Goal: Task Accomplishment & Management: Manage account settings

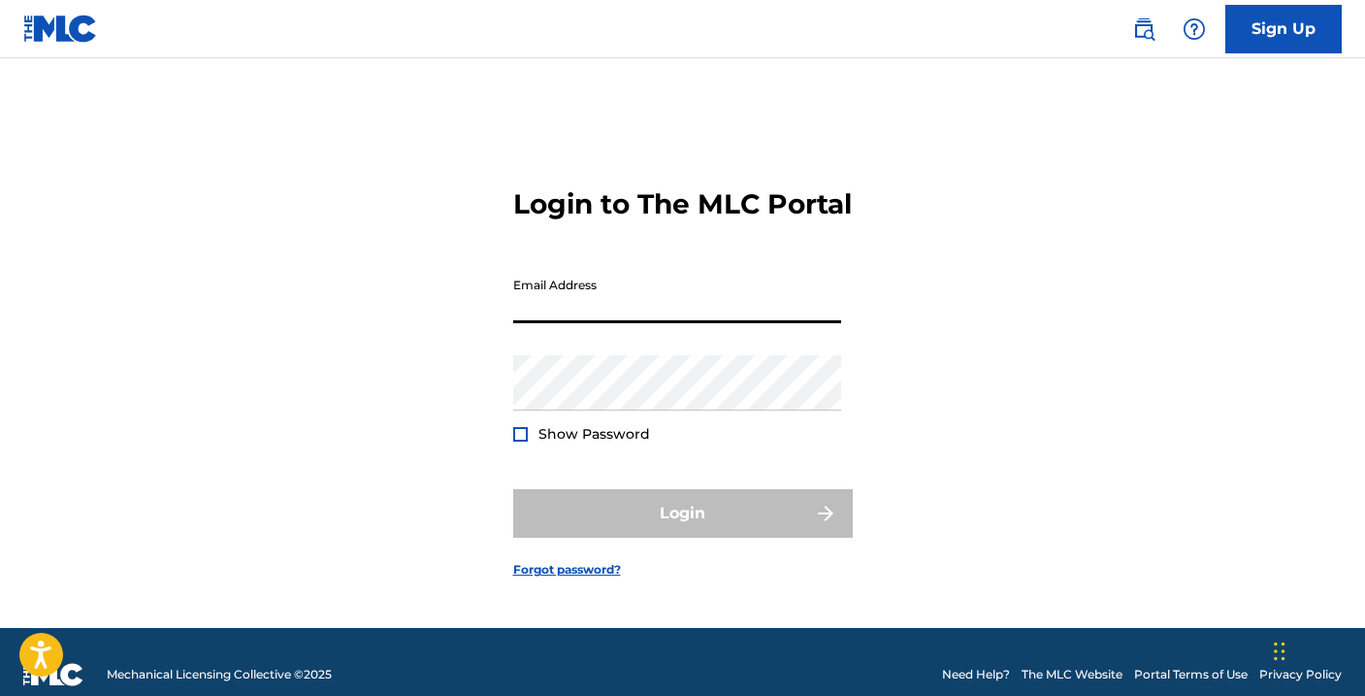
type input "[EMAIL_ADDRESS][DOMAIN_NAME]"
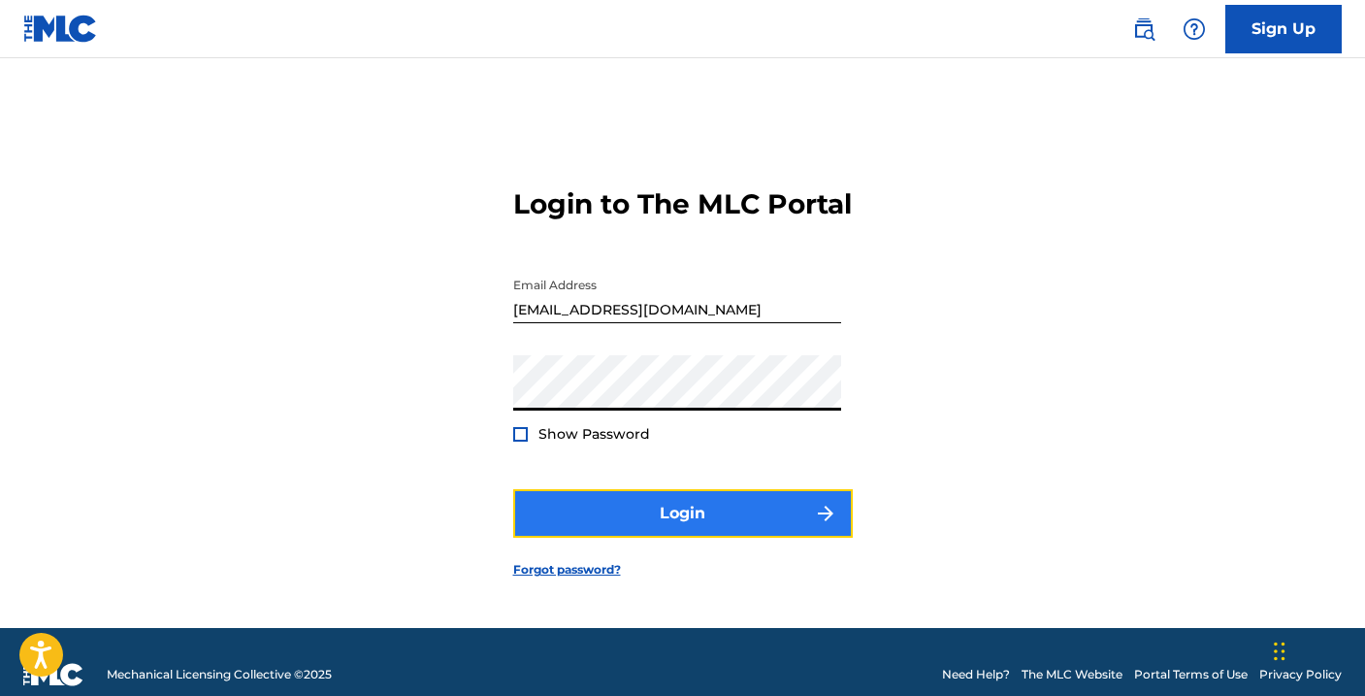
click at [620, 538] on button "Login" at bounding box center [683, 513] width 340 height 49
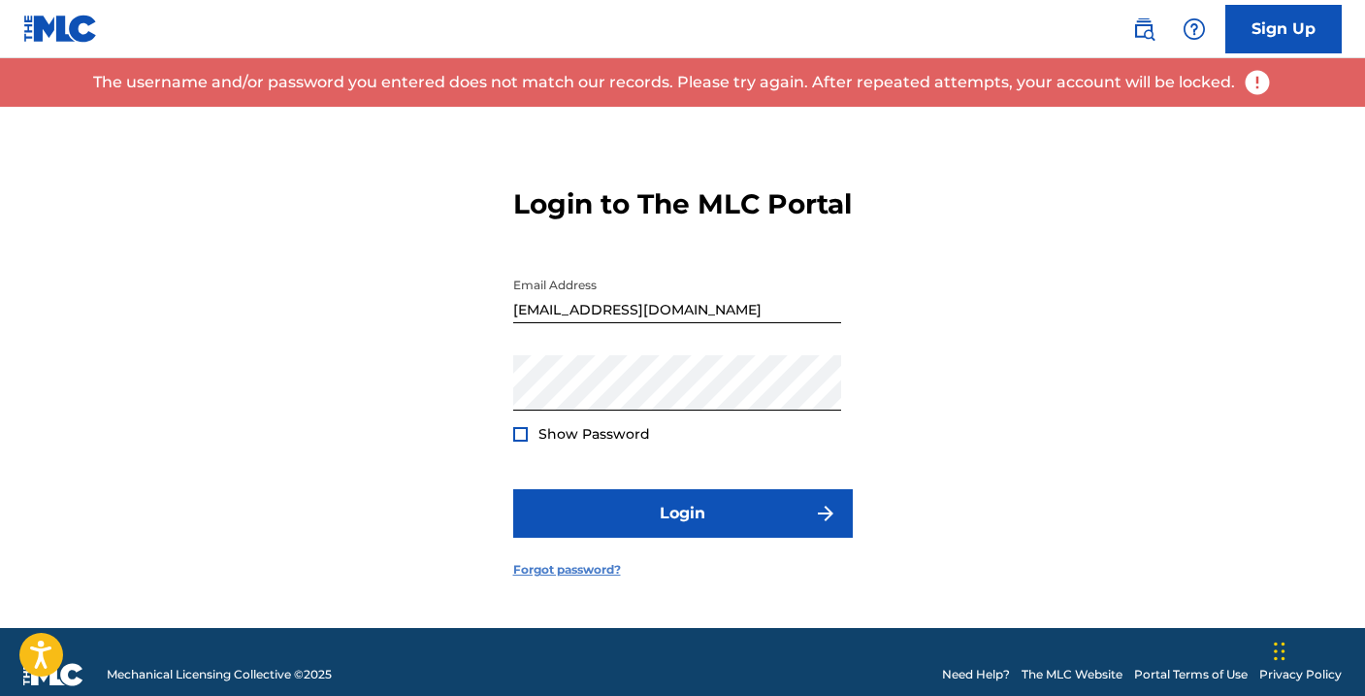
click at [570, 578] on link "Forgot password?" at bounding box center [567, 569] width 108 height 17
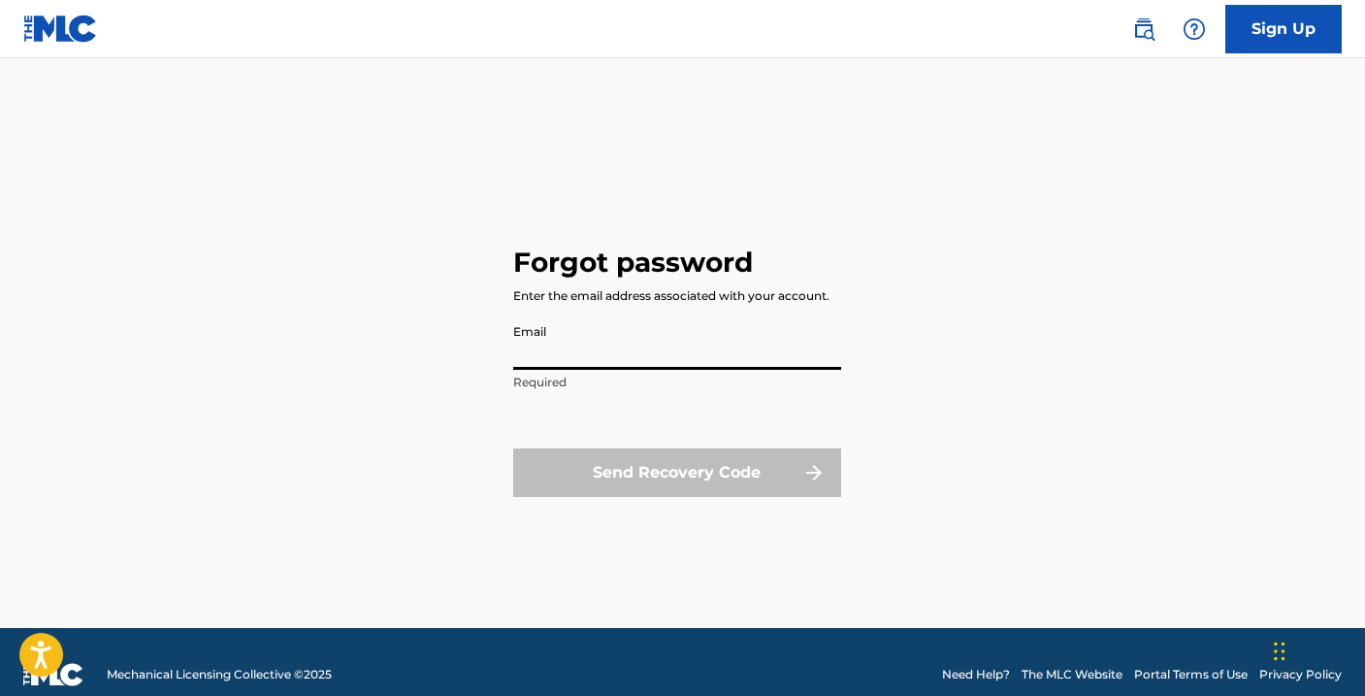
click at [559, 356] on input "Email" at bounding box center [677, 341] width 328 height 55
type input "[EMAIL_ADDRESS][DOMAIN_NAME]"
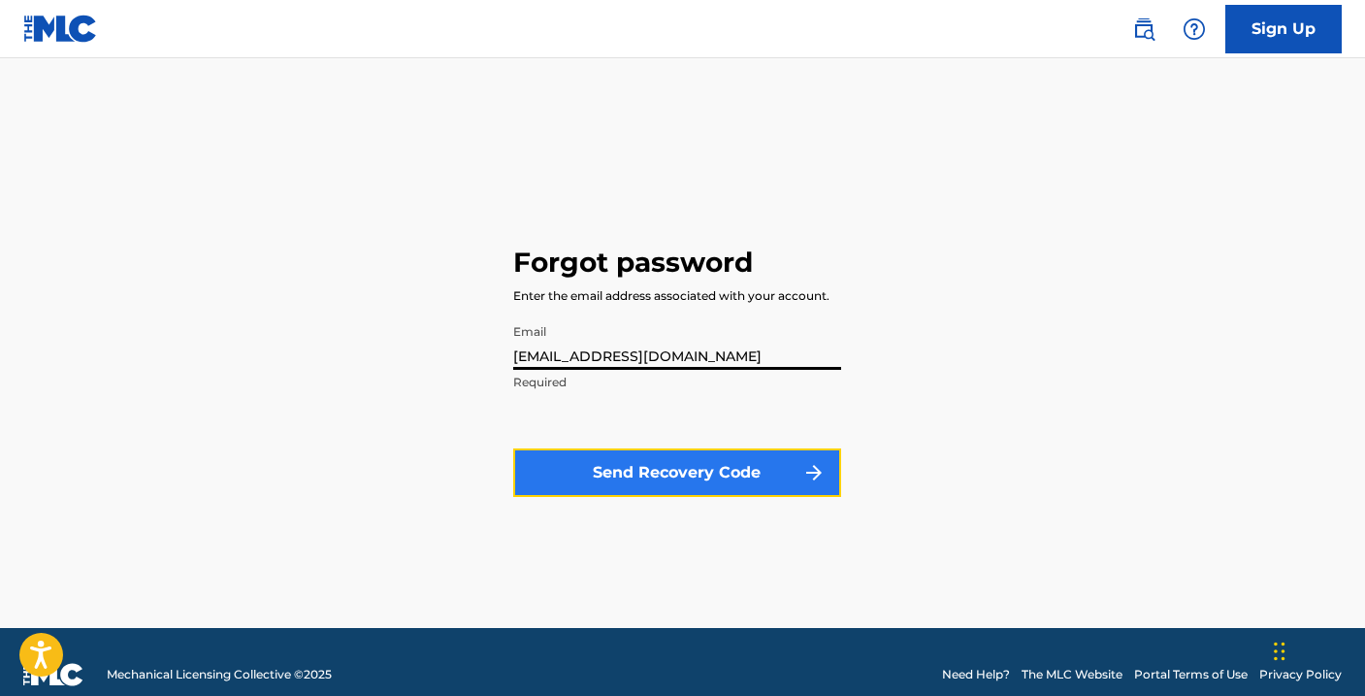
click at [644, 476] on button "Send Recovery Code" at bounding box center [677, 472] width 328 height 49
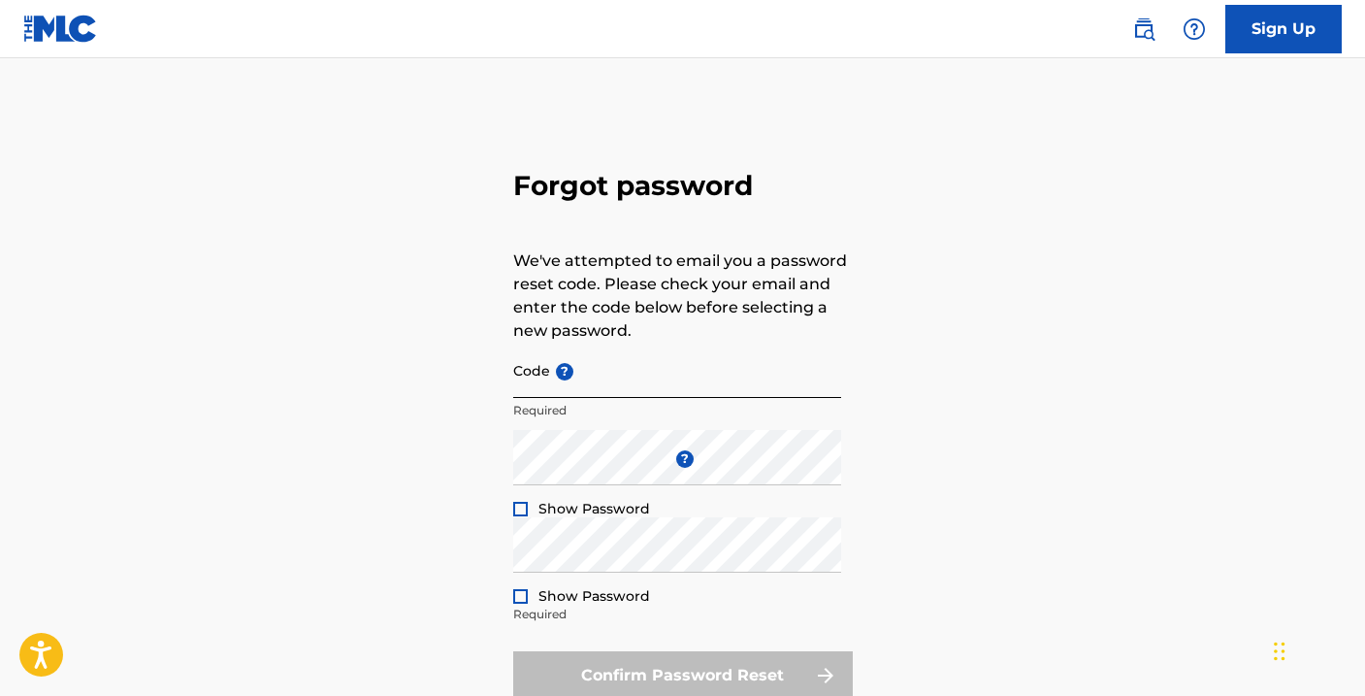
click at [600, 383] on input "Code ?" at bounding box center [677, 369] width 328 height 55
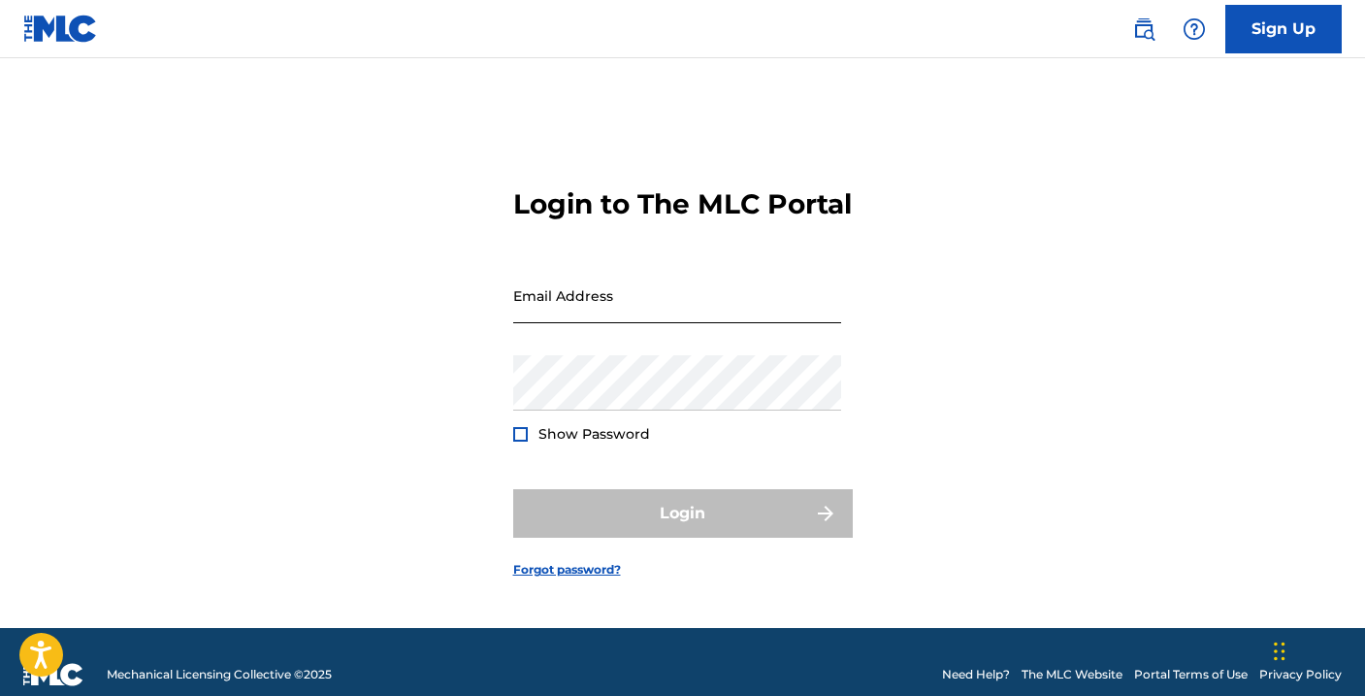
click at [540, 319] on input "Email Address" at bounding box center [677, 295] width 328 height 55
type input "[EMAIL_ADDRESS][DOMAIN_NAME]"
click at [569, 578] on link "Forgot password?" at bounding box center [567, 569] width 108 height 17
click at [545, 345] on div "Email Address" at bounding box center [677, 311] width 328 height 87
click at [539, 317] on input "Email Address" at bounding box center [677, 295] width 328 height 55
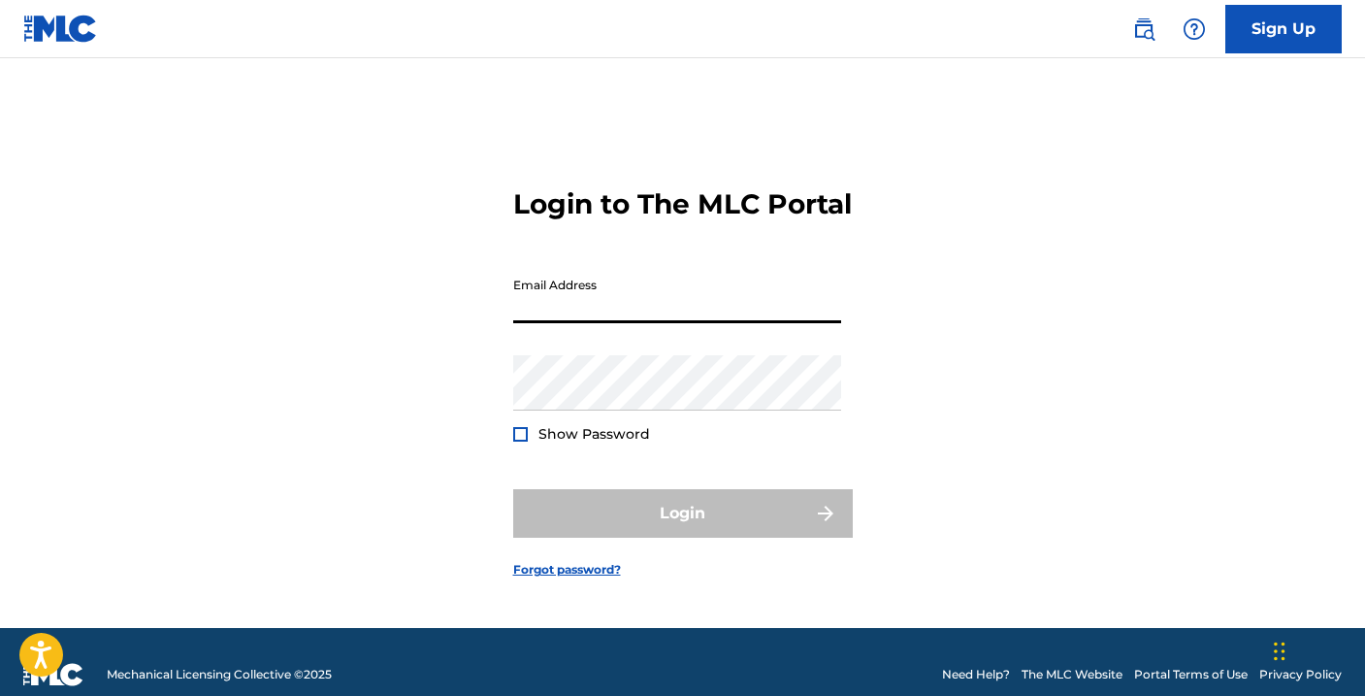
type input "[EMAIL_ADDRESS][DOMAIN_NAME]"
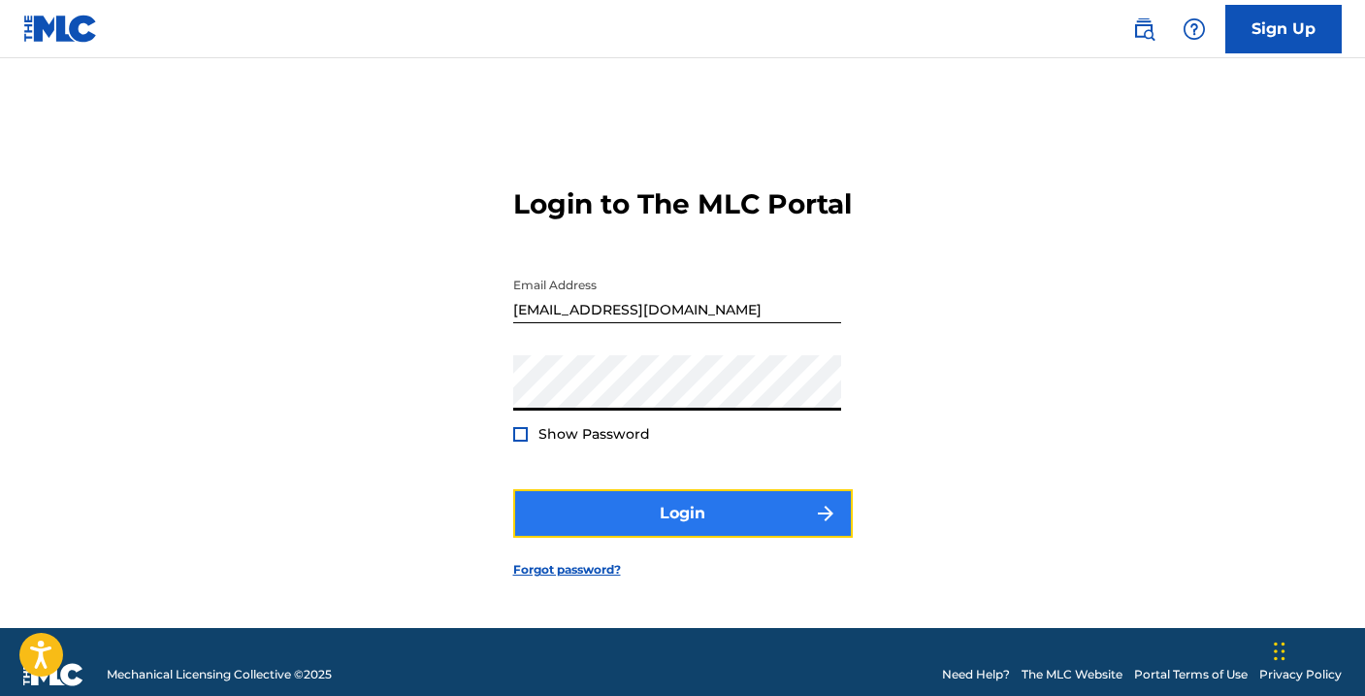
click at [680, 529] on button "Login" at bounding box center [683, 513] width 340 height 49
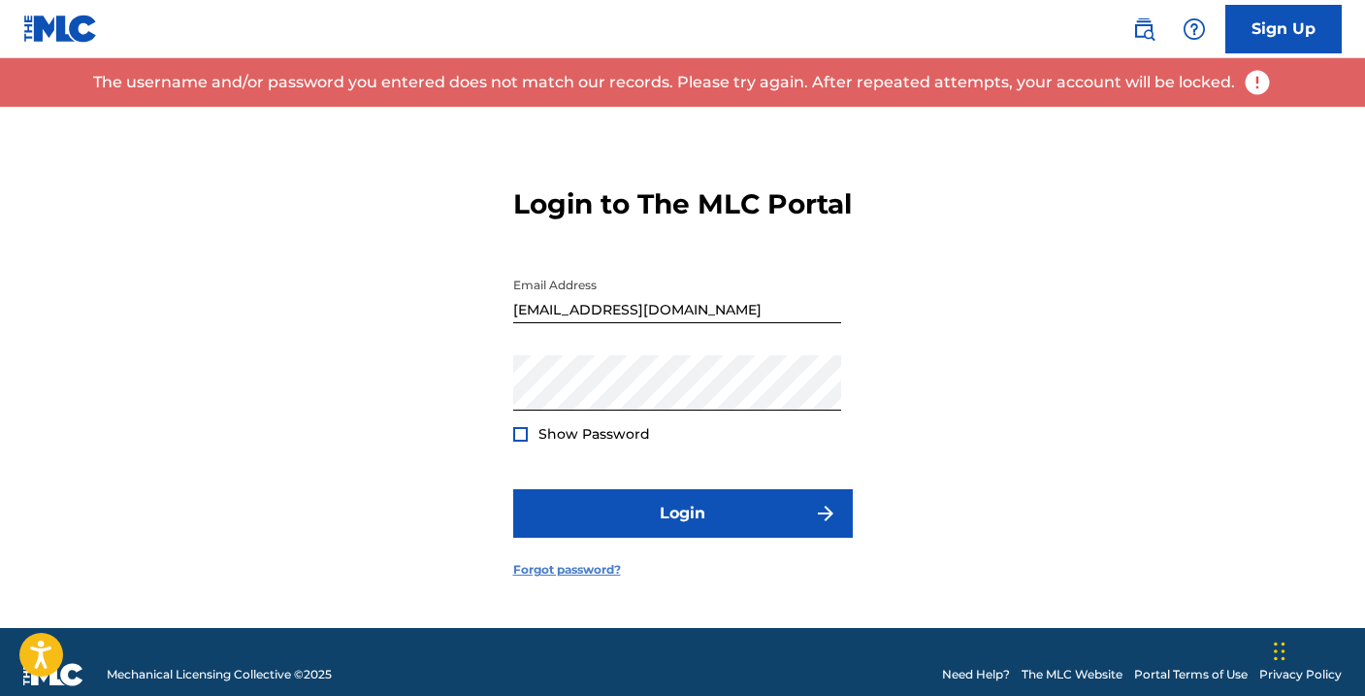
click at [587, 578] on link "Forgot password?" at bounding box center [567, 569] width 108 height 17
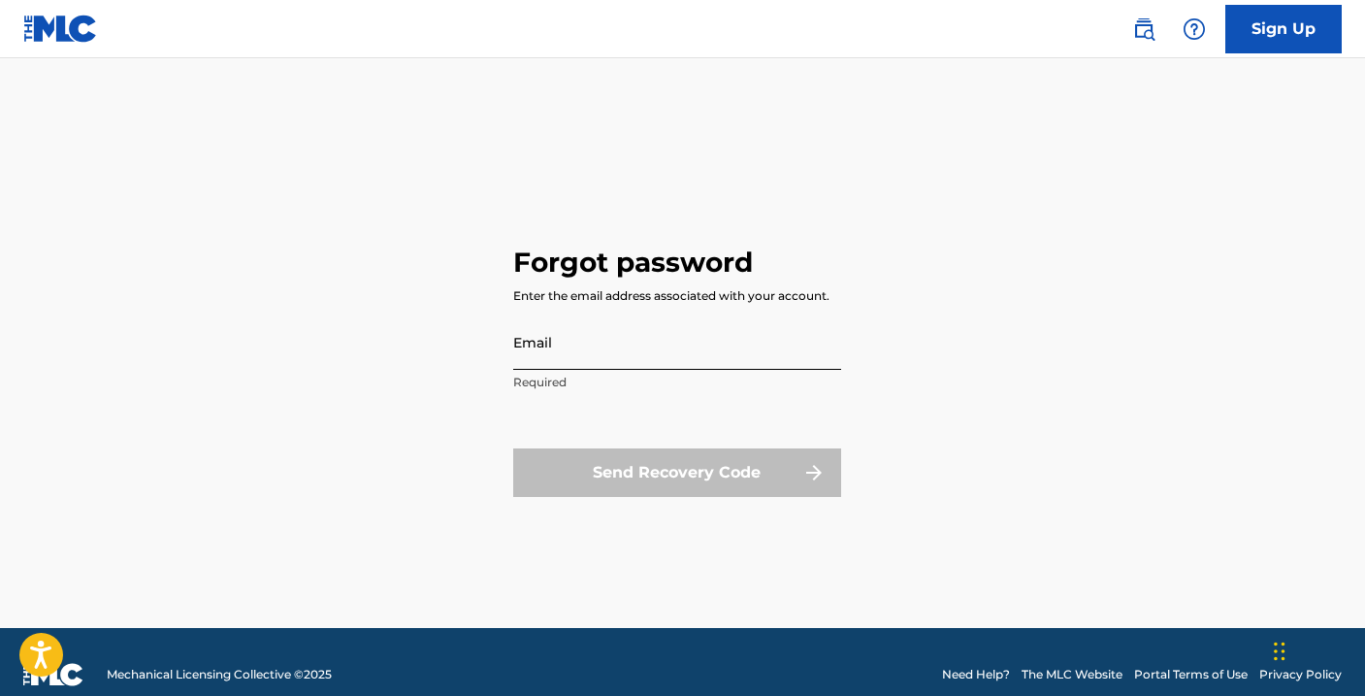
click at [540, 358] on input "Email" at bounding box center [677, 341] width 328 height 55
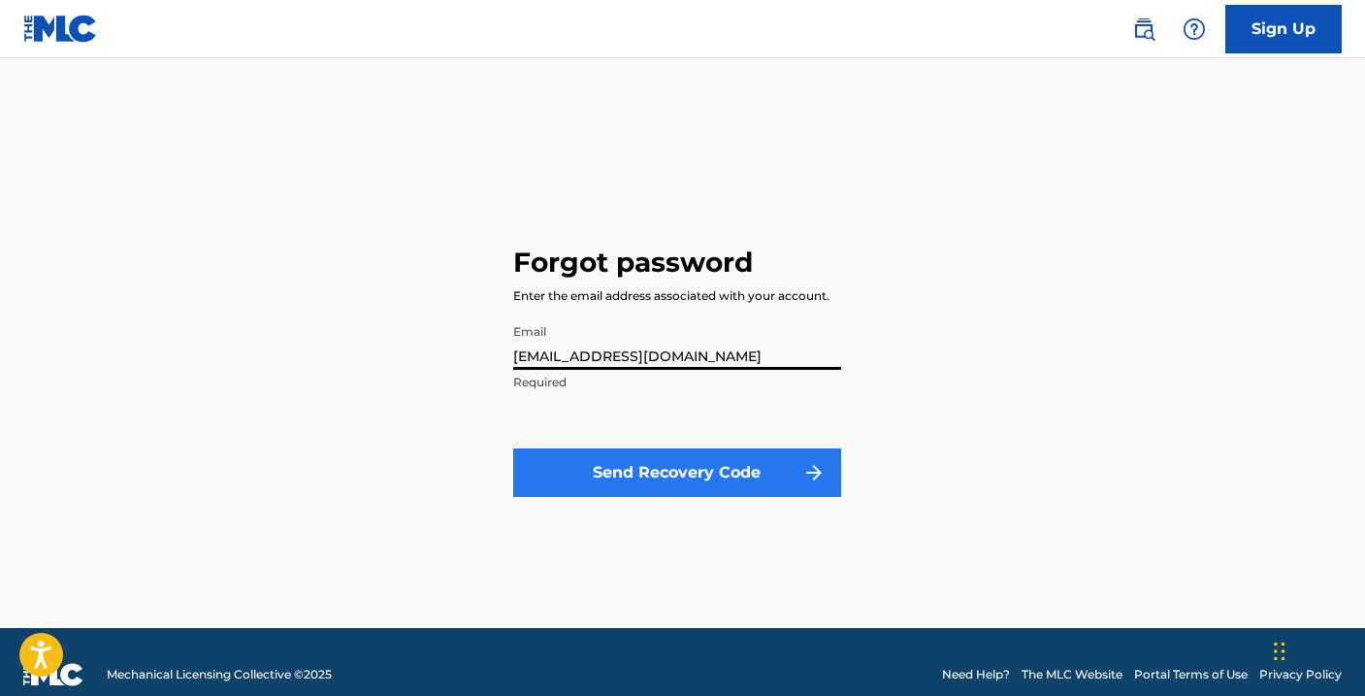
type input "[EMAIL_ADDRESS][DOMAIN_NAME]"
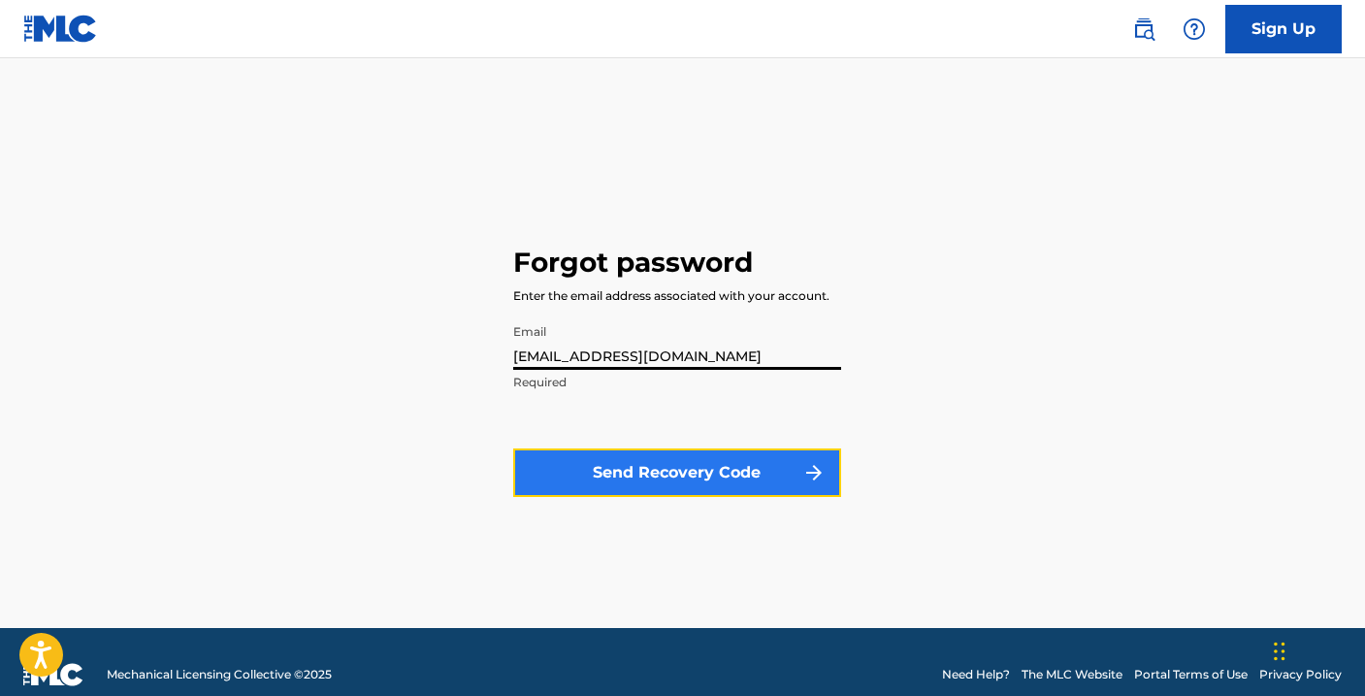
click at [631, 481] on button "Send Recovery Code" at bounding box center [677, 472] width 328 height 49
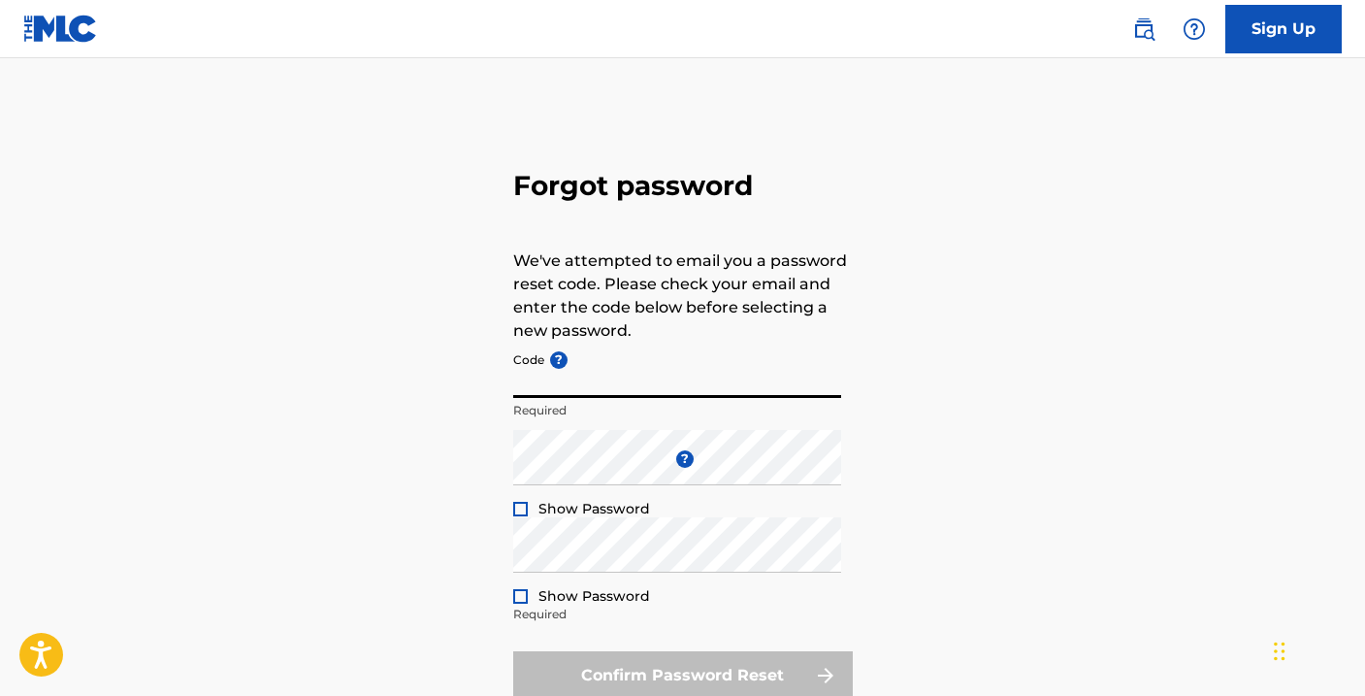
click at [578, 390] on input "Code ?" at bounding box center [677, 369] width 328 height 55
paste input "FP_44e4899fd14fa7bbfc4eb0bcc009"
type input "FP_44e4899fd14fa7bbfc4eb0bcc009"
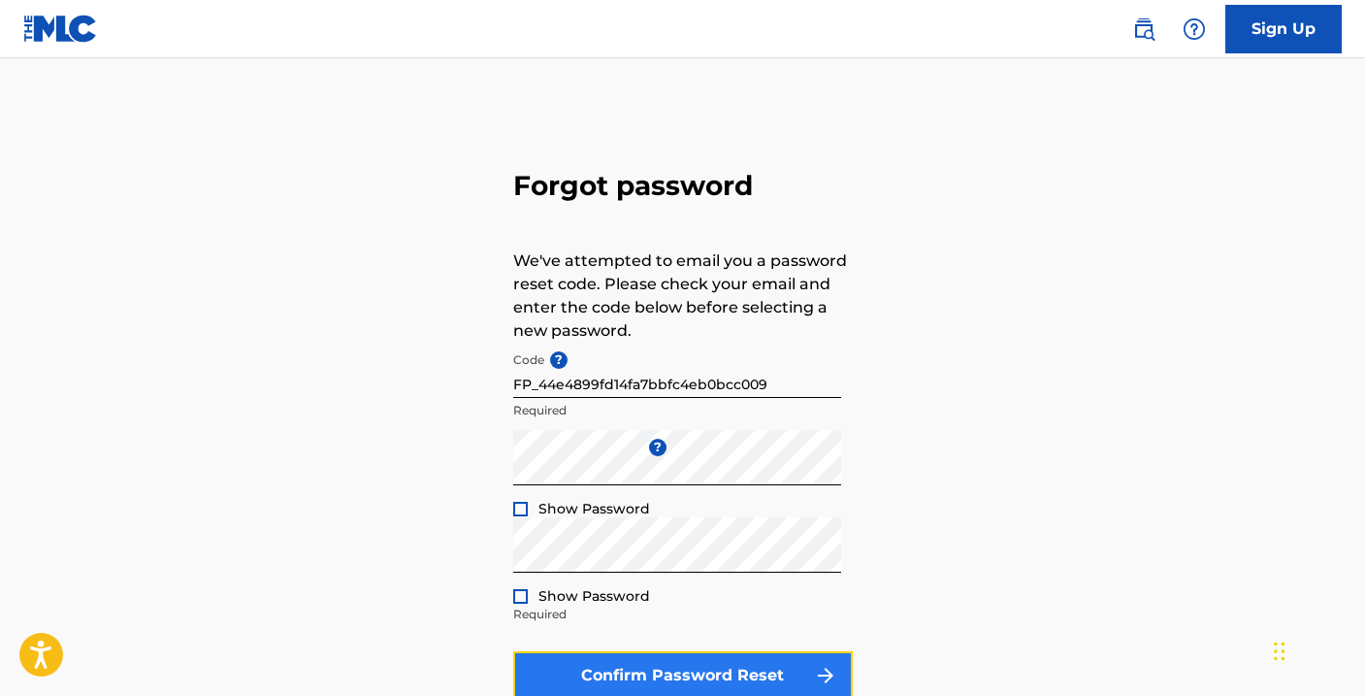
click at [631, 667] on button "Confirm Password Reset" at bounding box center [683, 675] width 340 height 49
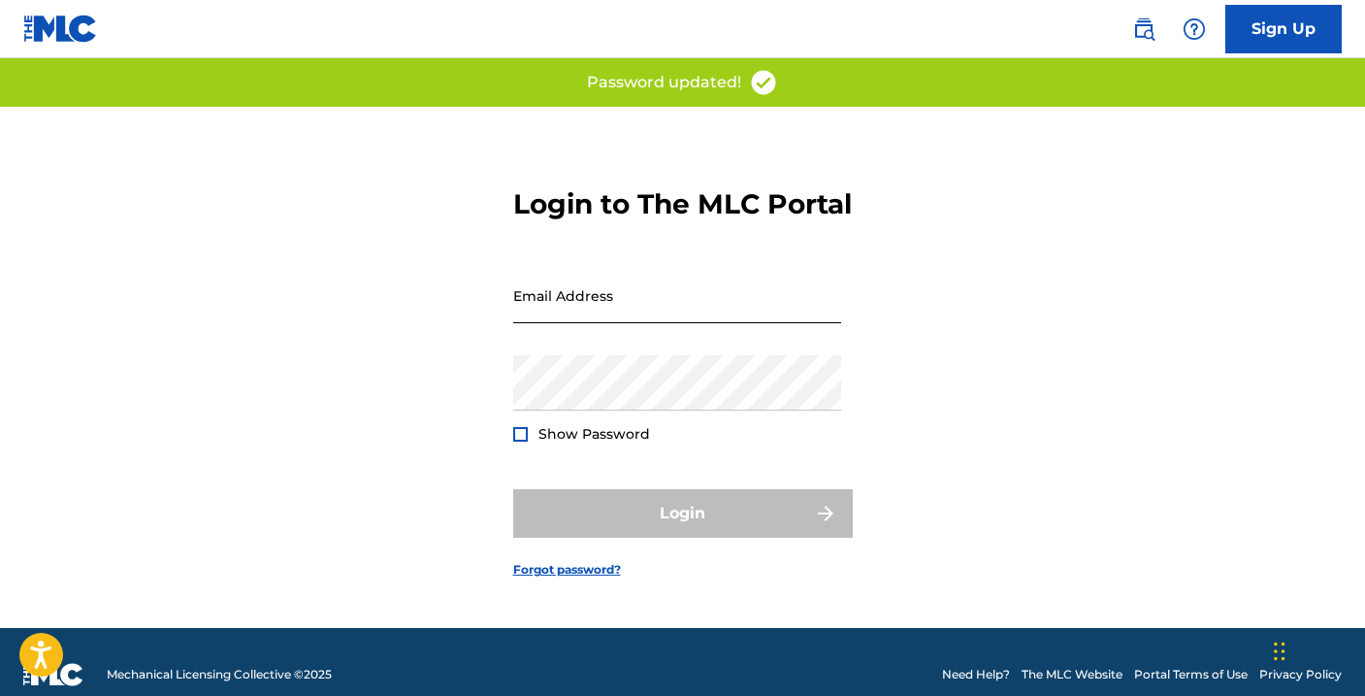
click at [544, 323] on input "Email Address" at bounding box center [677, 295] width 328 height 55
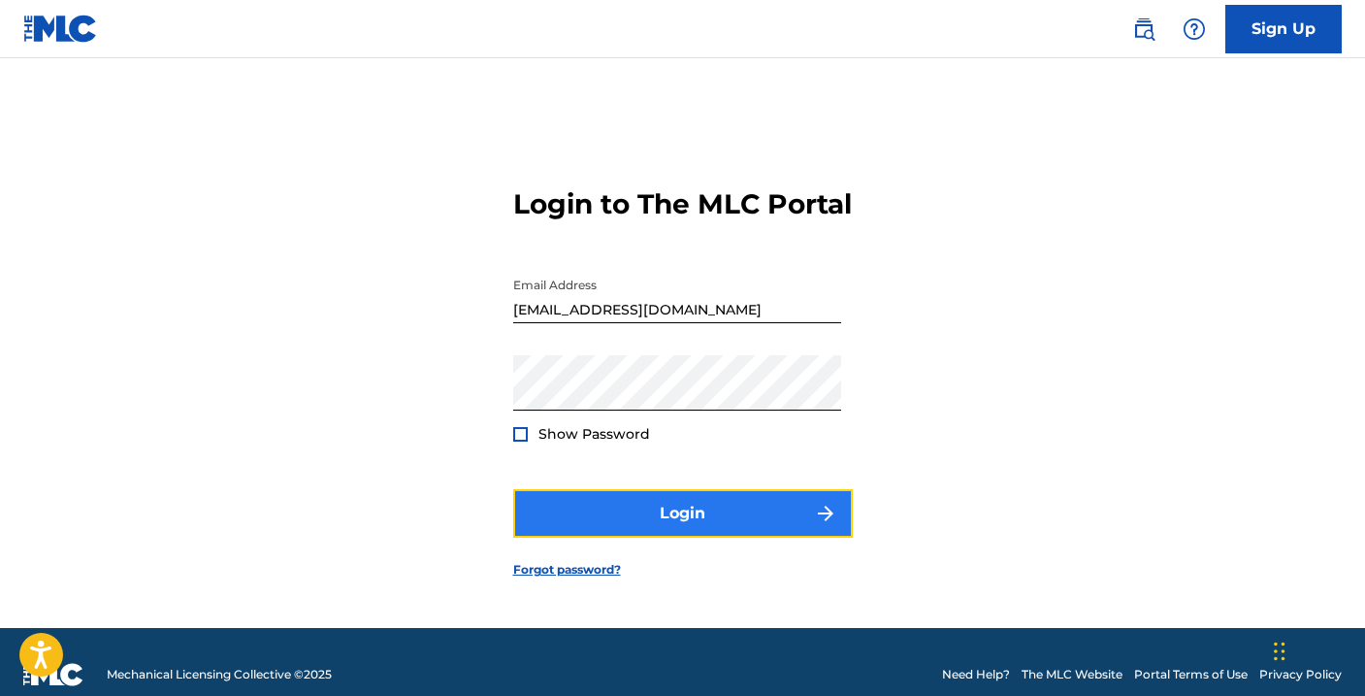
click at [639, 529] on button "Login" at bounding box center [683, 513] width 340 height 49
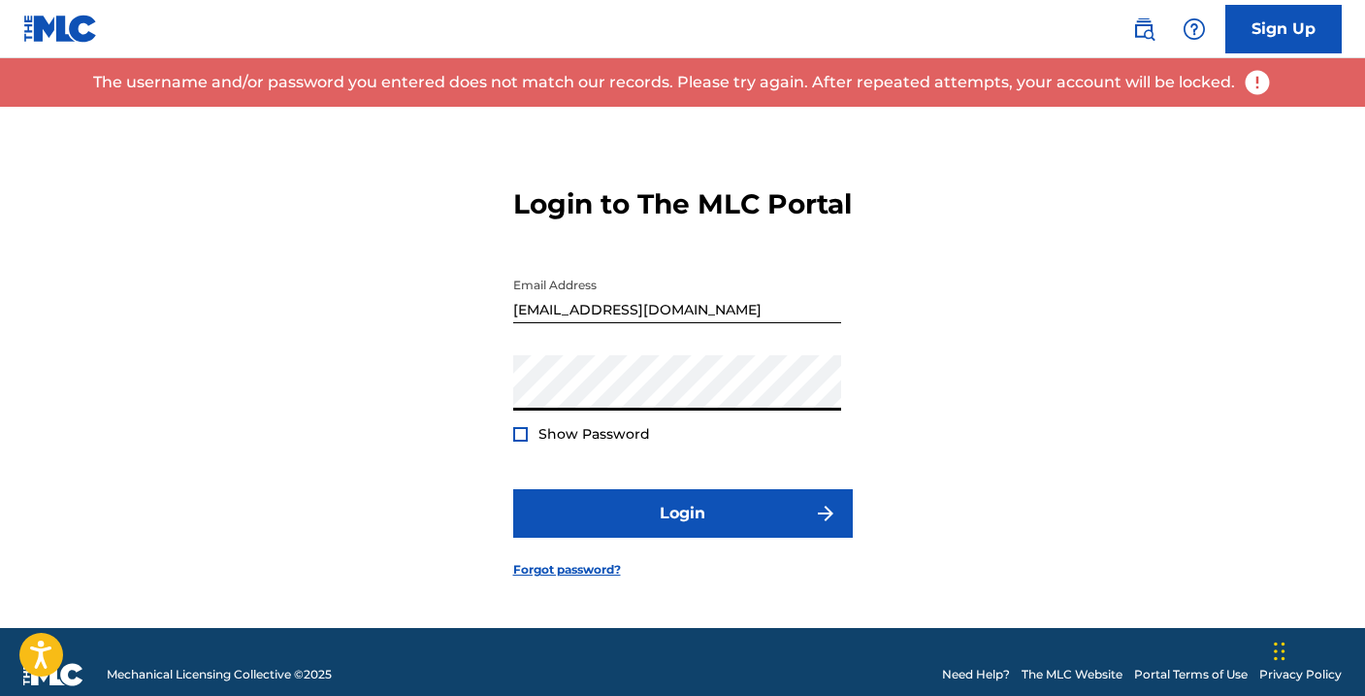
click at [495, 403] on div "Login to The MLC Portal Email Address [EMAIL_ADDRESS][DOMAIN_NAME] Password Sho…" at bounding box center [683, 367] width 1358 height 521
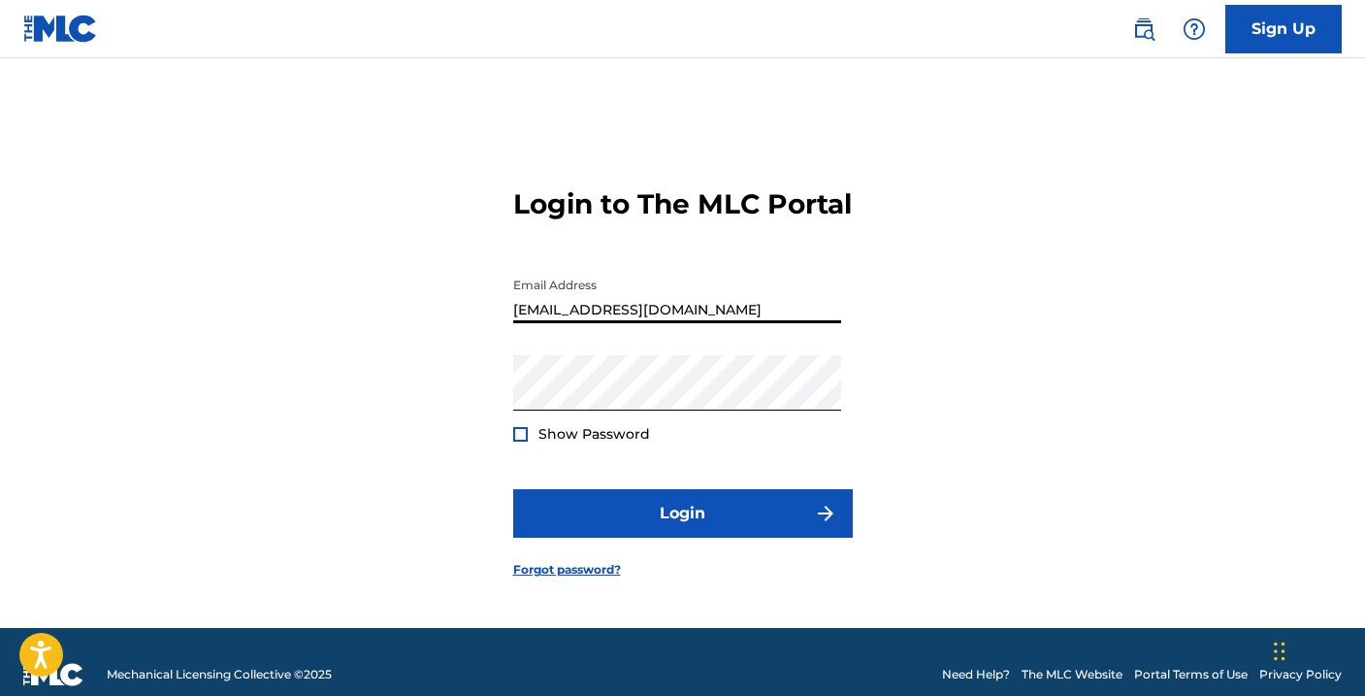
click at [532, 323] on input "[EMAIL_ADDRESS][DOMAIN_NAME]" at bounding box center [677, 295] width 328 height 55
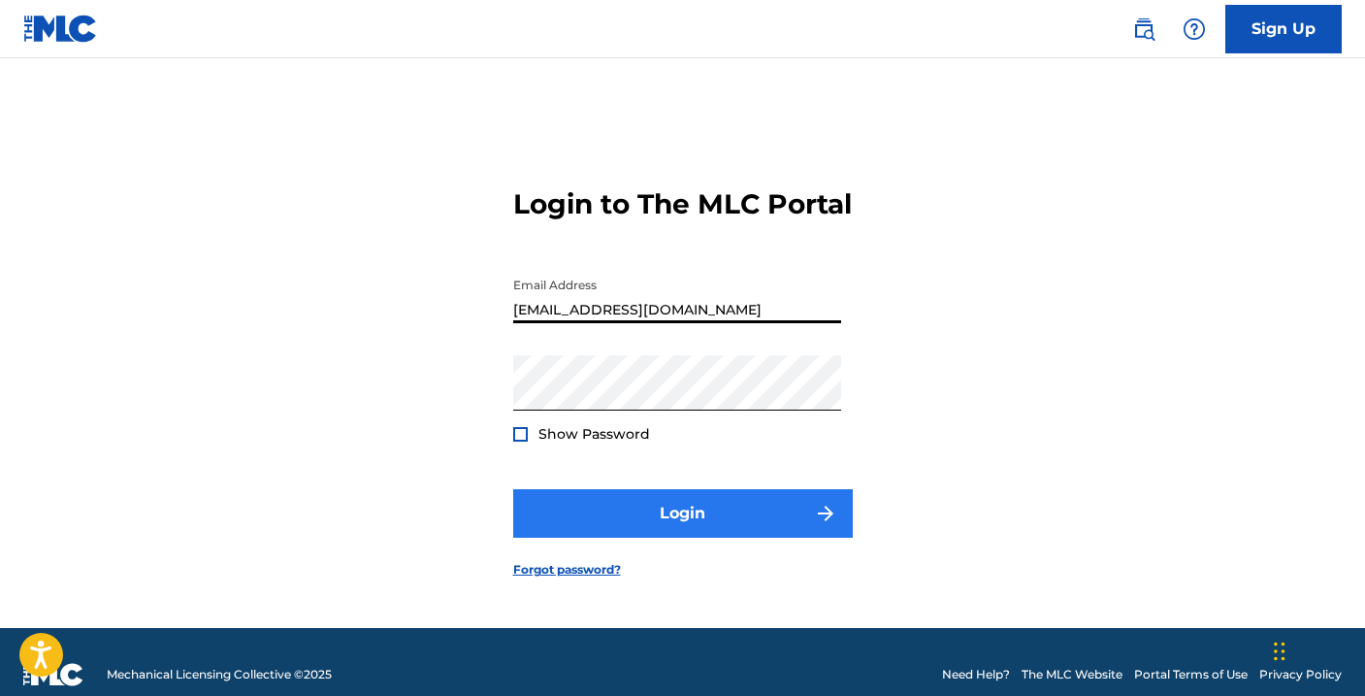
type input "[EMAIL_ADDRESS][DOMAIN_NAME]"
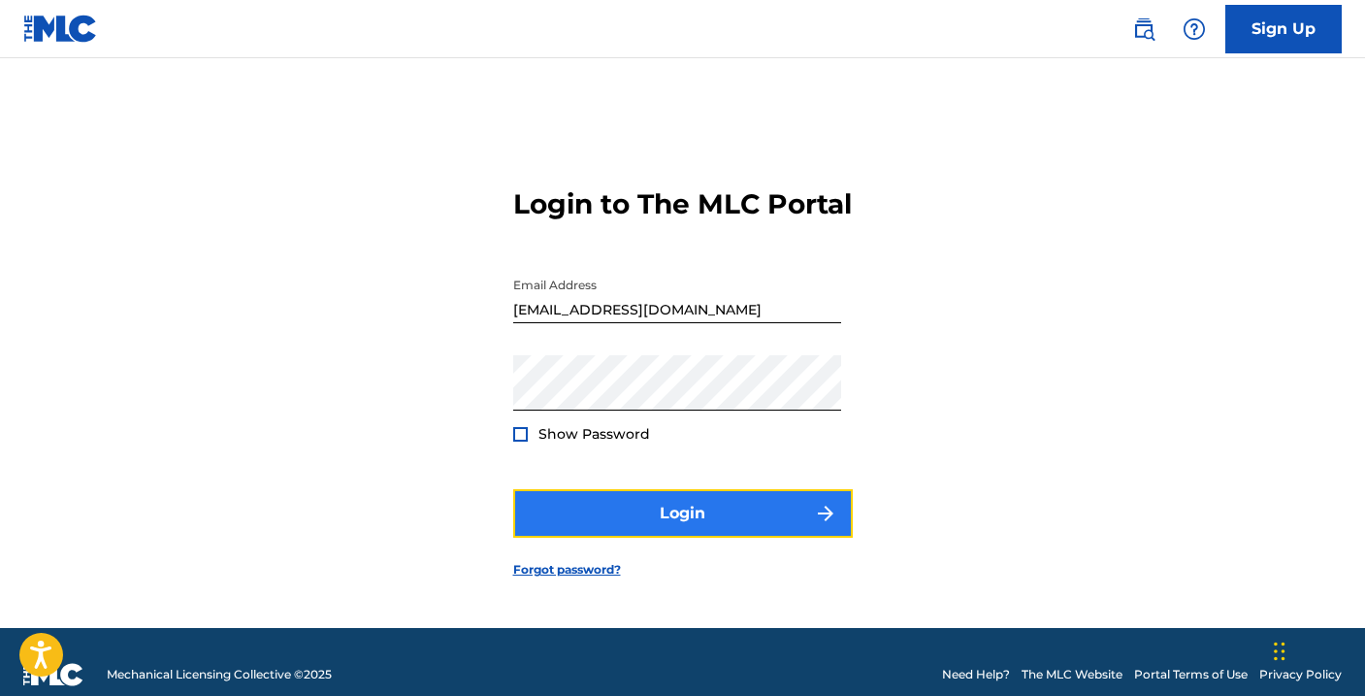
click at [617, 528] on button "Login" at bounding box center [683, 513] width 340 height 49
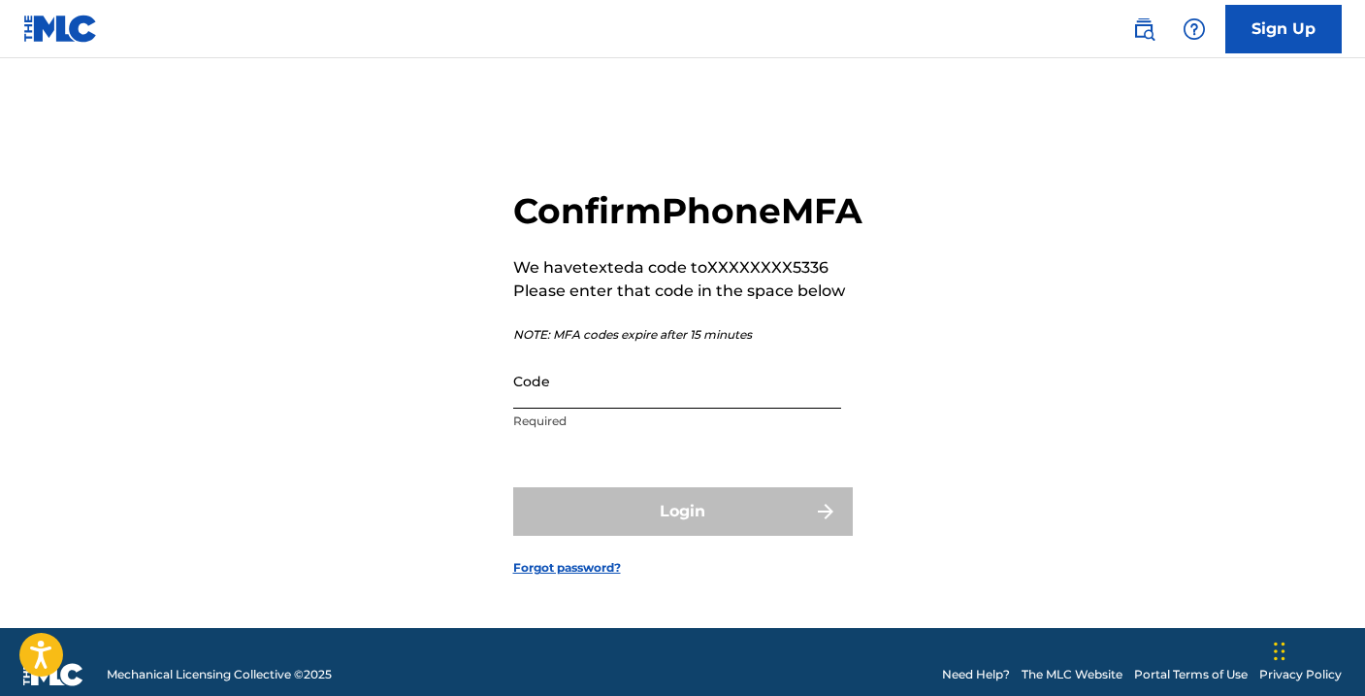
click at [546, 408] on input "Code" at bounding box center [677, 380] width 328 height 55
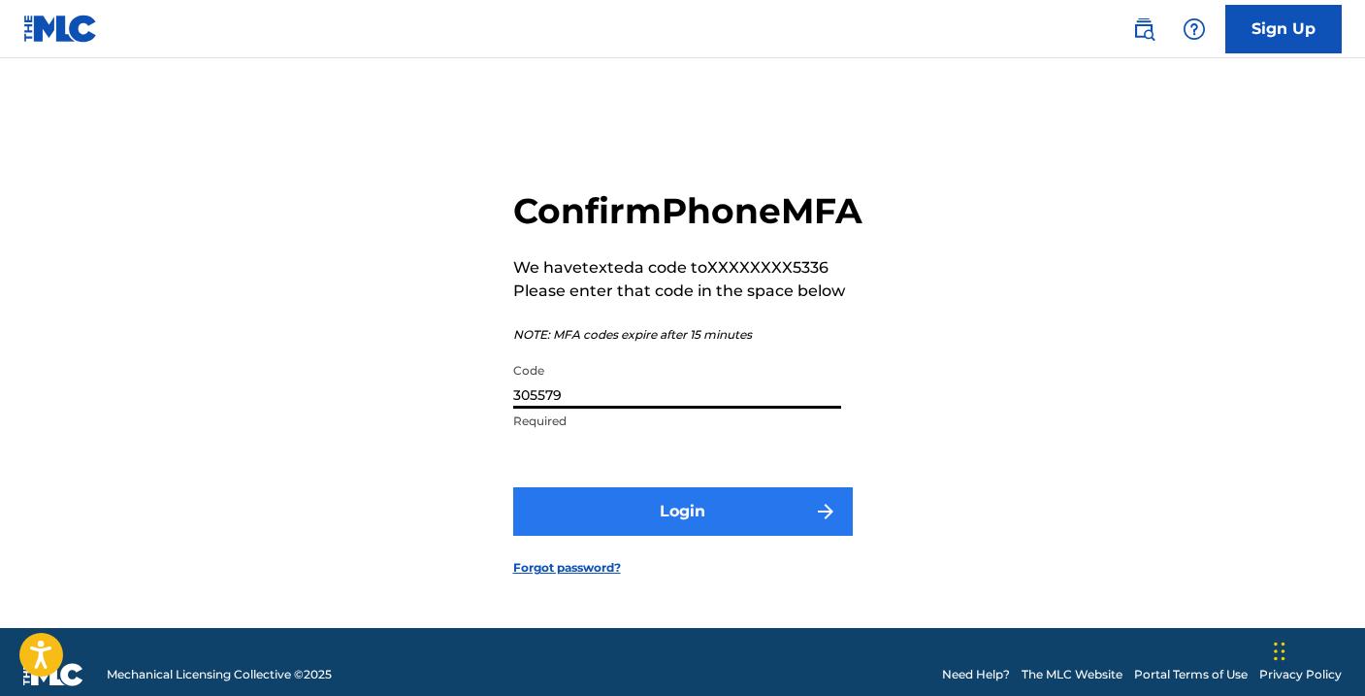
type input "305579"
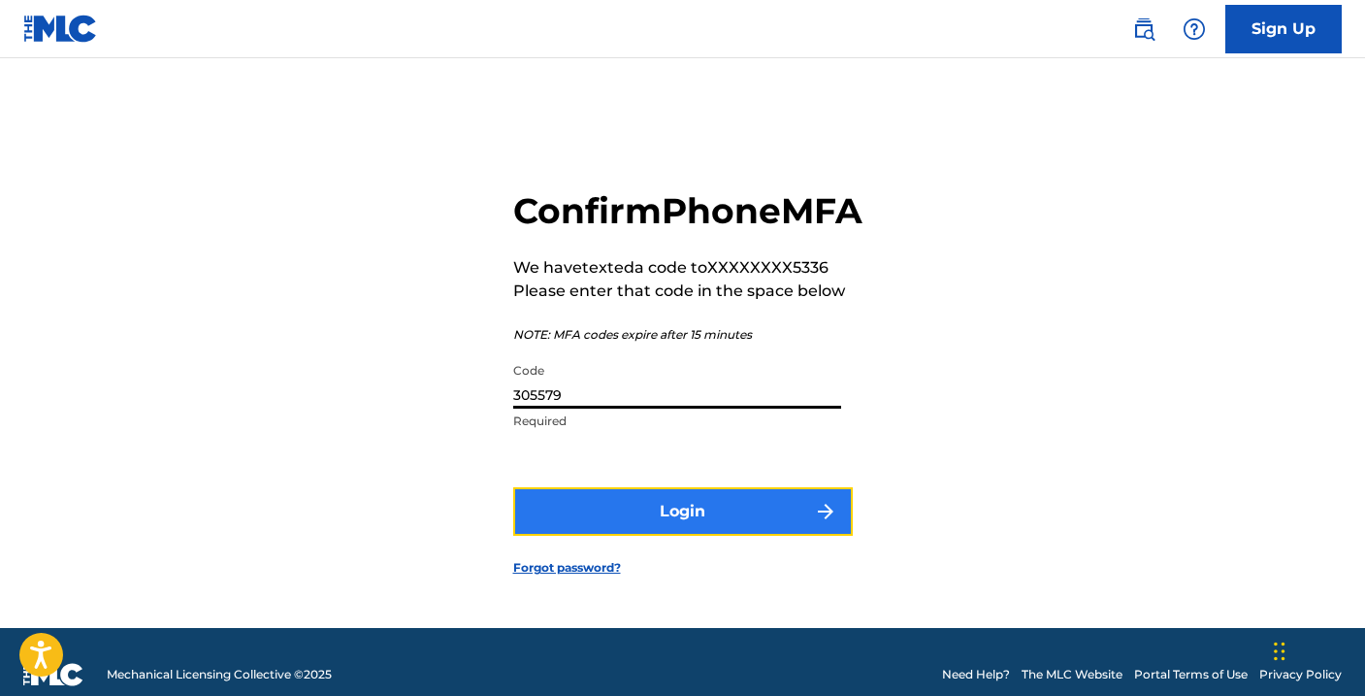
click at [672, 536] on button "Login" at bounding box center [683, 511] width 340 height 49
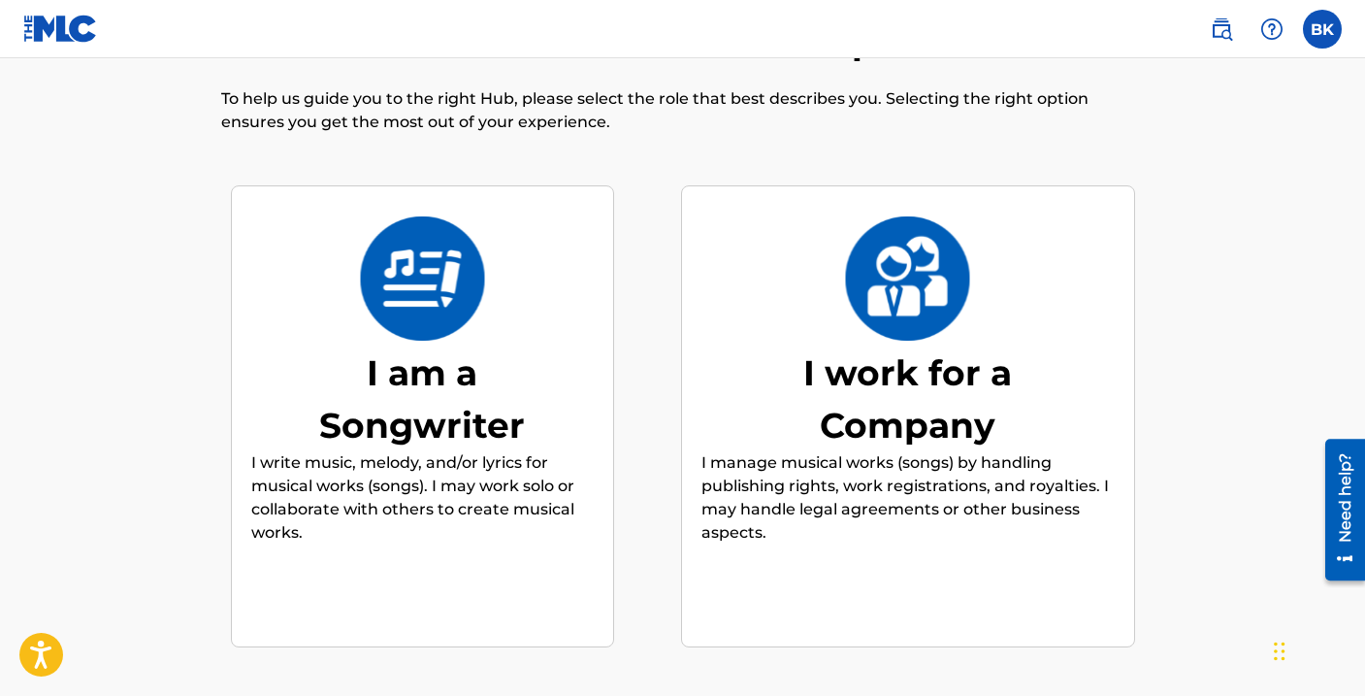
click at [453, 448] on div "I am a Songwriter" at bounding box center [422, 398] width 291 height 105
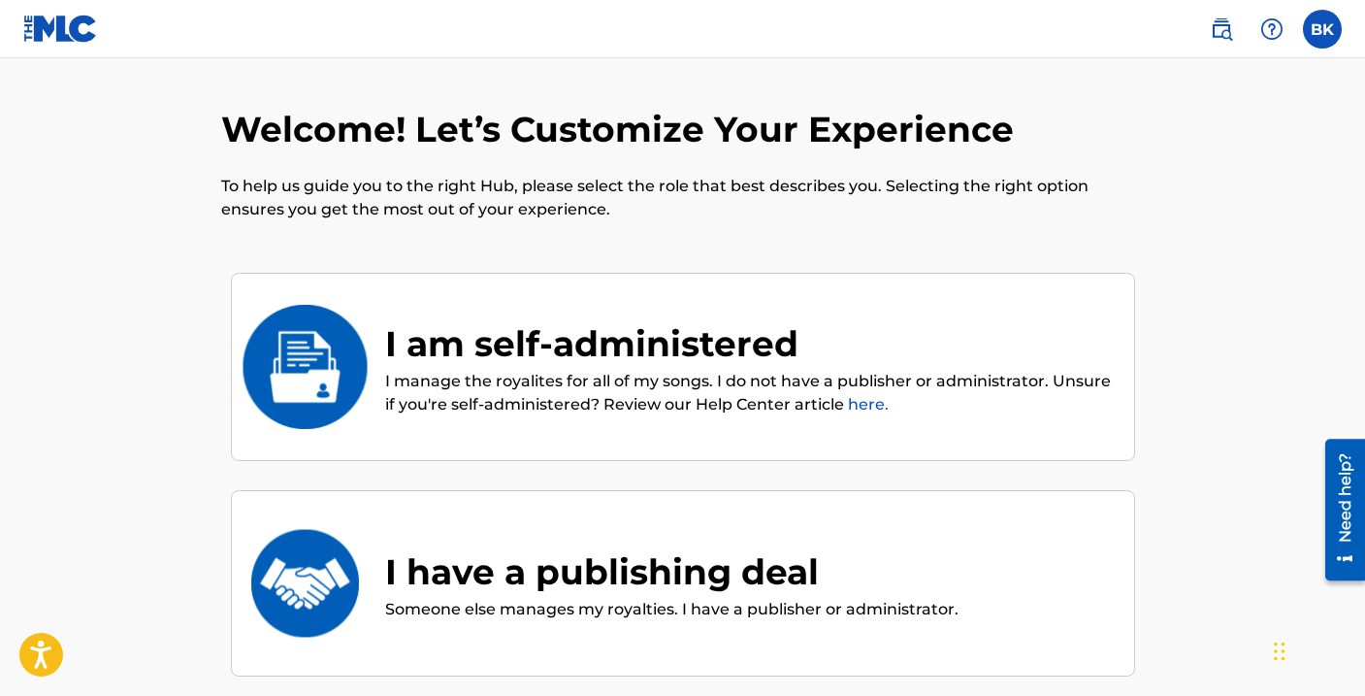
click at [555, 395] on p "I manage the royalites for all of my songs. I do not have a publisher or admini…" at bounding box center [750, 393] width 730 height 47
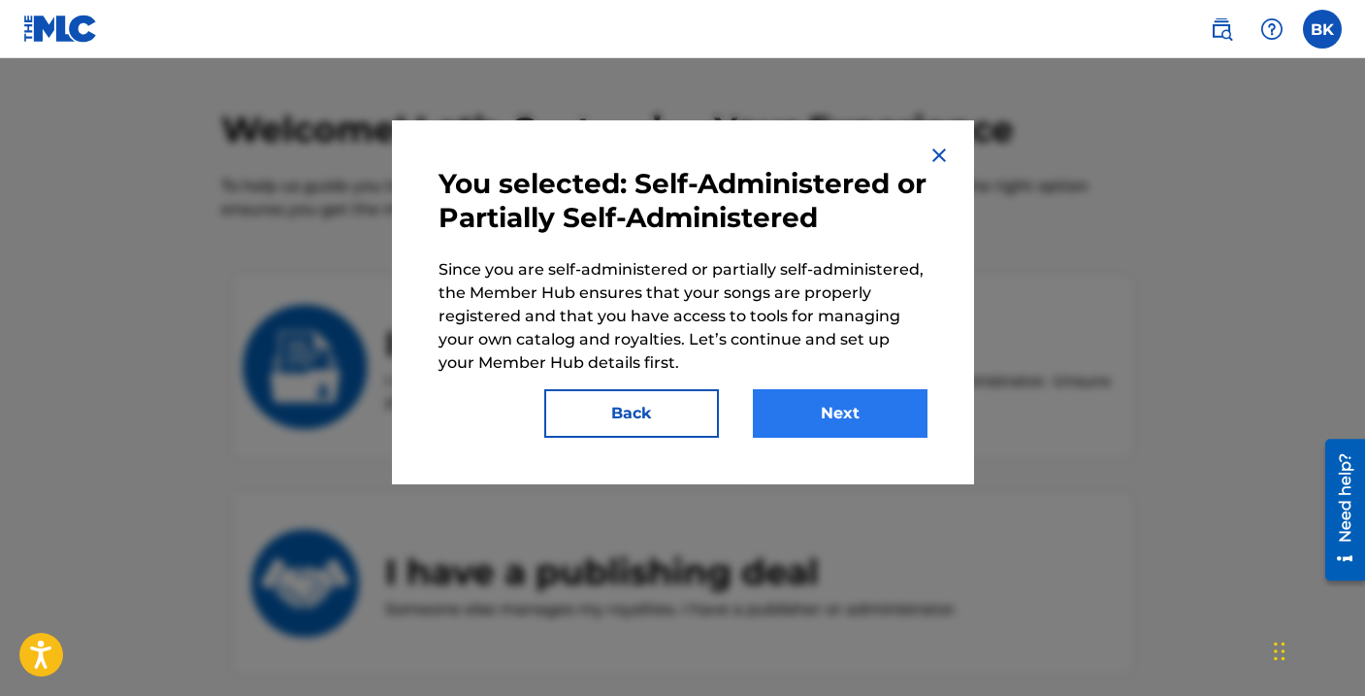
scroll to position [1, 0]
click at [831, 413] on button "Next" at bounding box center [840, 413] width 175 height 49
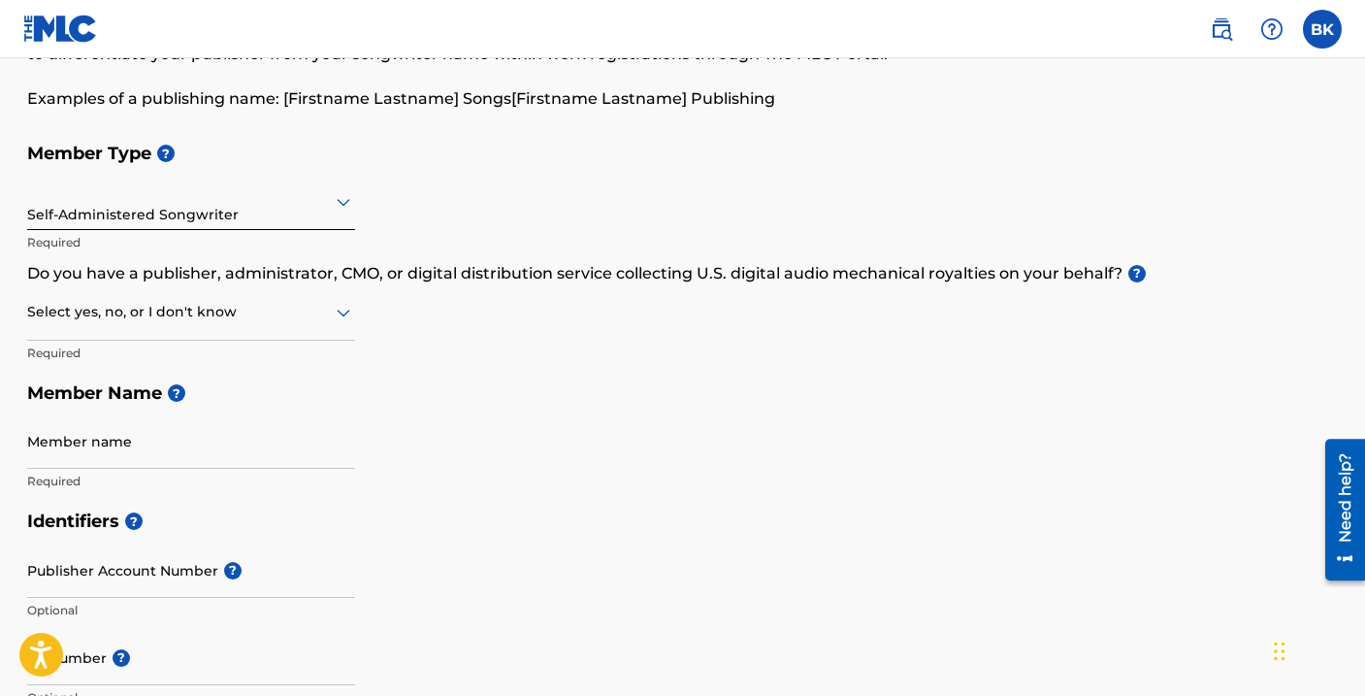
scroll to position [210, 0]
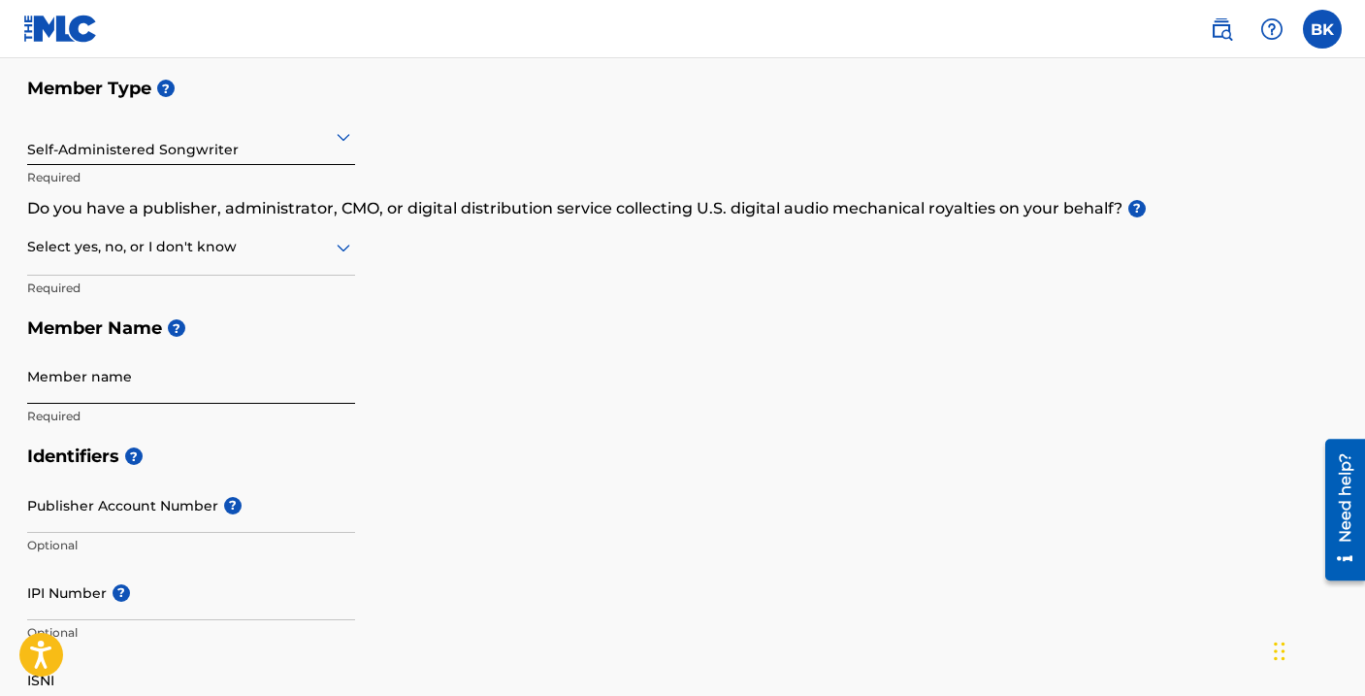
click at [69, 399] on input "Member name" at bounding box center [191, 375] width 328 height 55
type input "[PERSON_NAME]"
type input "[STREET_ADDRESS]"
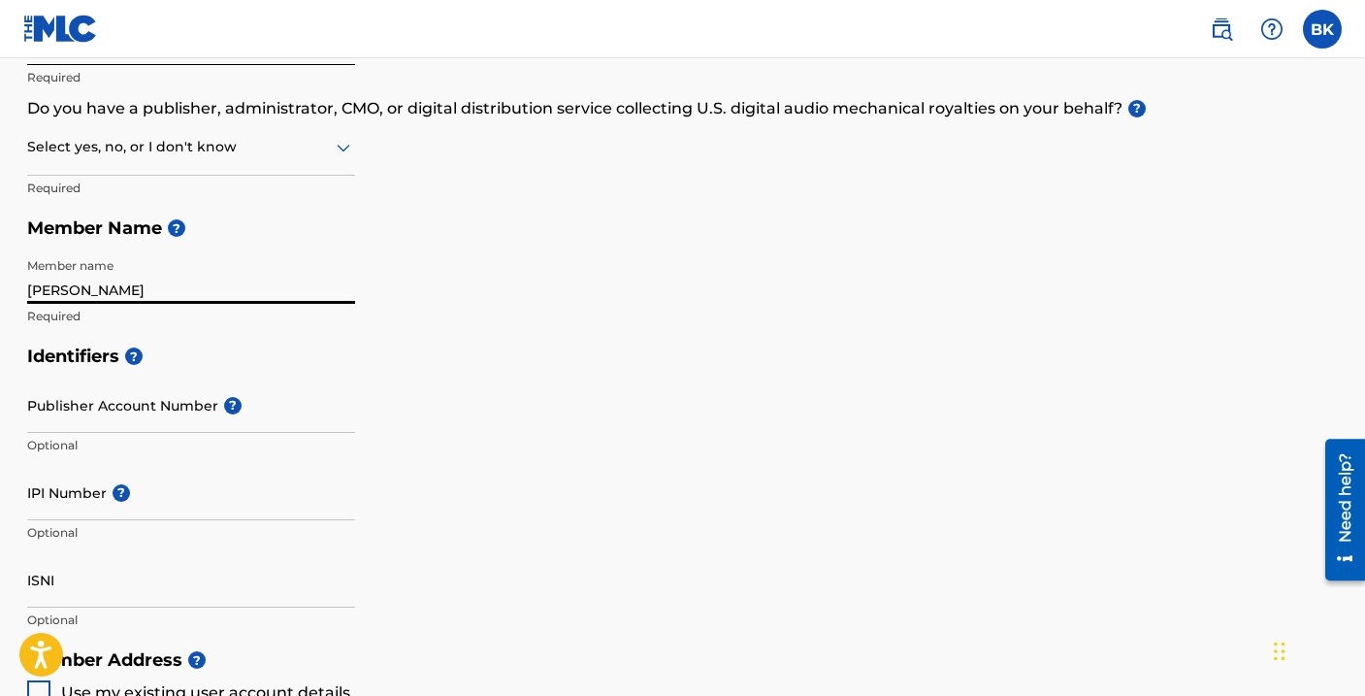
scroll to position [313, 0]
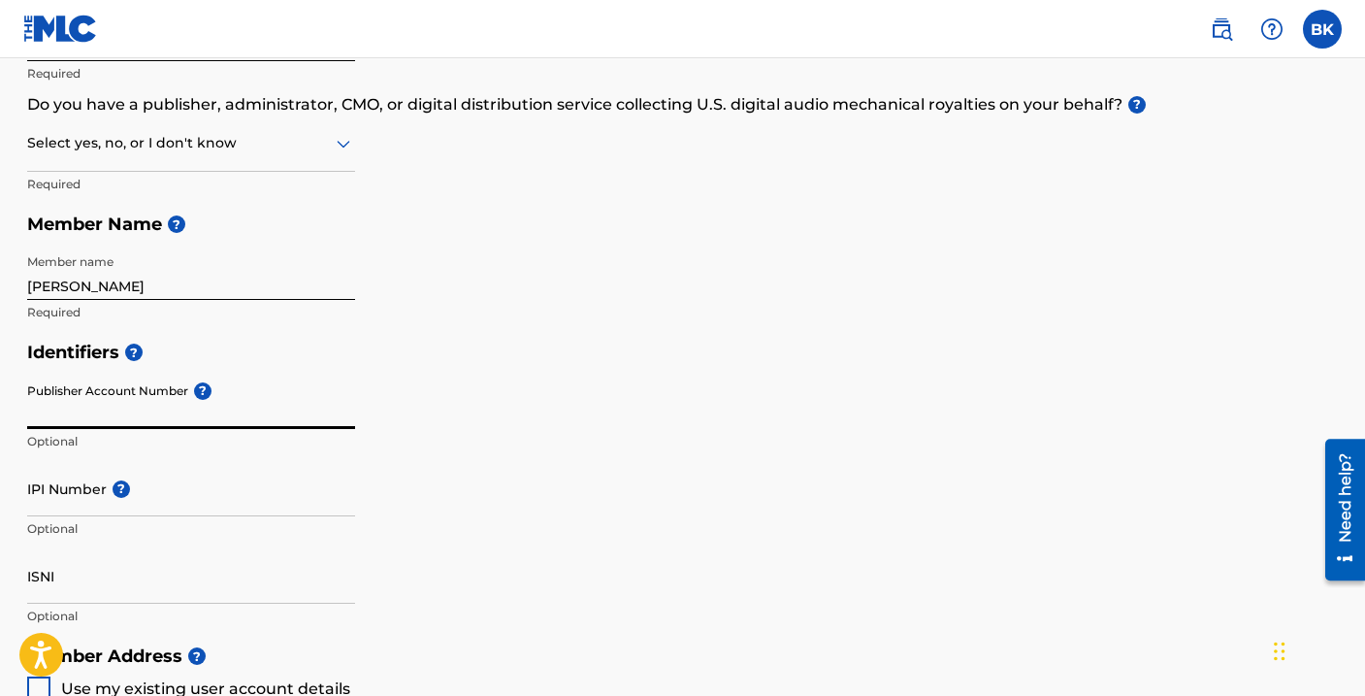
click at [114, 420] on input "Publisher Account Number ?" at bounding box center [191, 401] width 328 height 55
paste input "550119099"
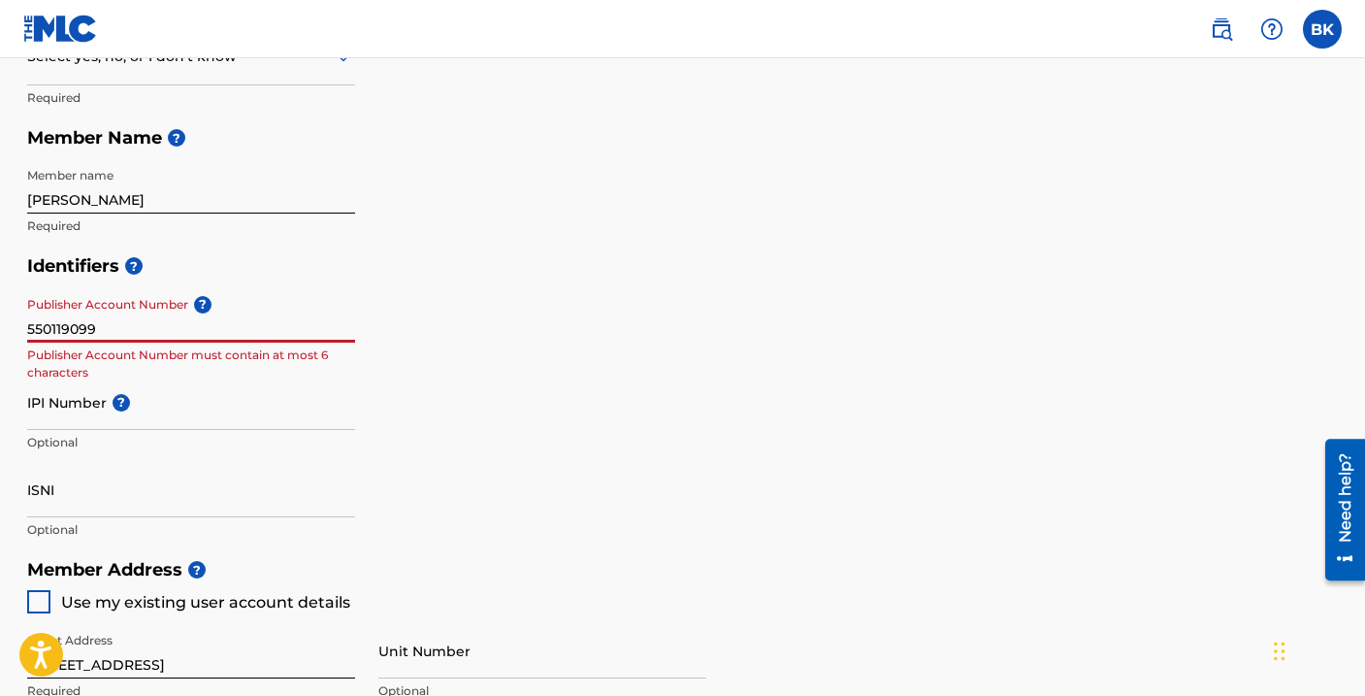
scroll to position [401, 0]
drag, startPoint x: 103, startPoint y: 323, endPoint x: -6, endPoint y: 304, distance: 110.4
paste input "3150992"
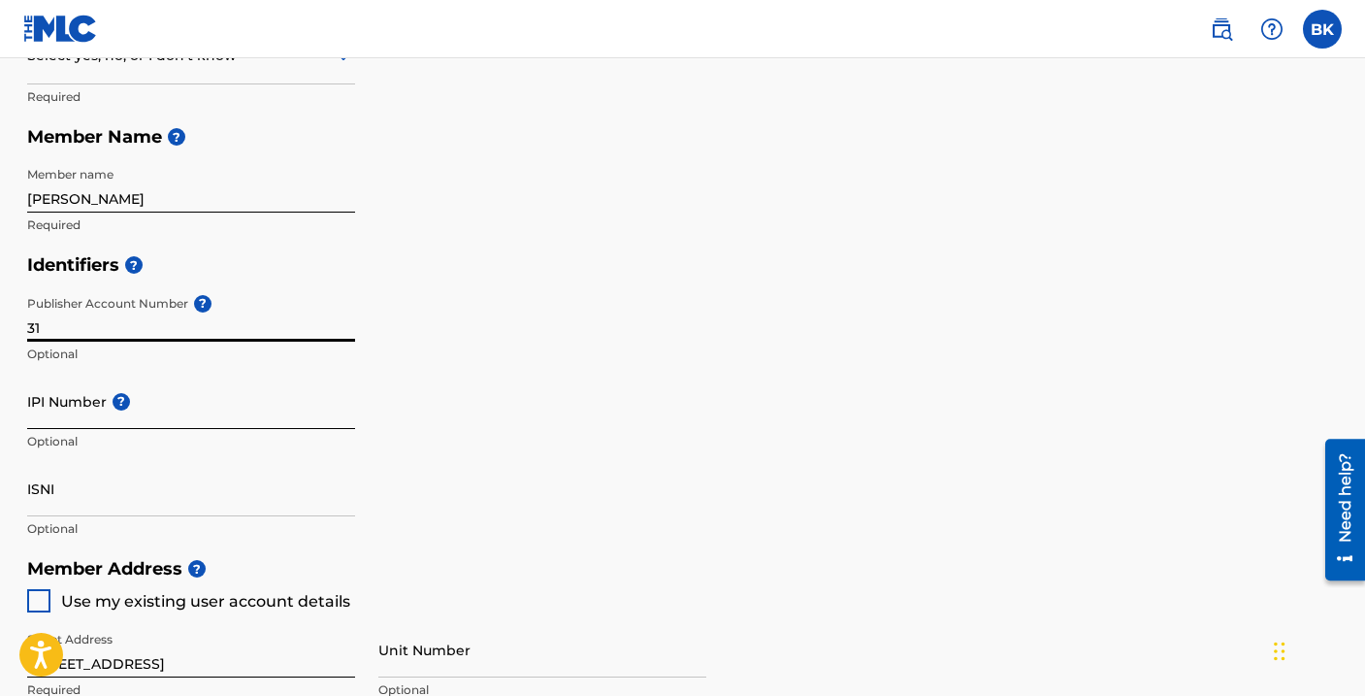
type input "3"
paste input "3150992"
type input "3150992"
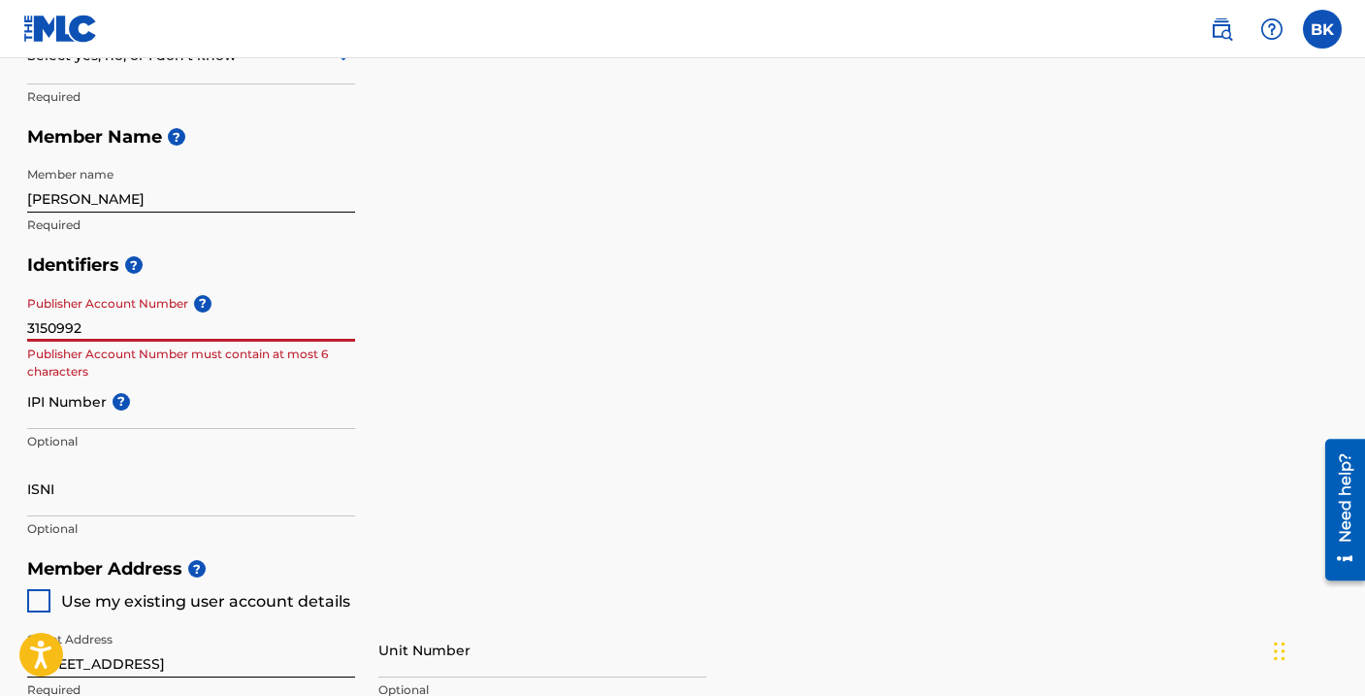
drag, startPoint x: 95, startPoint y: 329, endPoint x: 10, endPoint y: 318, distance: 86.0
click at [10, 321] on div "Create a Member If you are a self-administered songwriter without a publisher t…" at bounding box center [683, 480] width 1358 height 1548
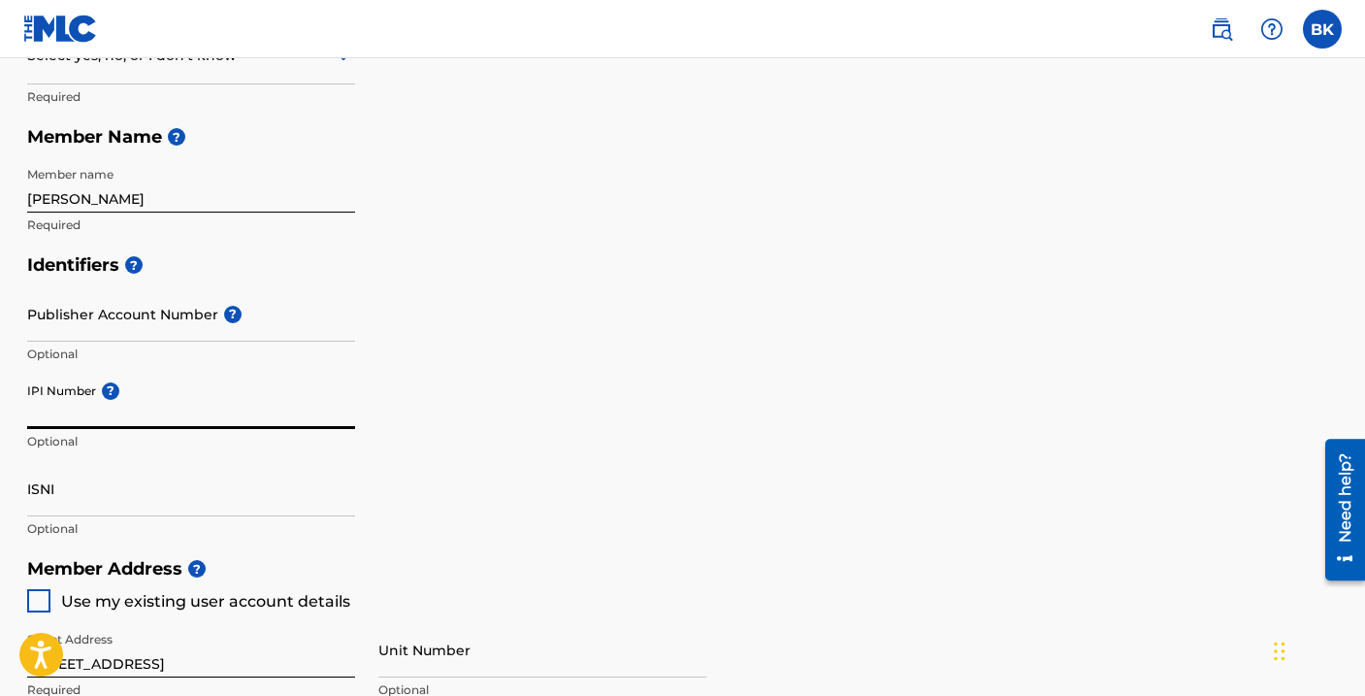
click at [43, 414] on input "IPI Number ?" at bounding box center [191, 401] width 328 height 55
paste input "00581905628"
type input "00581905628"
click at [143, 501] on input "ISNI" at bounding box center [191, 488] width 328 height 55
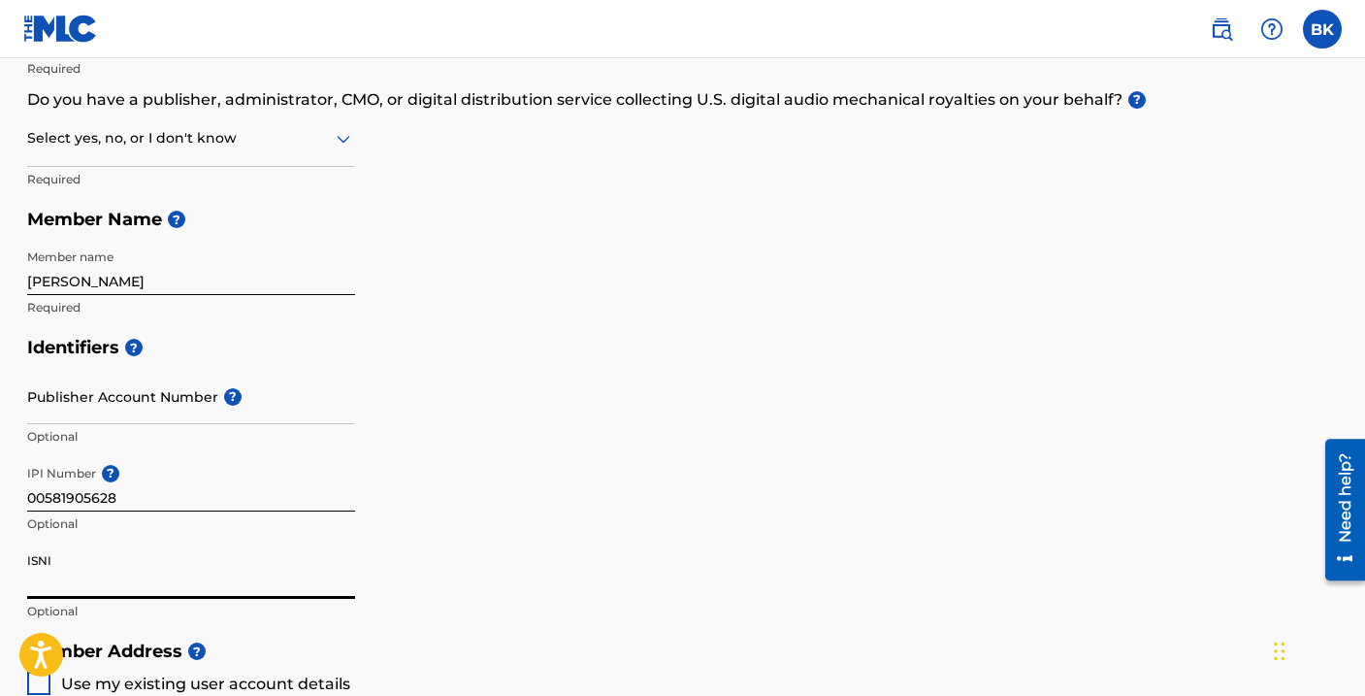
scroll to position [317, 0]
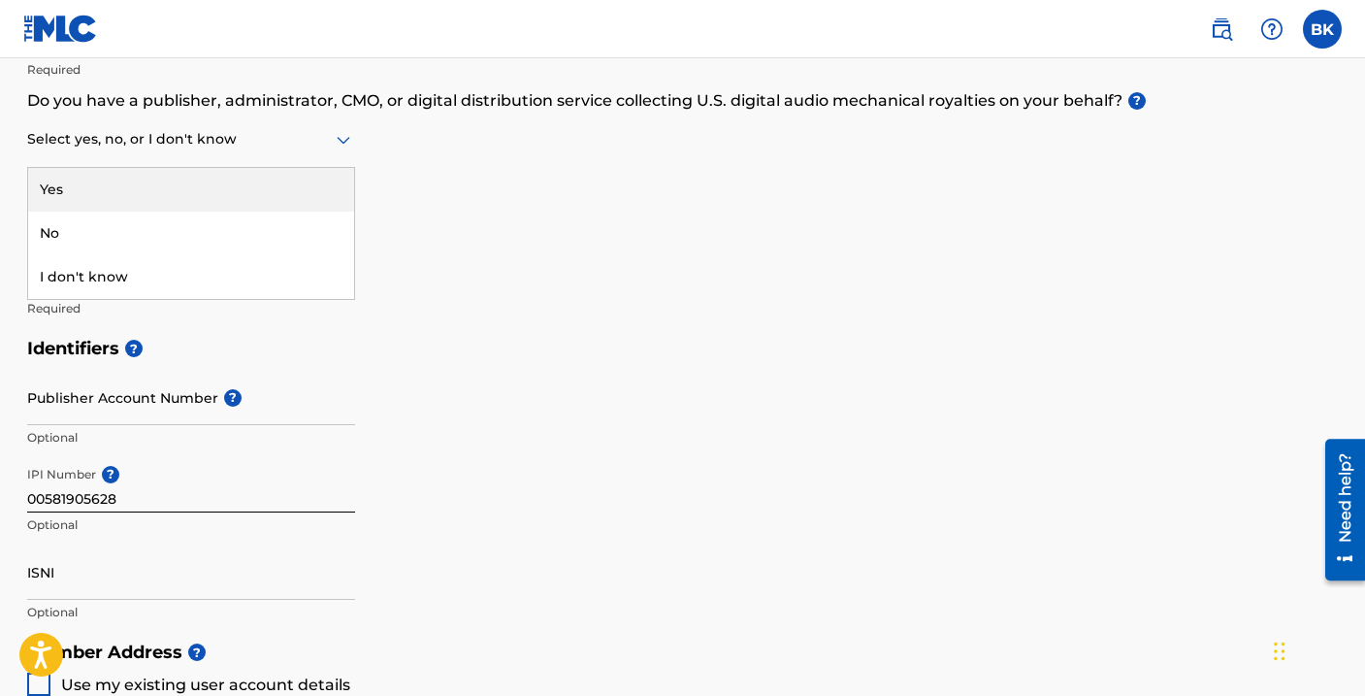
click at [114, 160] on div "Select yes, no, or I don't know" at bounding box center [191, 140] width 328 height 55
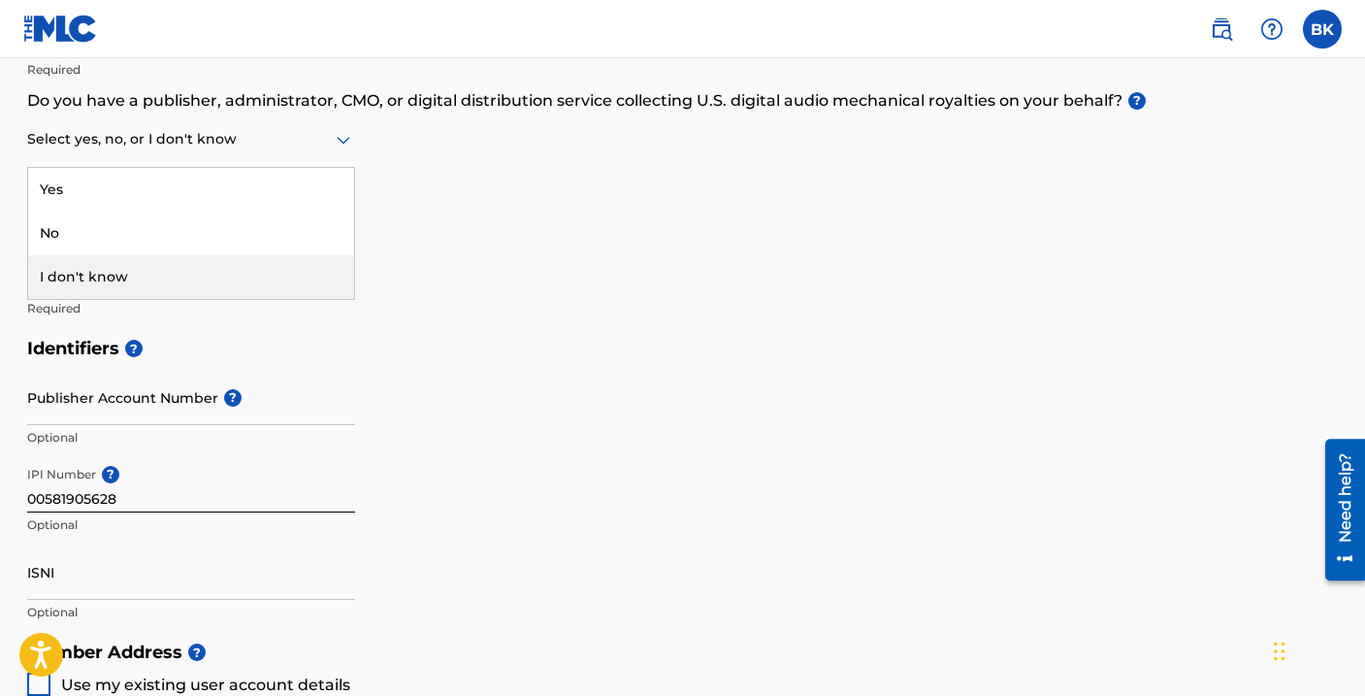
click at [93, 276] on div "I don't know" at bounding box center [191, 277] width 326 height 44
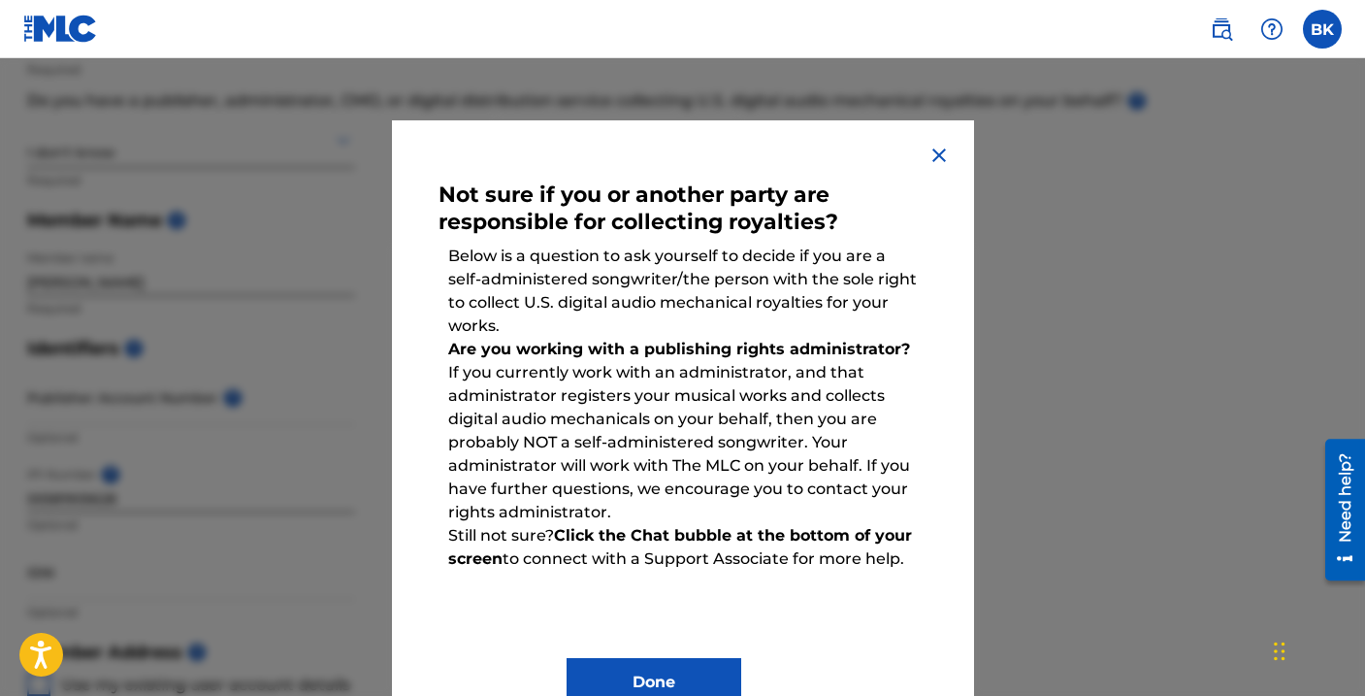
click at [938, 160] on img at bounding box center [939, 155] width 23 height 23
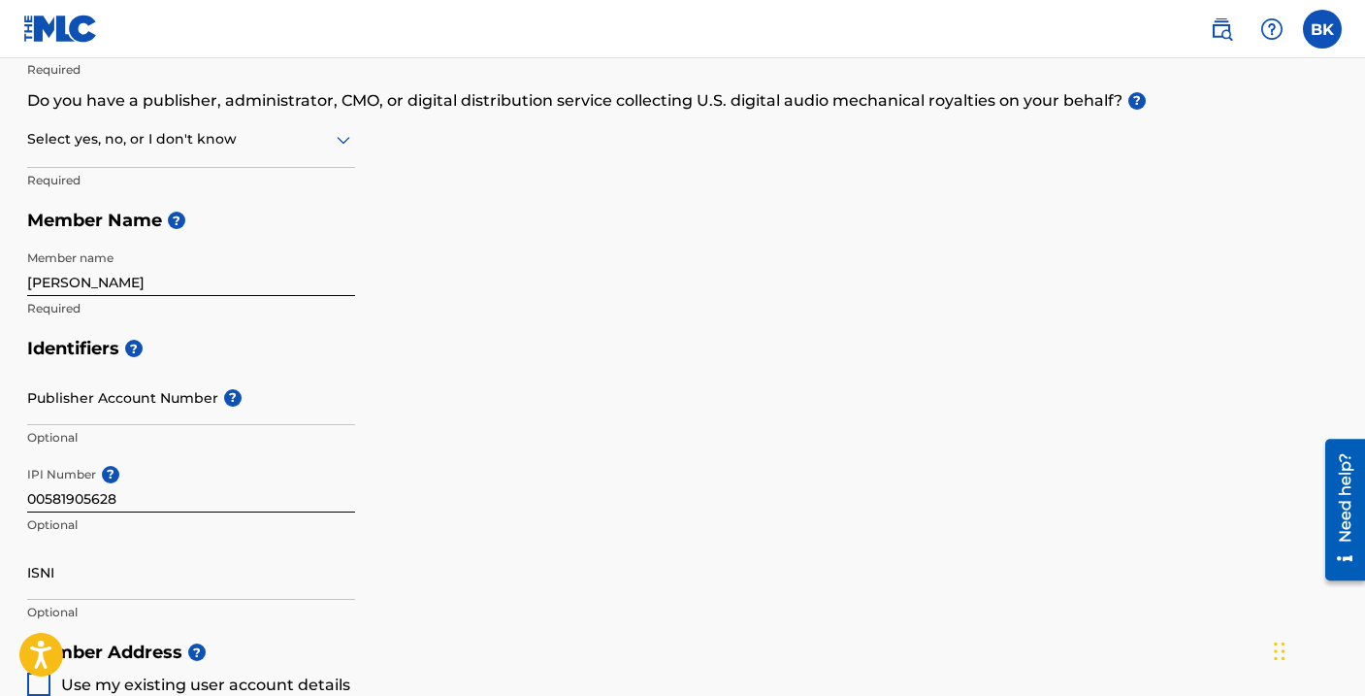
click at [62, 150] on div at bounding box center [191, 139] width 328 height 24
click at [82, 237] on div "No" at bounding box center [191, 234] width 326 height 44
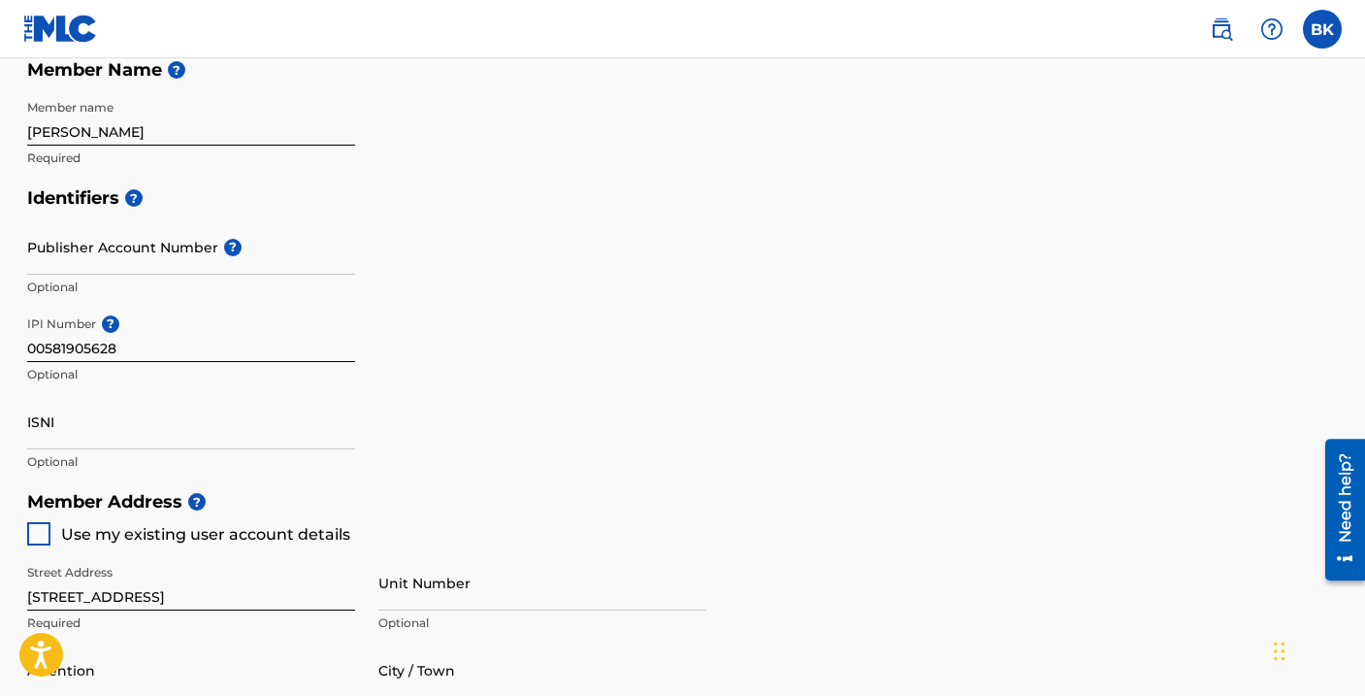
scroll to position [470, 0]
click at [88, 270] on input "Publisher Account Number ?" at bounding box center [191, 244] width 328 height 55
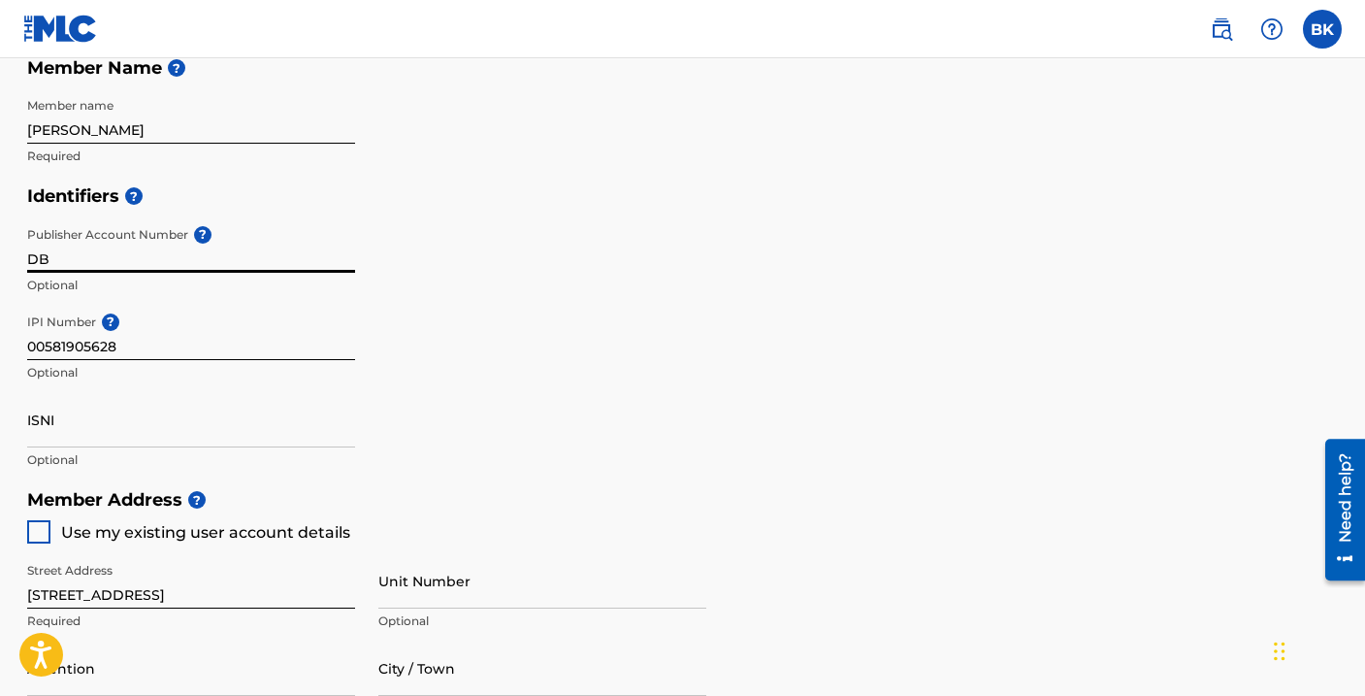
type input "D"
click at [129, 376] on p "Optional" at bounding box center [191, 372] width 328 height 17
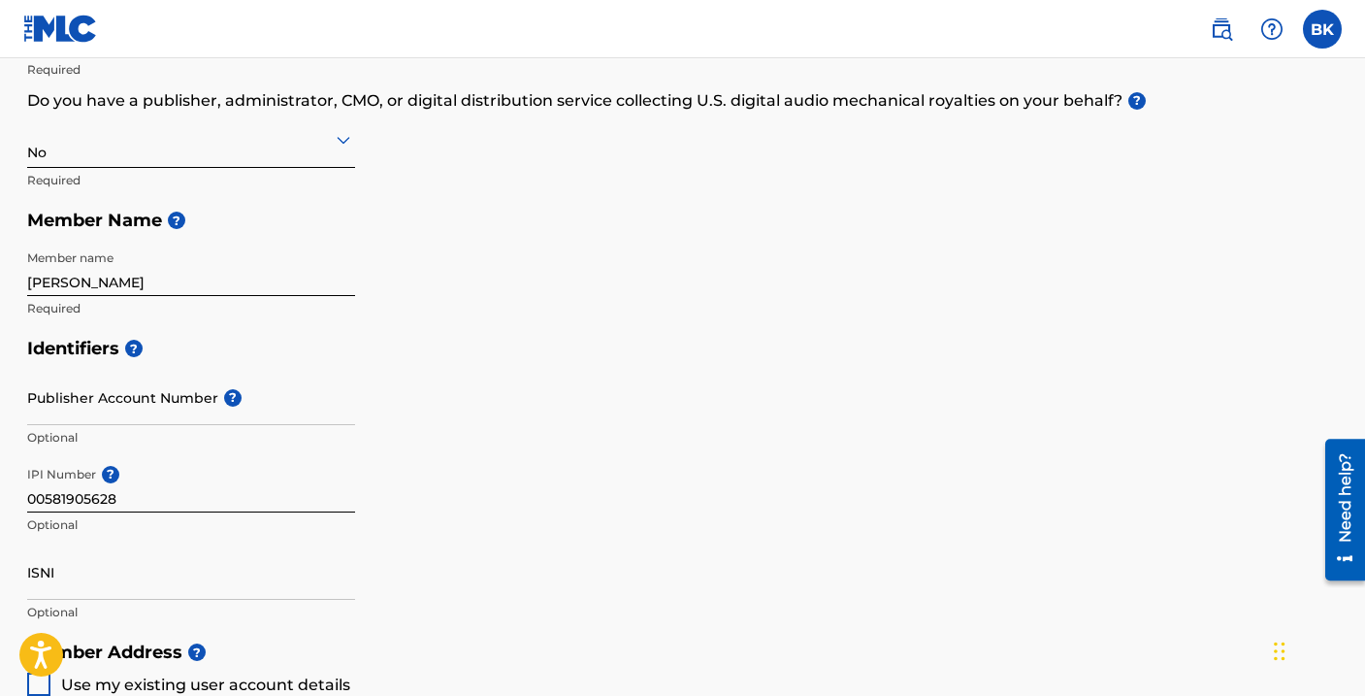
scroll to position [303, 0]
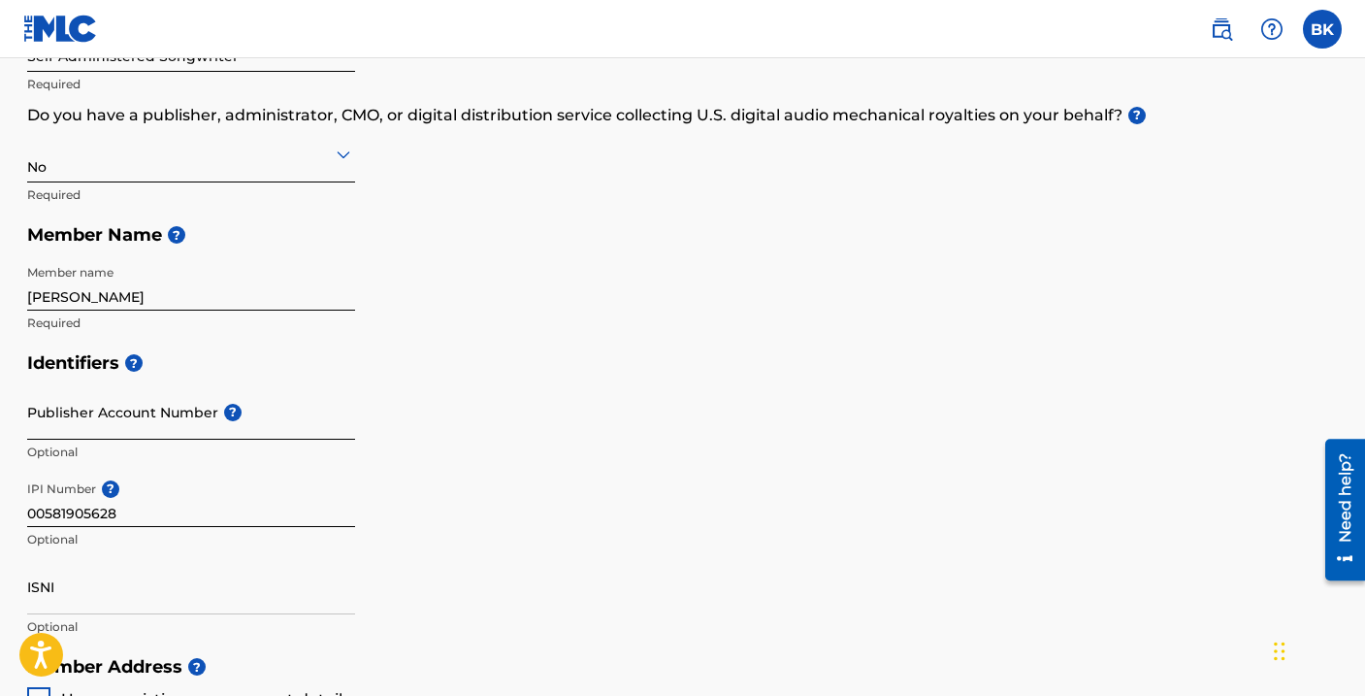
click at [95, 427] on input "Publisher Account Number ?" at bounding box center [191, 411] width 328 height 55
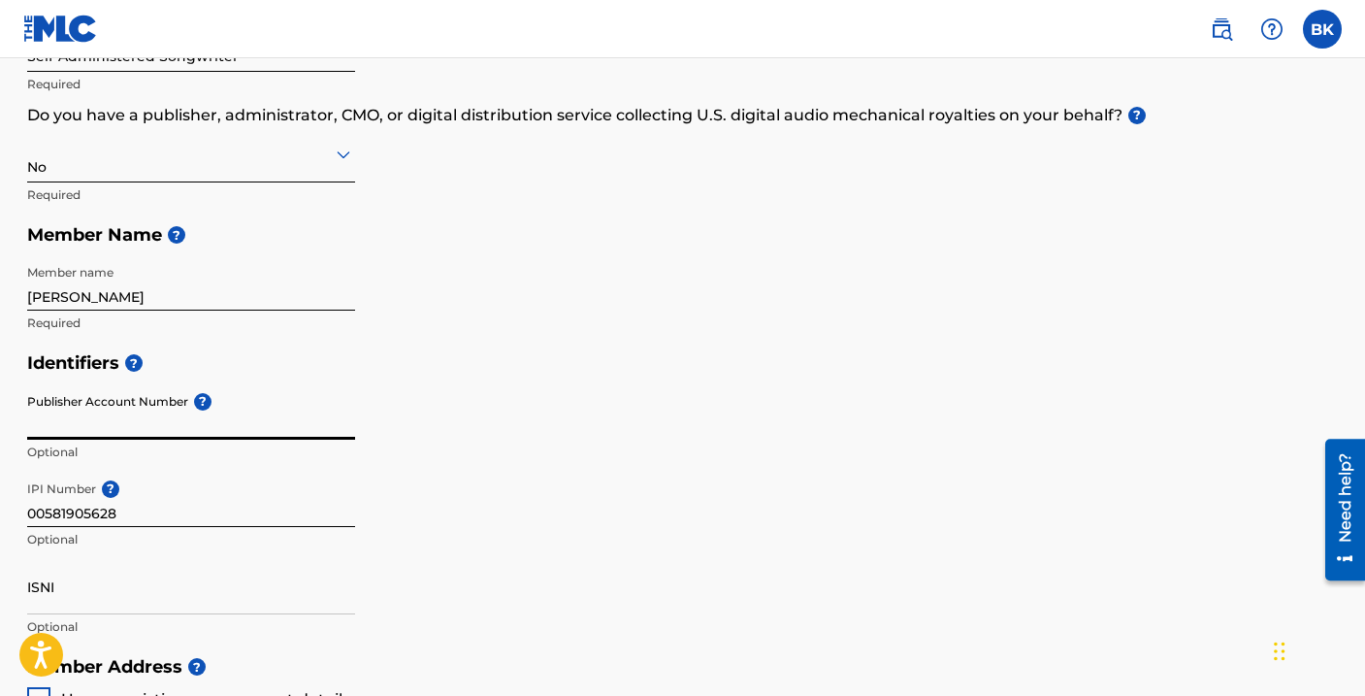
paste input "00581905628"
type input "0"
paste input "3150992"
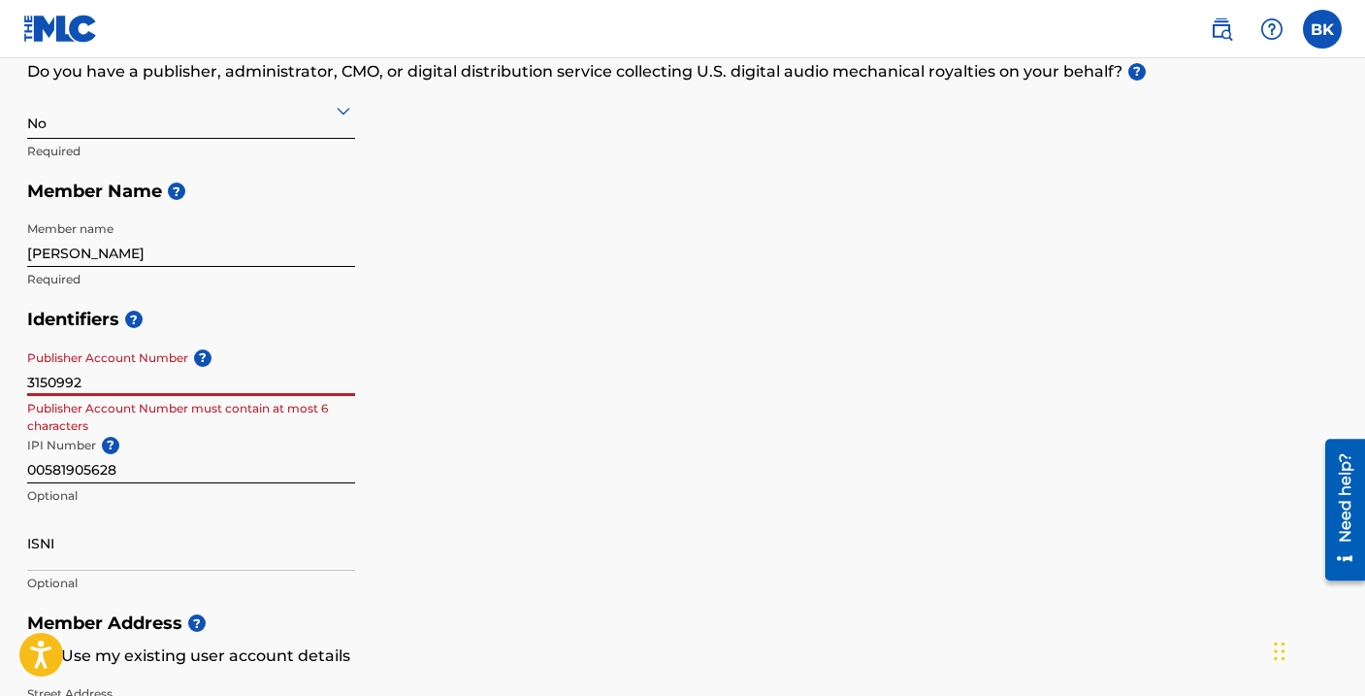
scroll to position [342, 0]
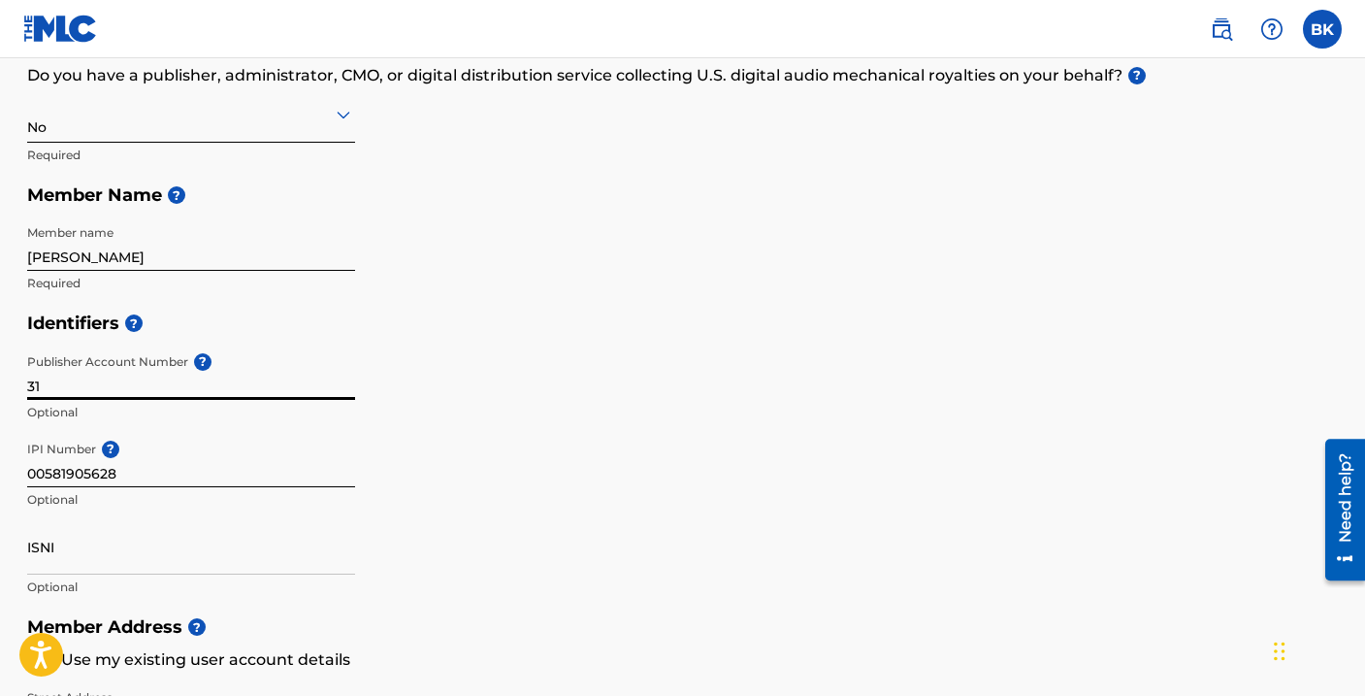
type input "3"
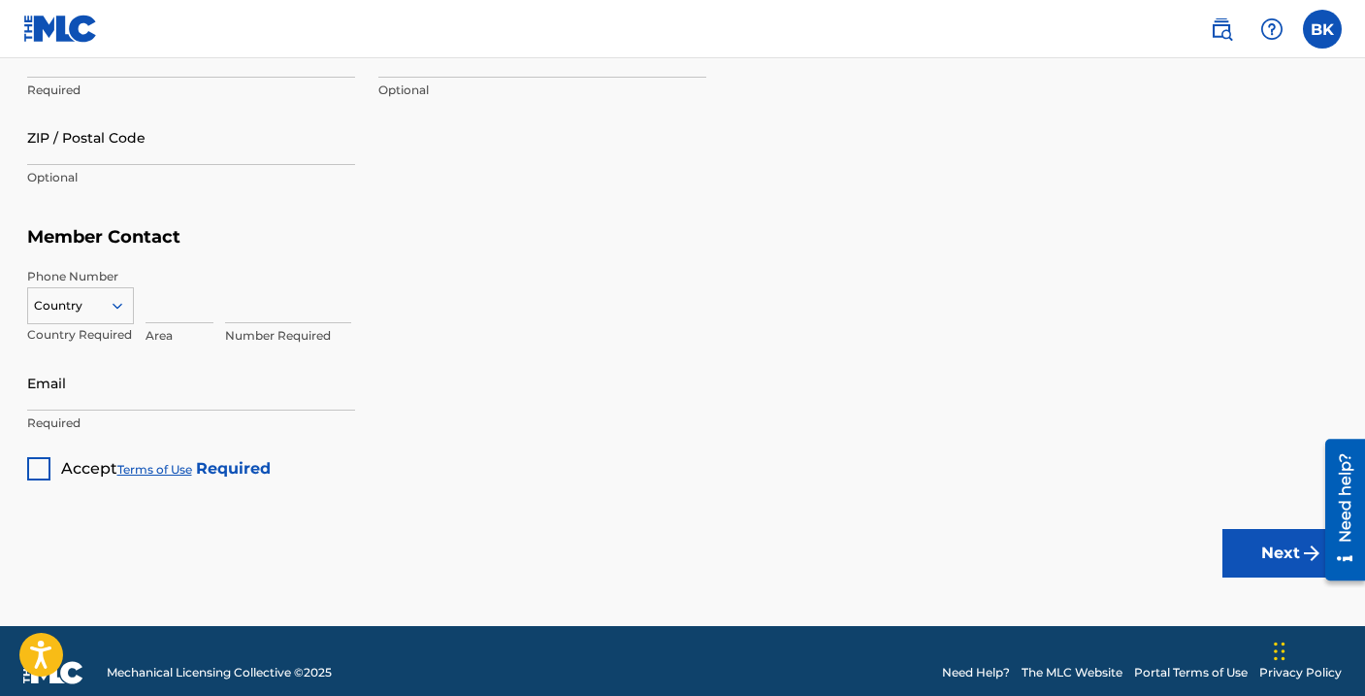
scroll to position [1198, 0]
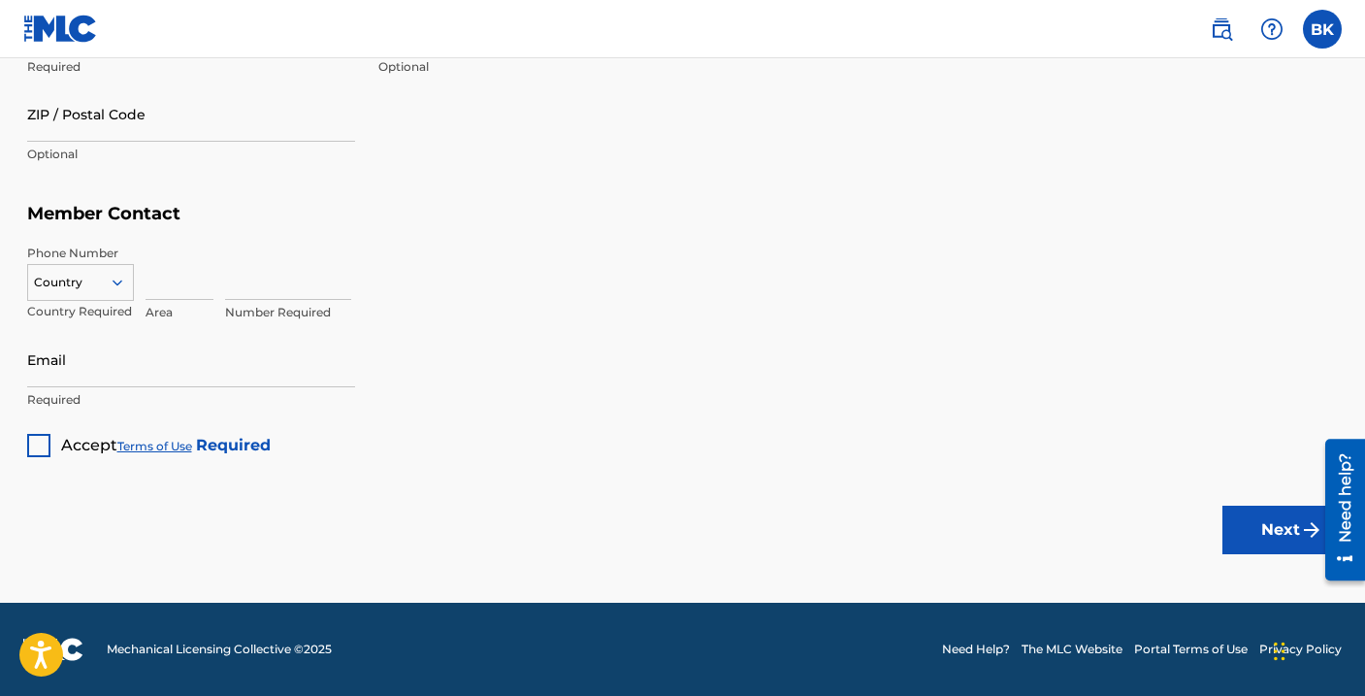
click at [38, 441] on div at bounding box center [38, 445] width 23 height 23
click at [1273, 511] on button "Next" at bounding box center [1280, 529] width 116 height 49
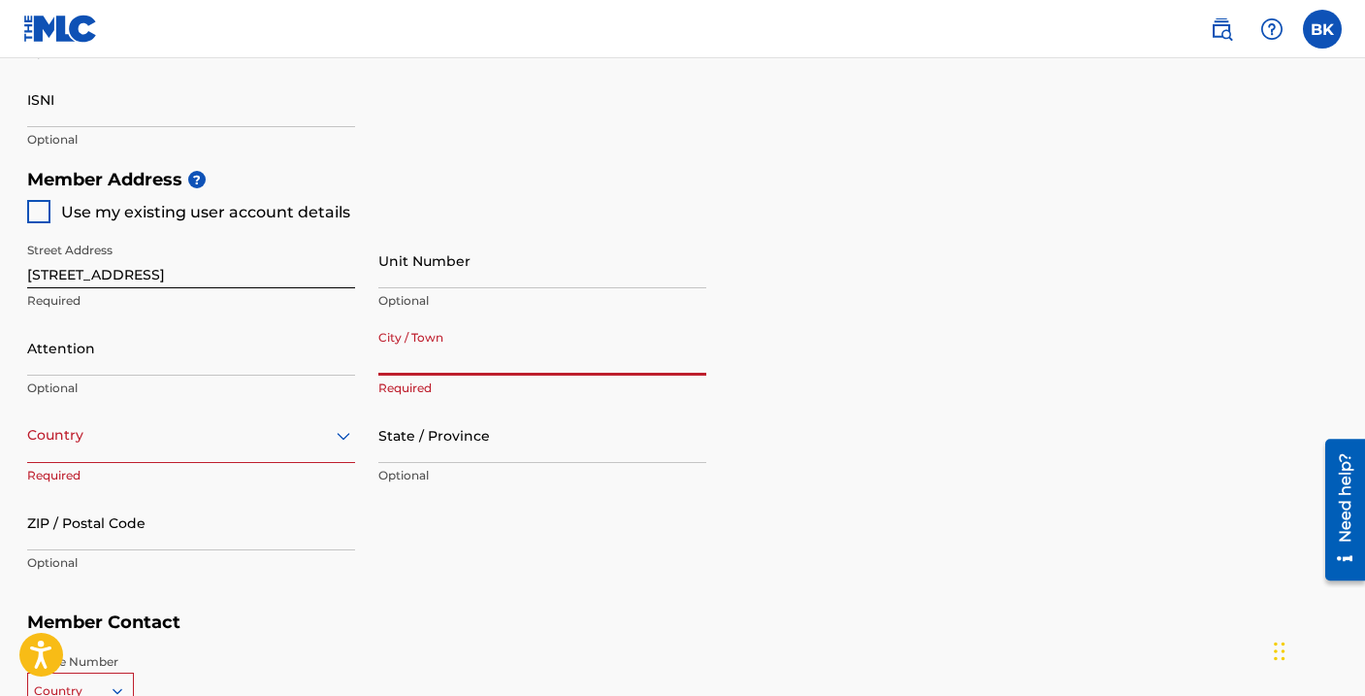
click at [403, 359] on input "City / Town" at bounding box center [542, 347] width 328 height 55
type input "CORONA"
type input "[PERSON_NAME]"
type input "[GEOGRAPHIC_DATA]"
type input "CA"
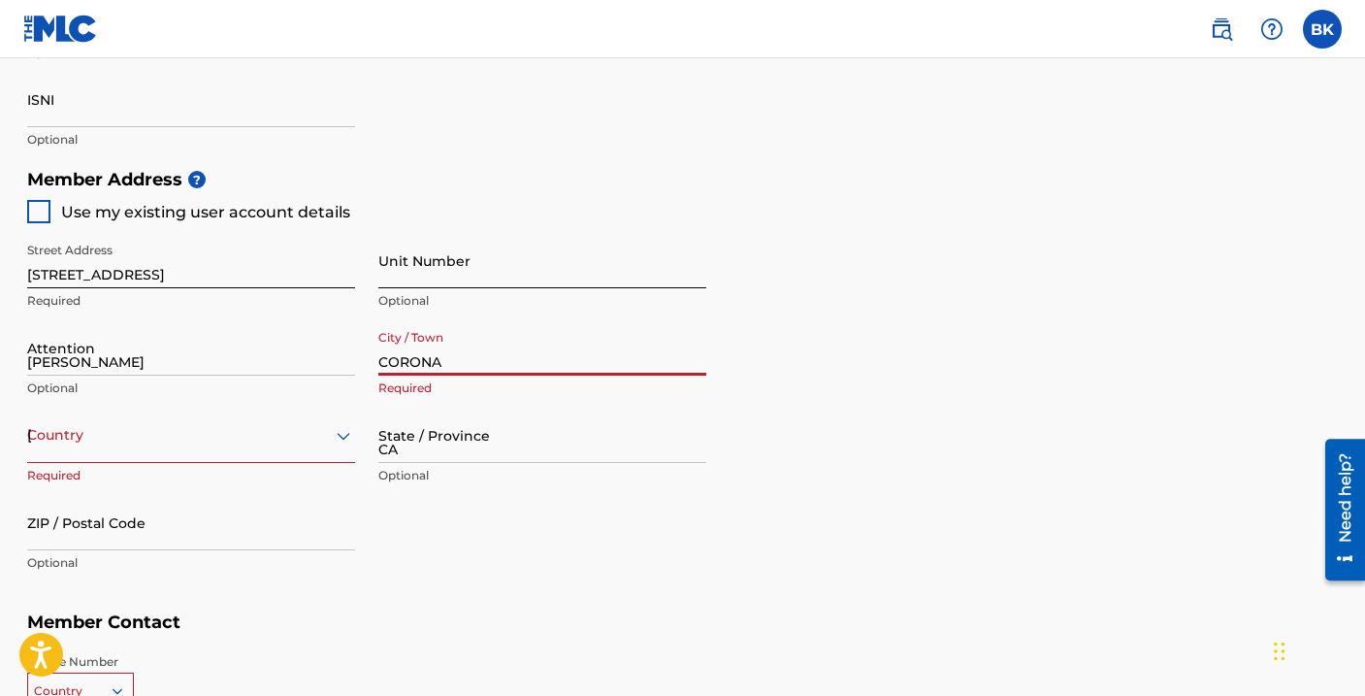
type input "92879"
type input "760"
type input "9275336"
type input "[EMAIL_ADDRESS][DOMAIN_NAME]"
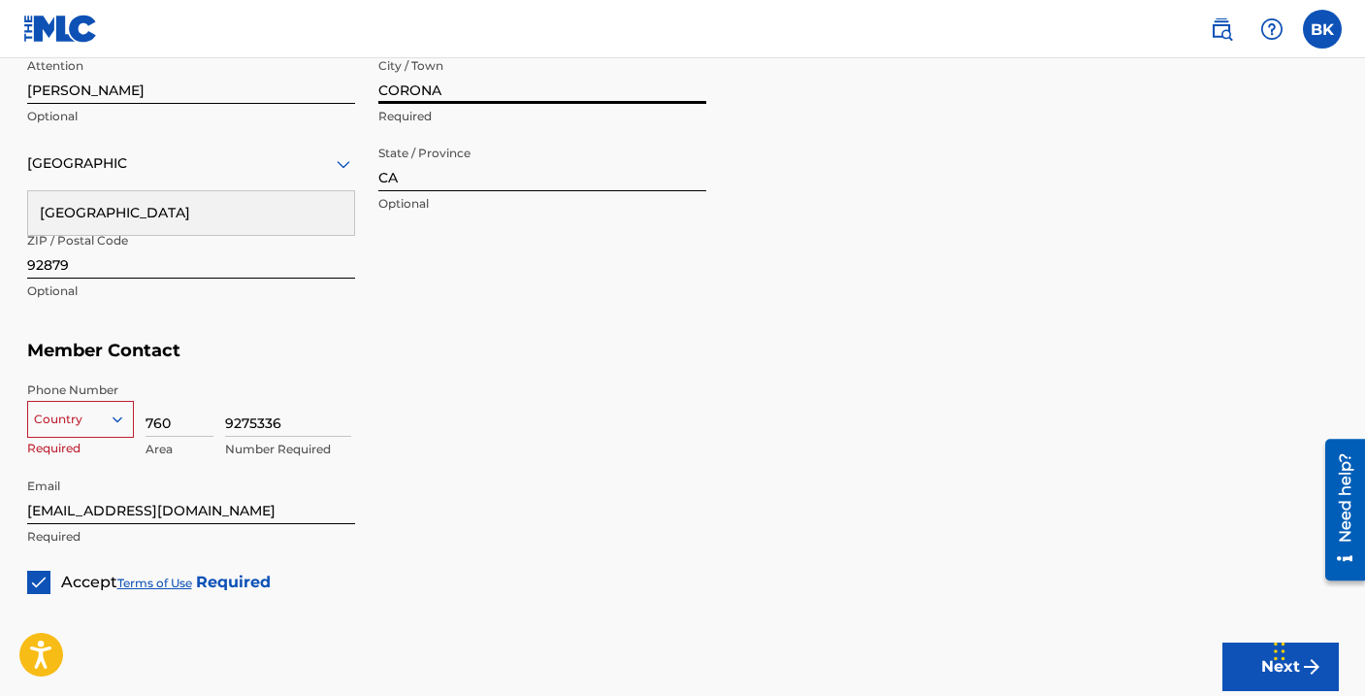
scroll to position [1198, 0]
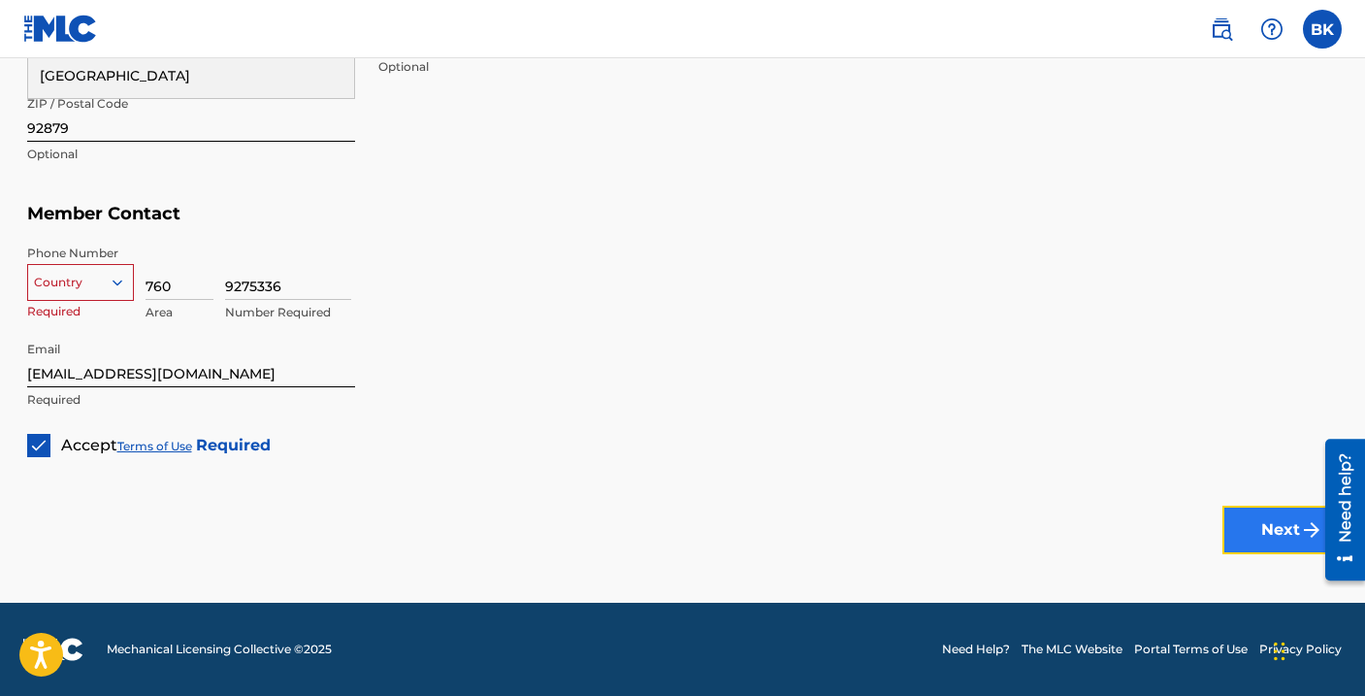
click at [1268, 537] on button "Next" at bounding box center [1280, 529] width 116 height 49
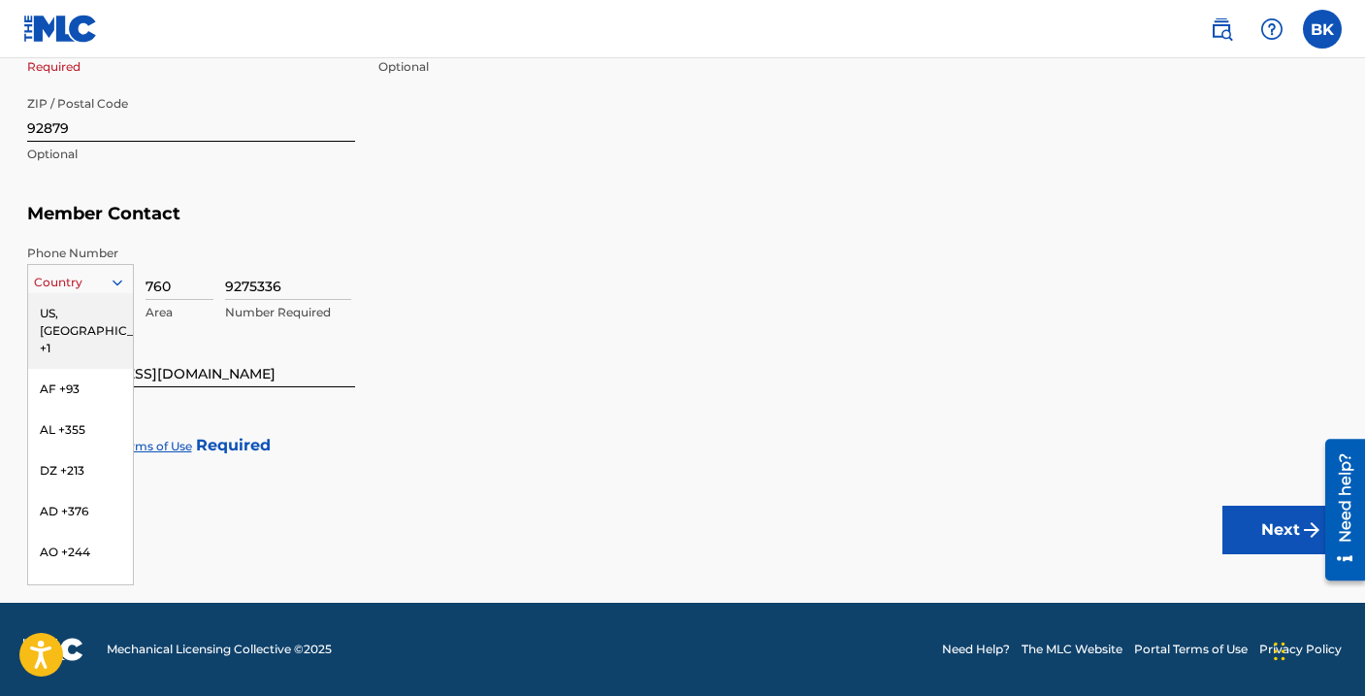
click at [93, 293] on div "US, [GEOGRAPHIC_DATA] +1, 1 of 216. 216 results available. Use Up and Down to c…" at bounding box center [80, 278] width 107 height 29
click at [89, 317] on div "US, [GEOGRAPHIC_DATA] +1" at bounding box center [80, 331] width 105 height 76
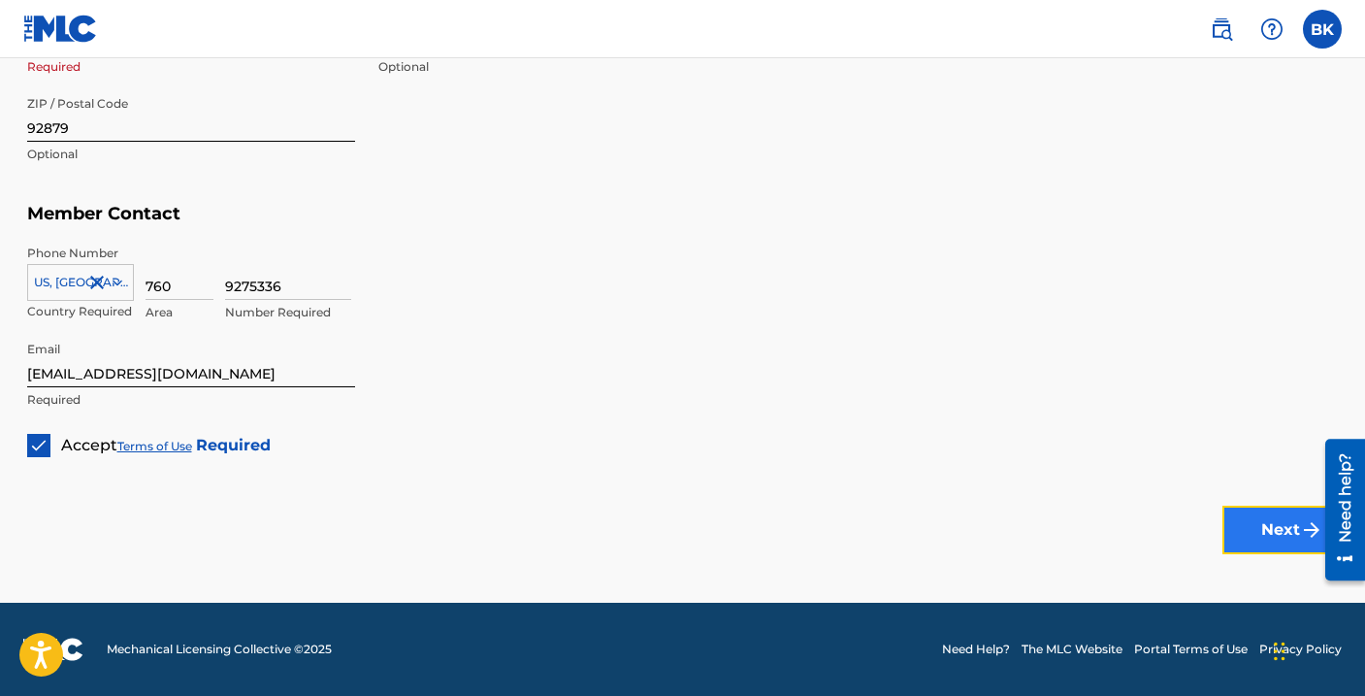
click at [1278, 522] on button "Next" at bounding box center [1280, 529] width 116 height 49
click at [1279, 525] on button "Next" at bounding box center [1280, 529] width 116 height 49
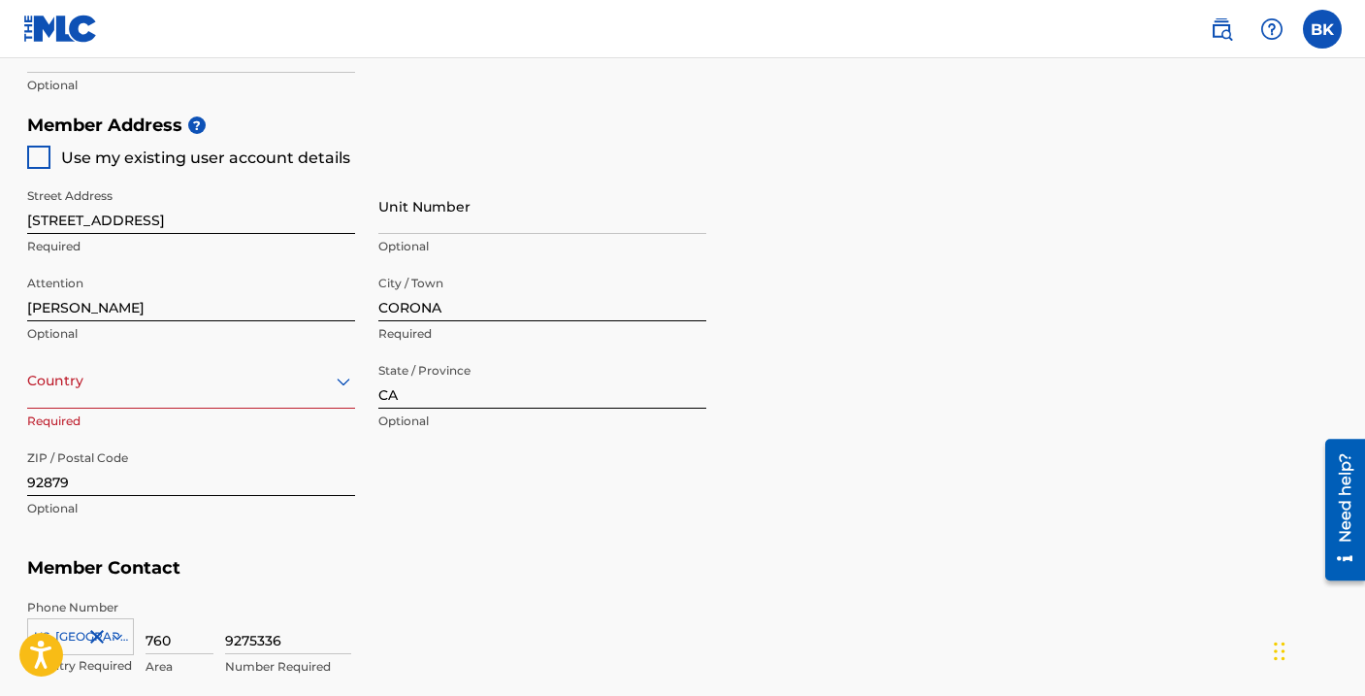
scroll to position [824, 0]
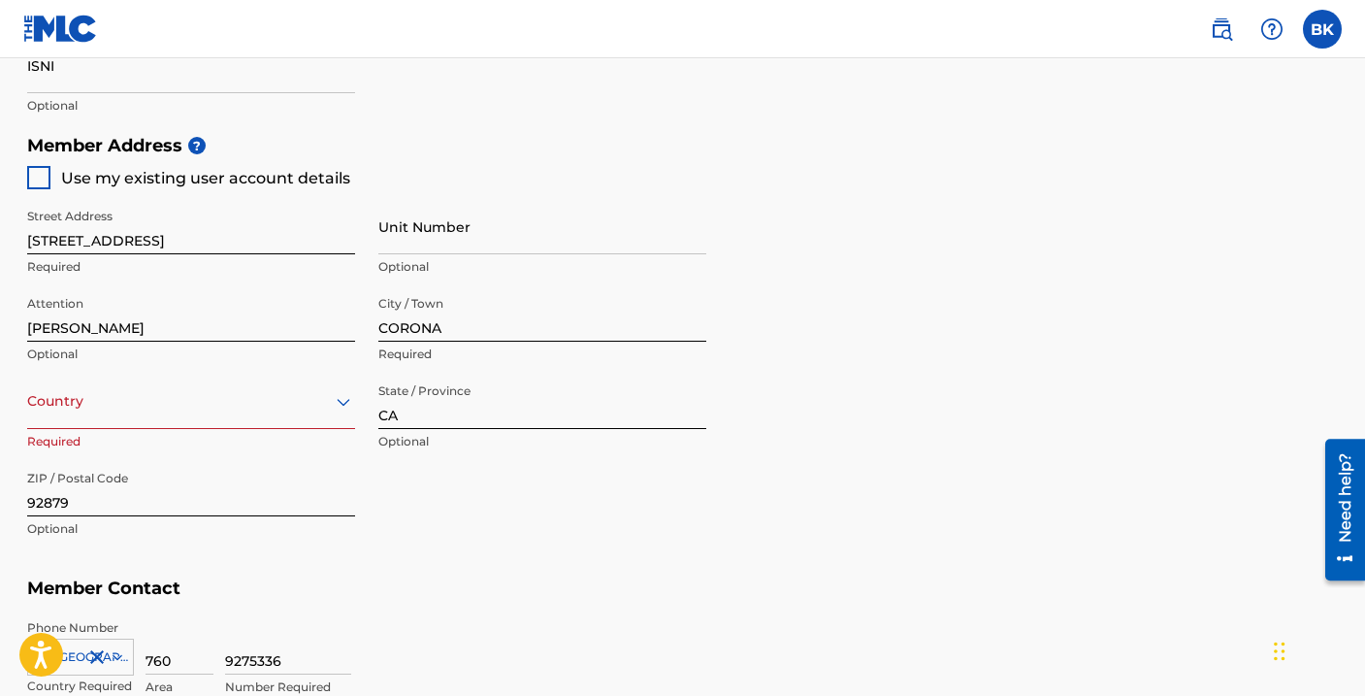
click at [123, 419] on div "option , selected. Select is focused ,type to refine list, press Down to open t…" at bounding box center [191, 401] width 328 height 55
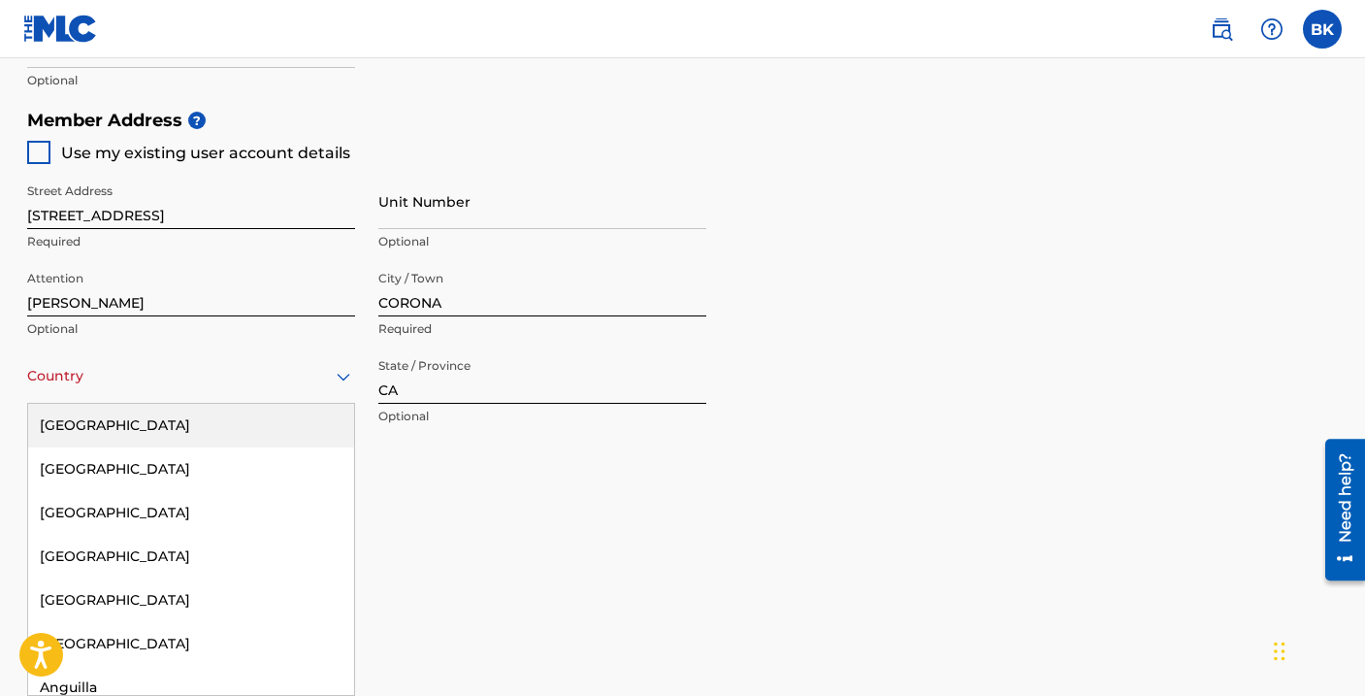
click at [121, 430] on div "[GEOGRAPHIC_DATA]" at bounding box center [191, 426] width 326 height 44
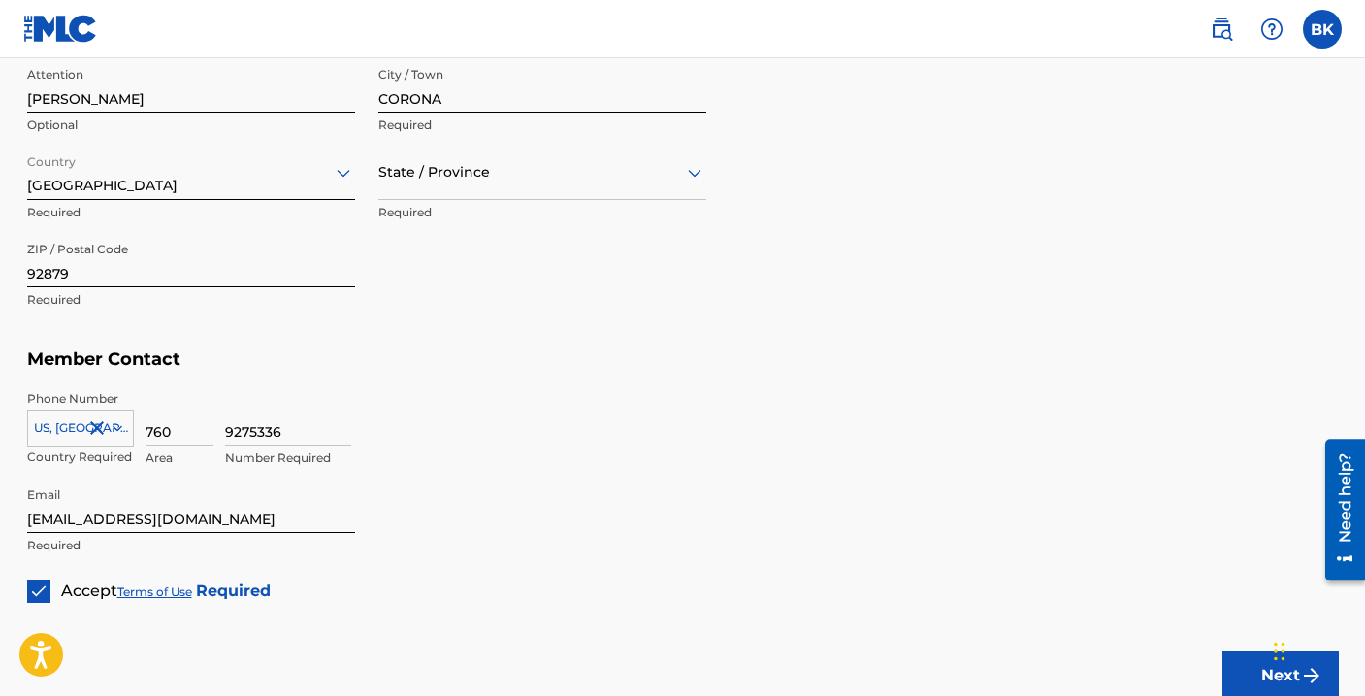
scroll to position [1056, 0]
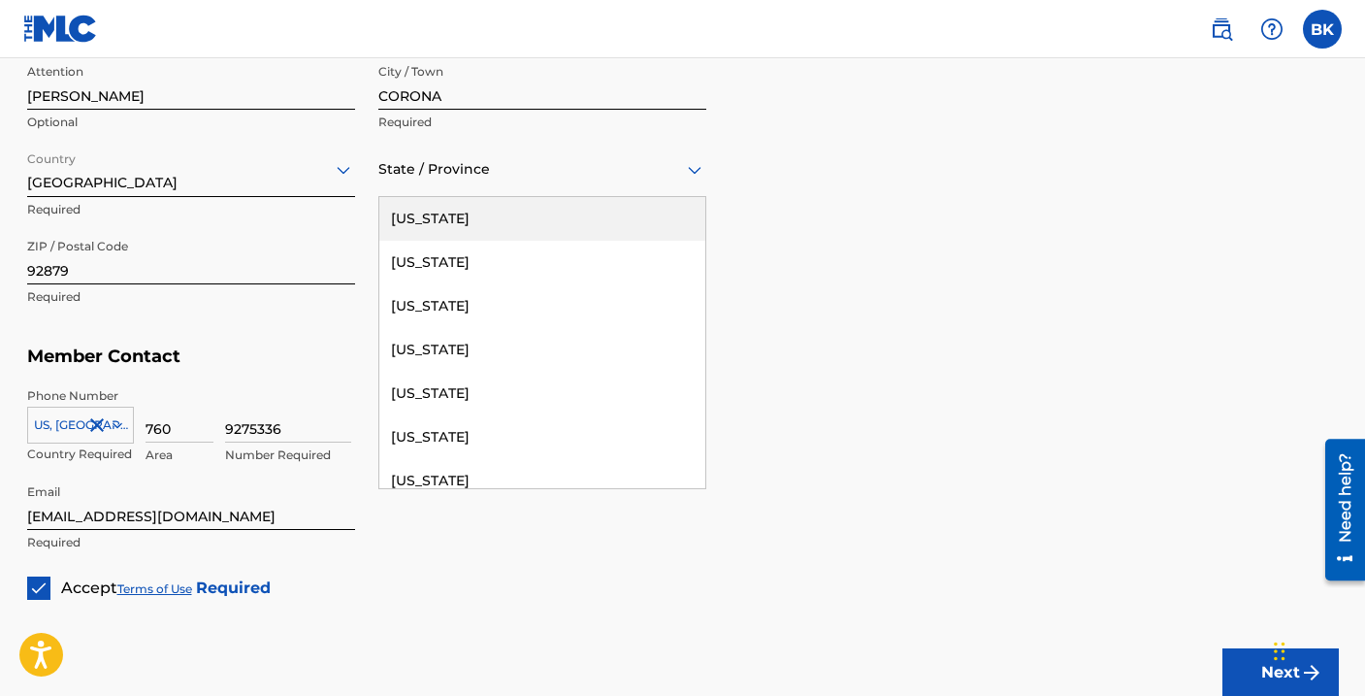
click at [414, 173] on div at bounding box center [542, 169] width 328 height 24
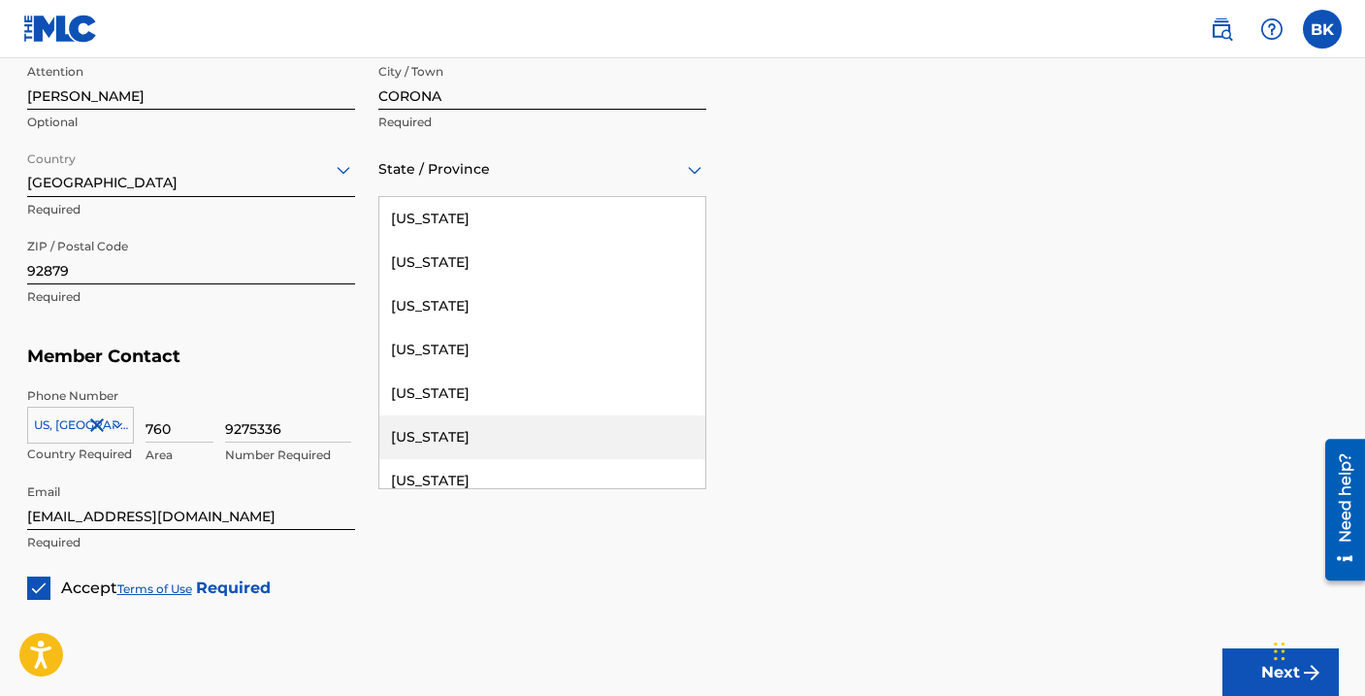
click at [439, 441] on div "[US_STATE]" at bounding box center [542, 437] width 326 height 44
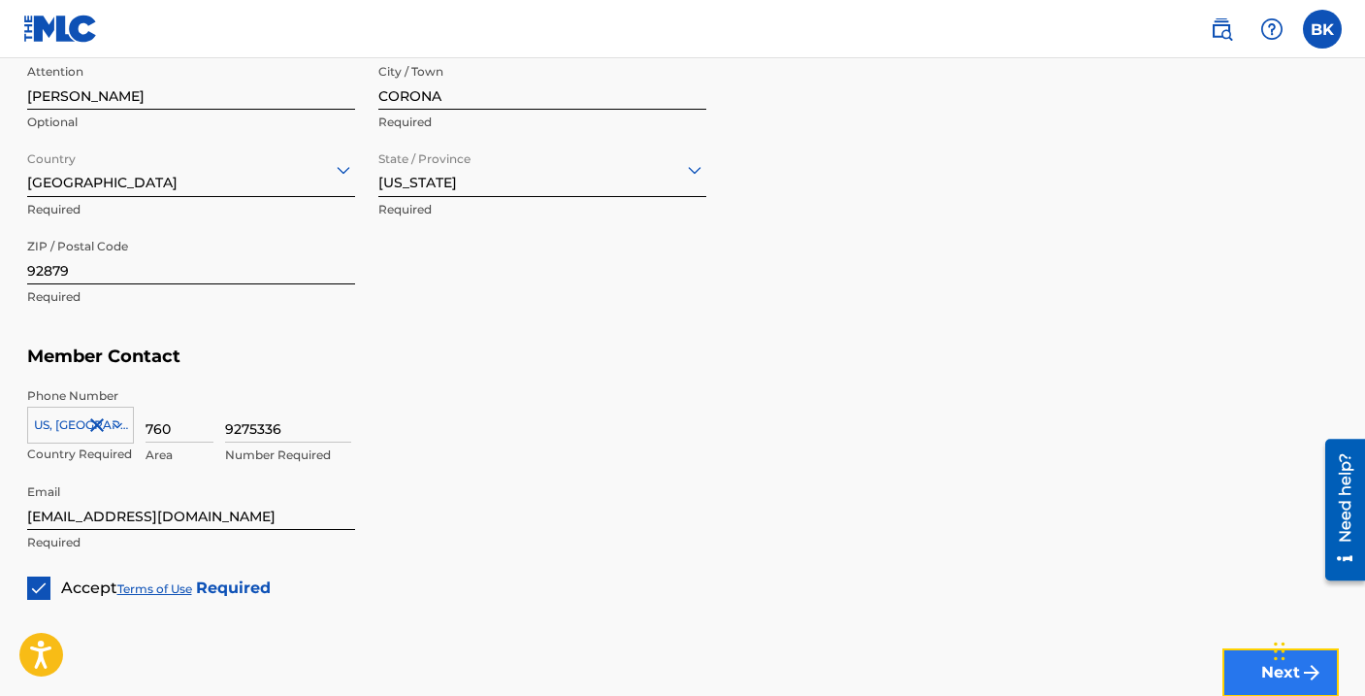
click at [1259, 668] on button "Next" at bounding box center [1280, 672] width 116 height 49
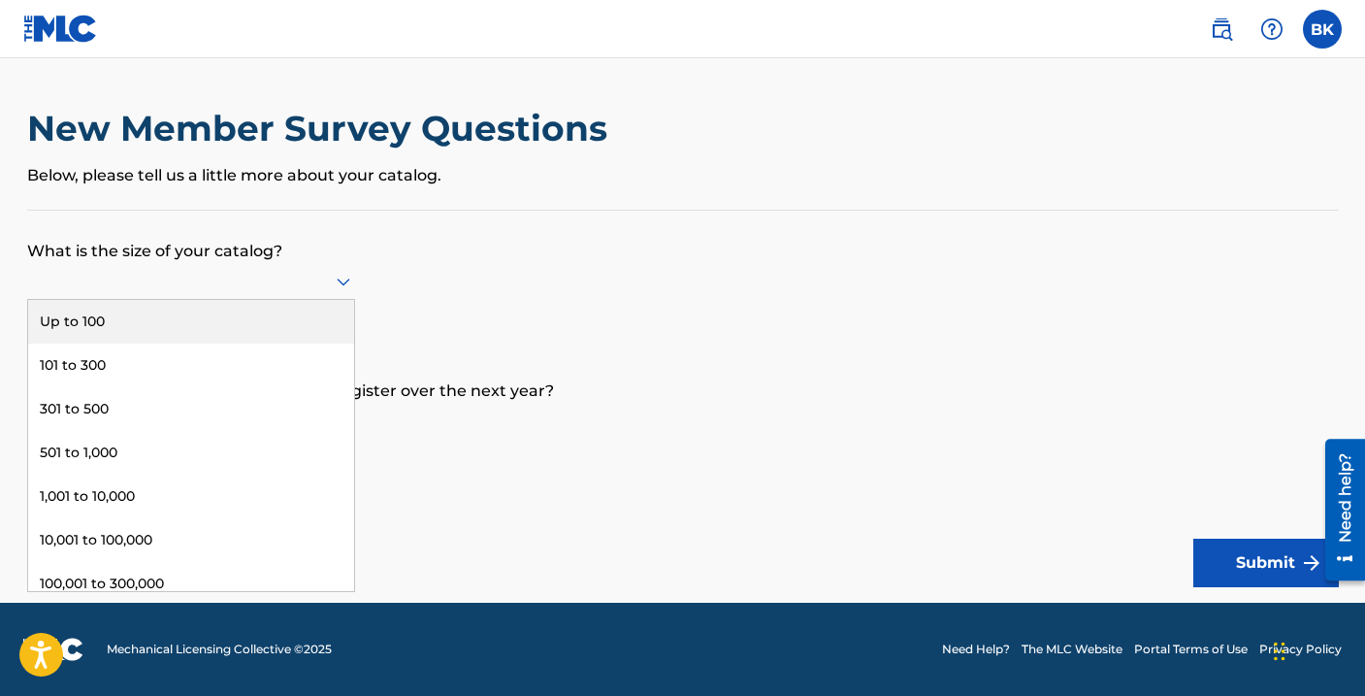
click at [341, 293] on div at bounding box center [191, 281] width 328 height 37
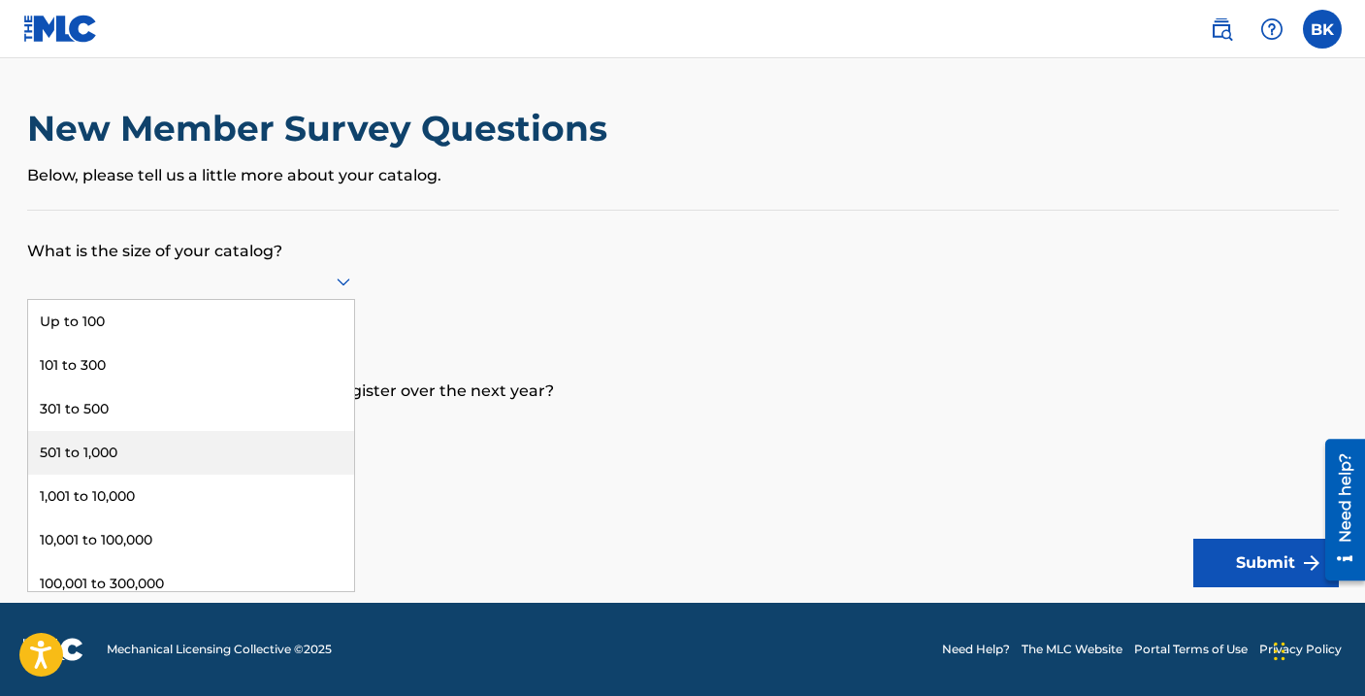
click at [283, 448] on div "501 to 1,000" at bounding box center [191, 453] width 326 height 44
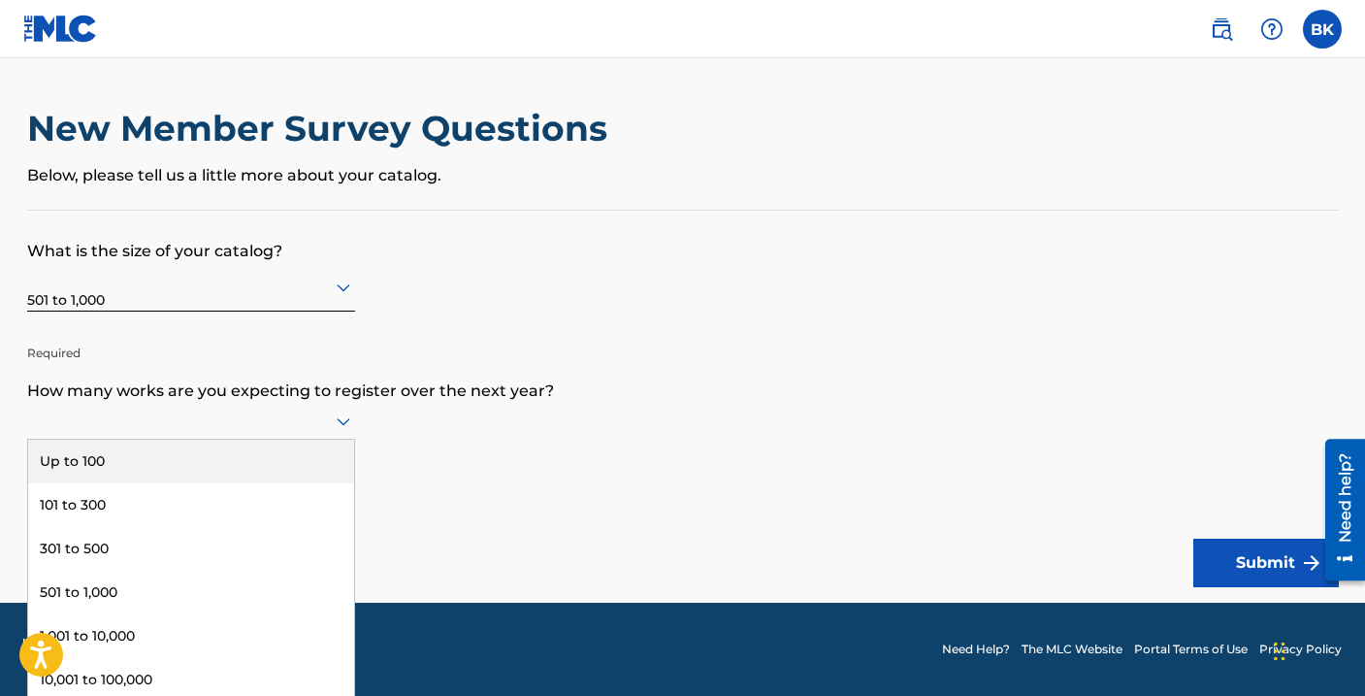
scroll to position [1, 0]
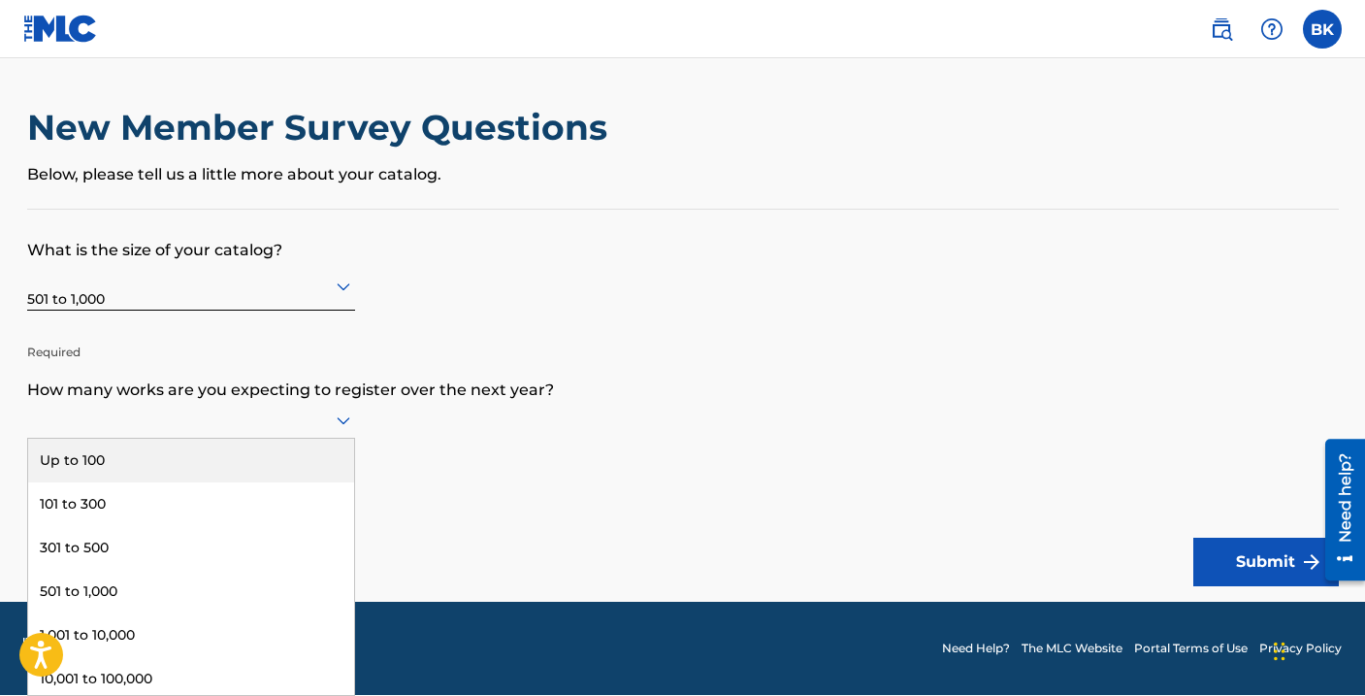
click at [304, 412] on div at bounding box center [191, 419] width 328 height 24
click at [293, 449] on div "Up to 100" at bounding box center [191, 461] width 326 height 44
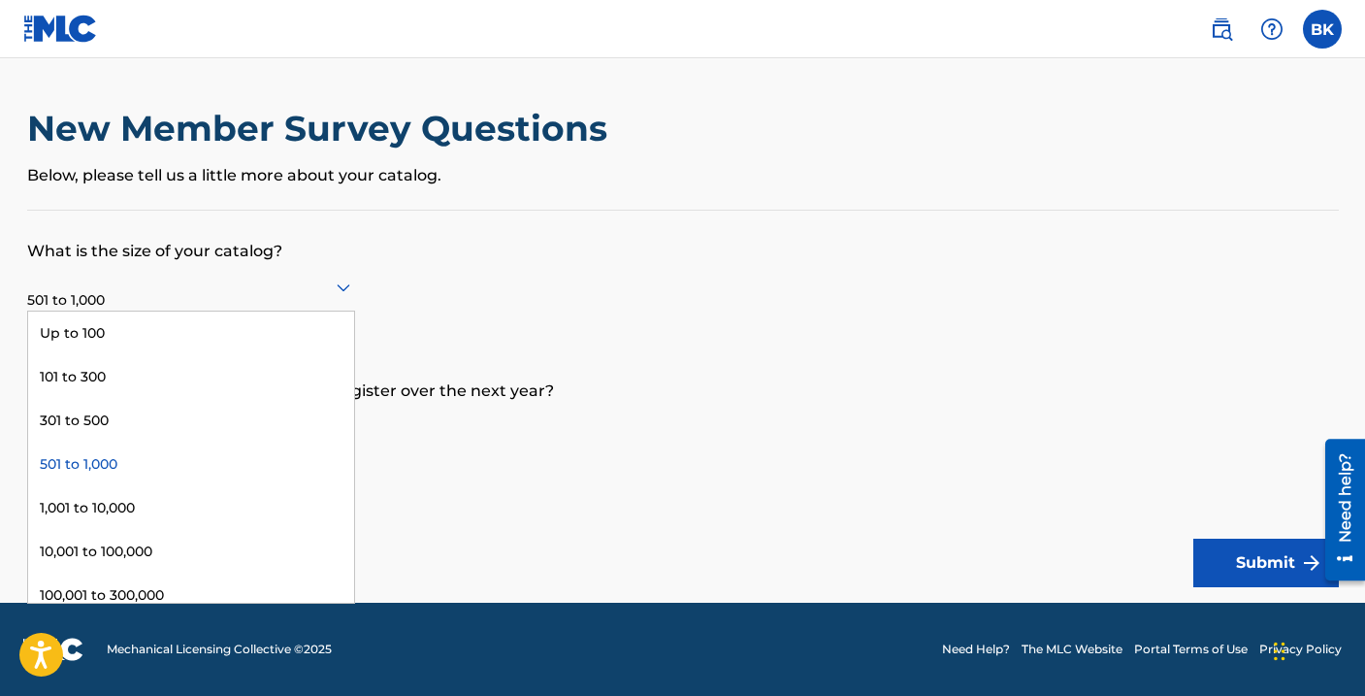
click at [342, 285] on icon at bounding box center [343, 287] width 23 height 23
click at [329, 340] on div "Up to 100" at bounding box center [191, 333] width 326 height 44
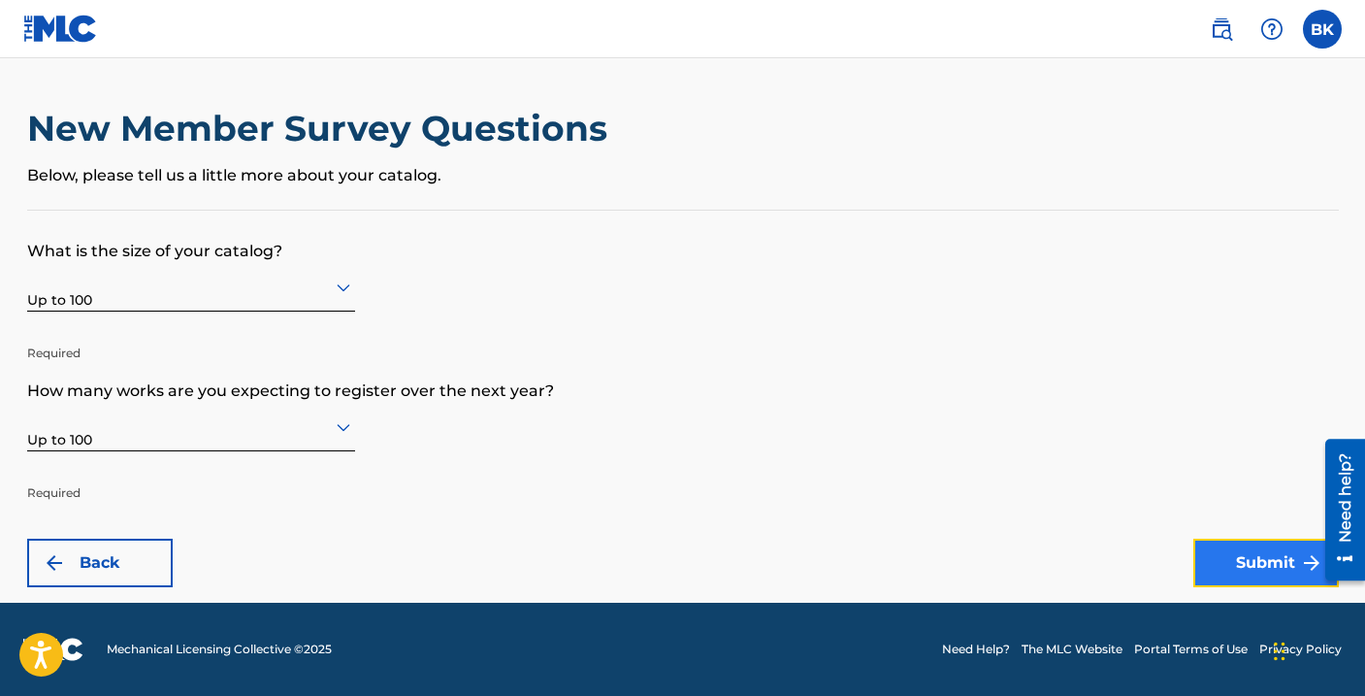
click at [1268, 560] on button "Submit" at bounding box center [1266, 562] width 146 height 49
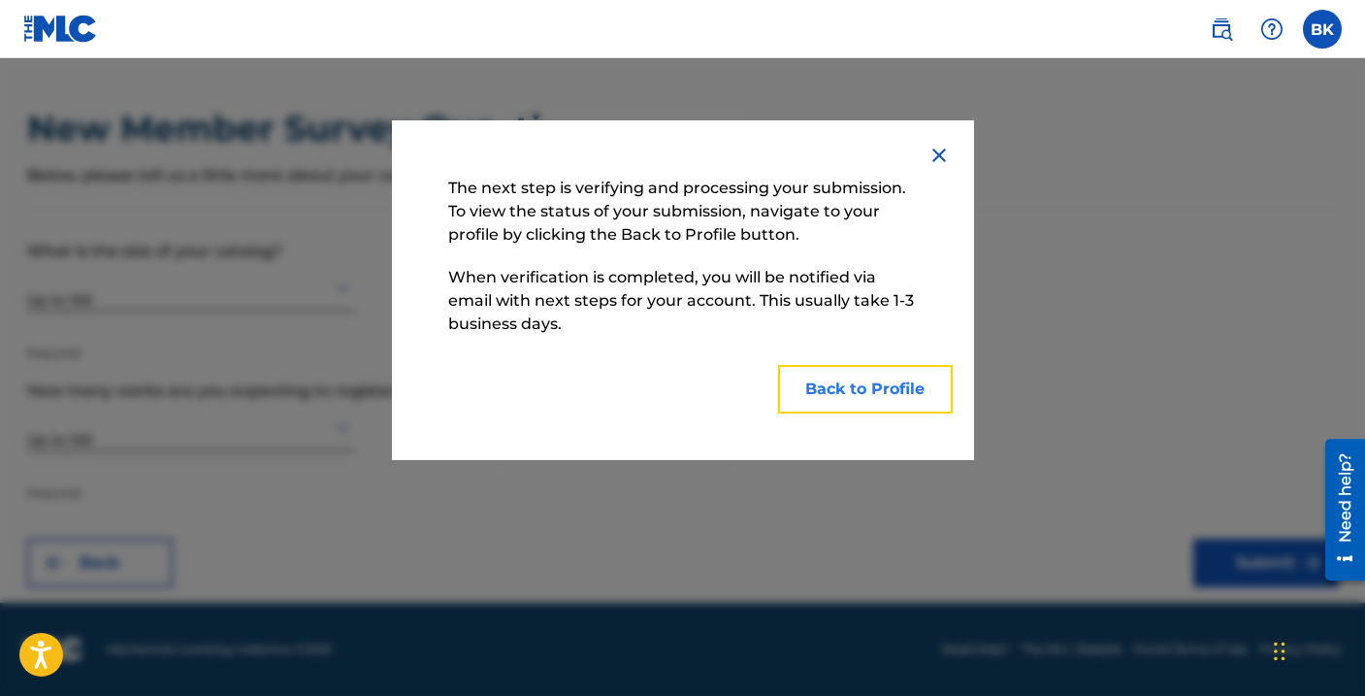
click at [862, 394] on button "Back to Profile" at bounding box center [865, 389] width 175 height 49
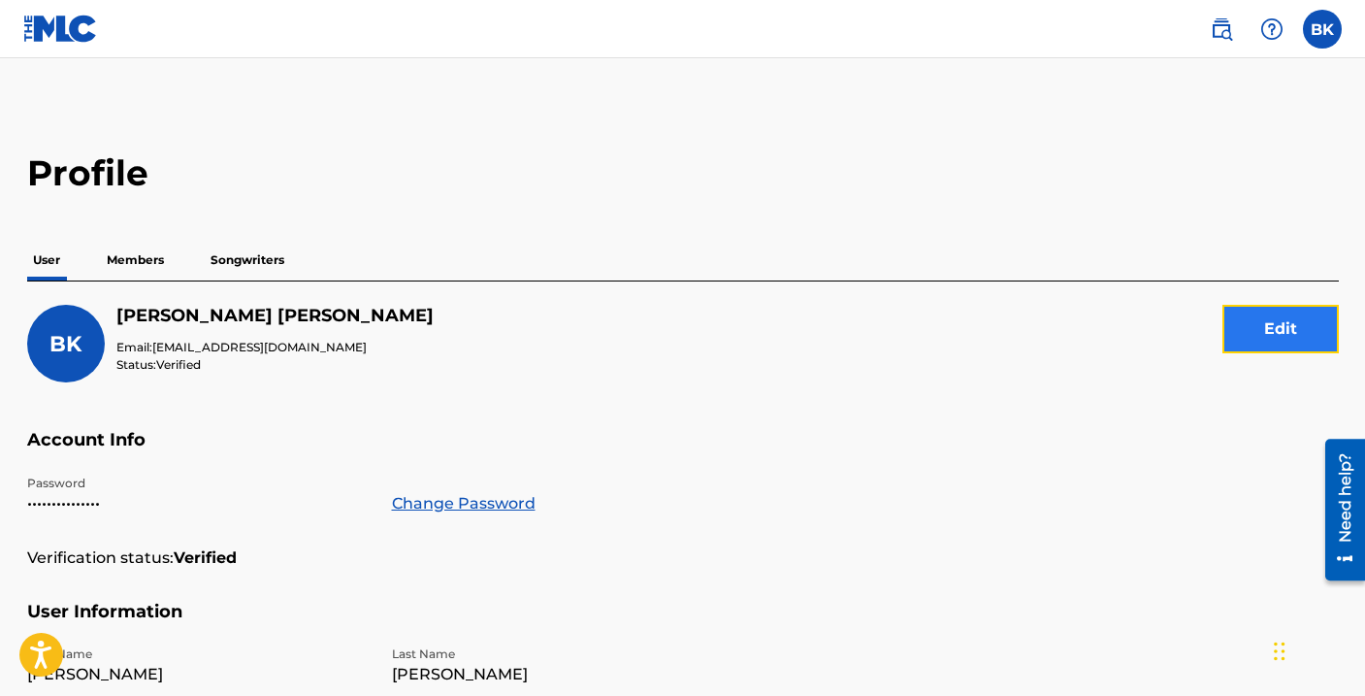
click at [1249, 343] on button "Edit" at bounding box center [1280, 329] width 116 height 49
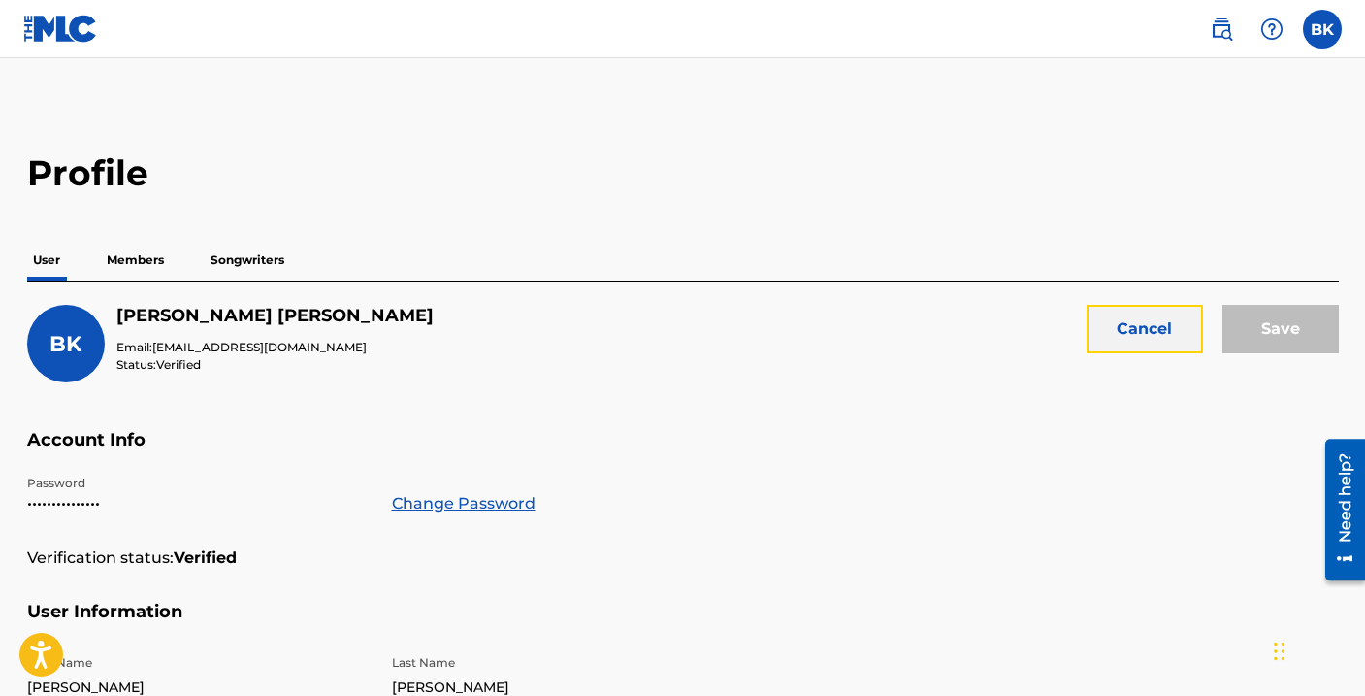
click at [1165, 322] on button "Cancel" at bounding box center [1145, 329] width 116 height 49
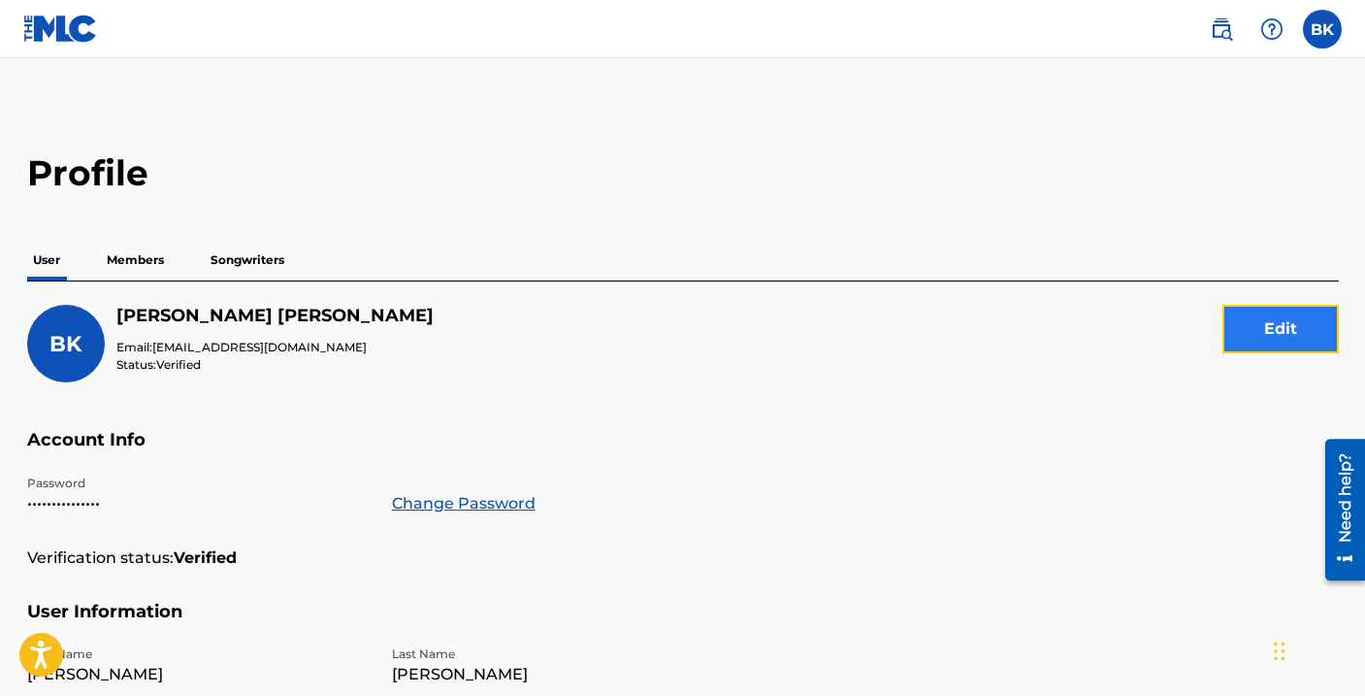
click at [1234, 338] on button "Edit" at bounding box center [1280, 329] width 116 height 49
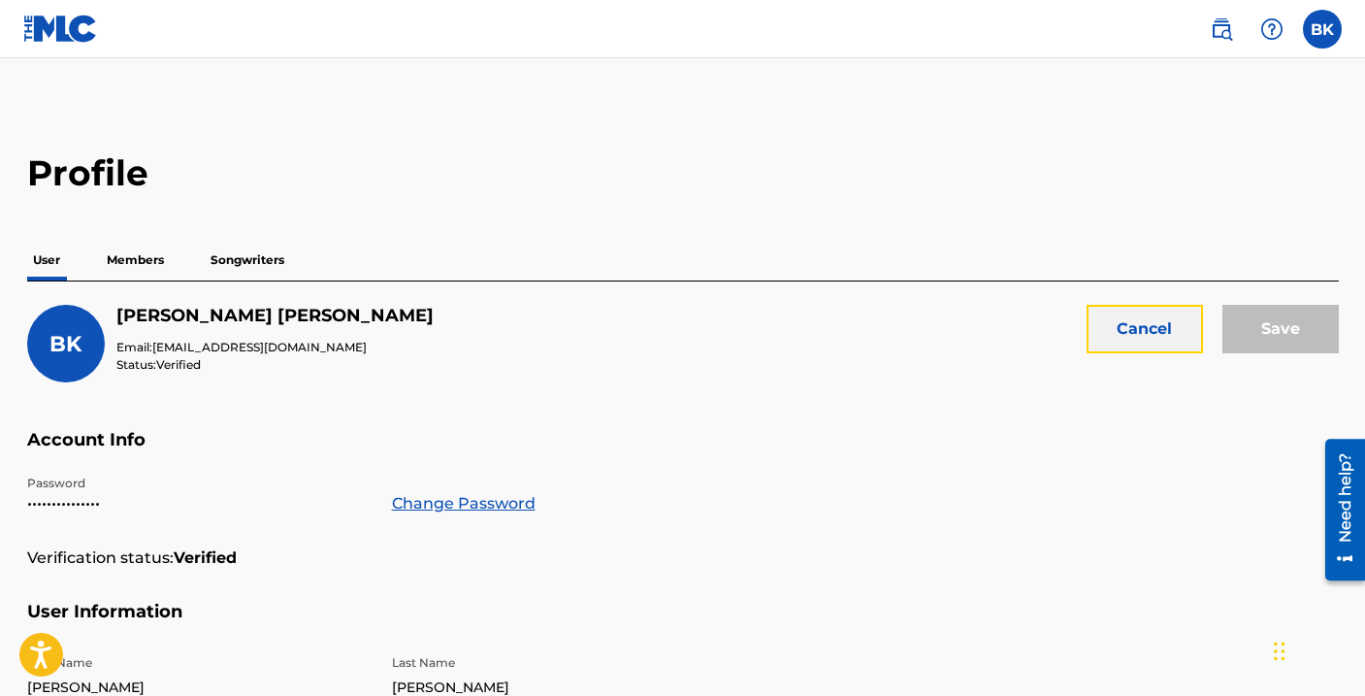
click at [1143, 327] on button "Cancel" at bounding box center [1145, 329] width 116 height 49
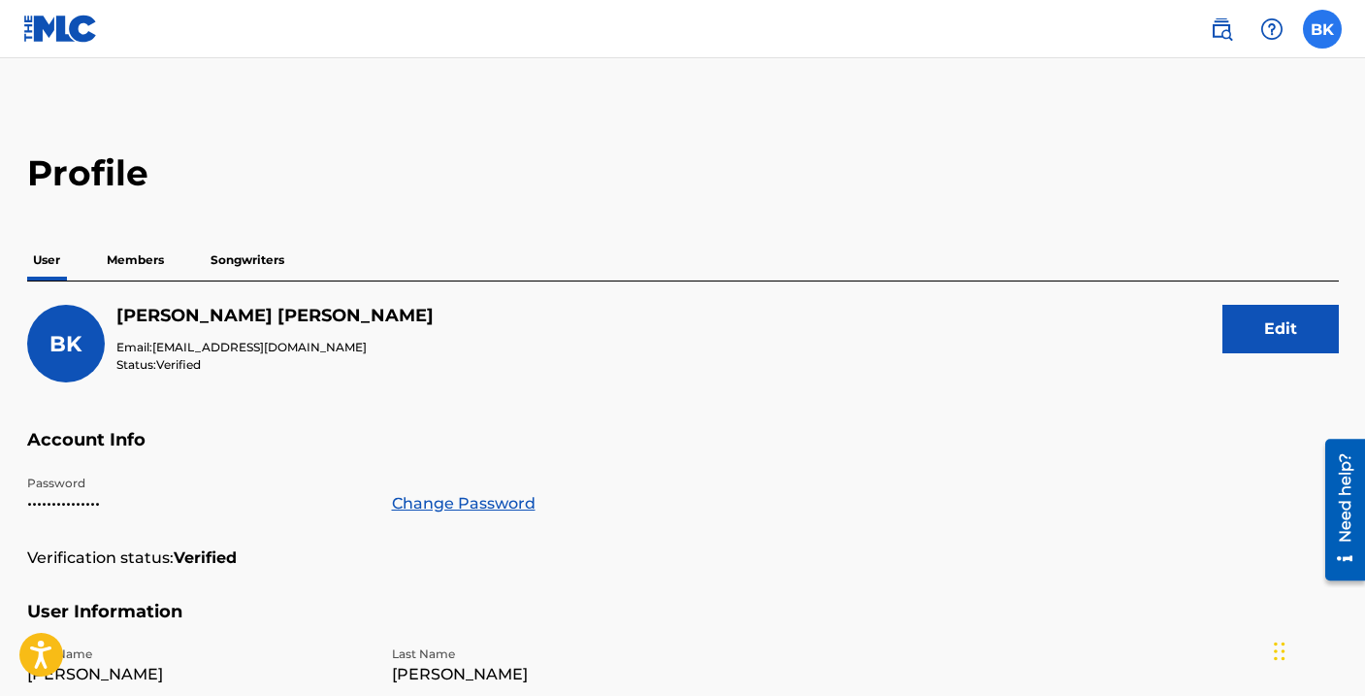
click at [1328, 47] on label at bounding box center [1322, 29] width 39 height 39
click at [1322, 29] on input "BK [PERSON_NAME] [EMAIL_ADDRESS][DOMAIN_NAME] Notification Preferences Profile …" at bounding box center [1322, 29] width 0 height 0
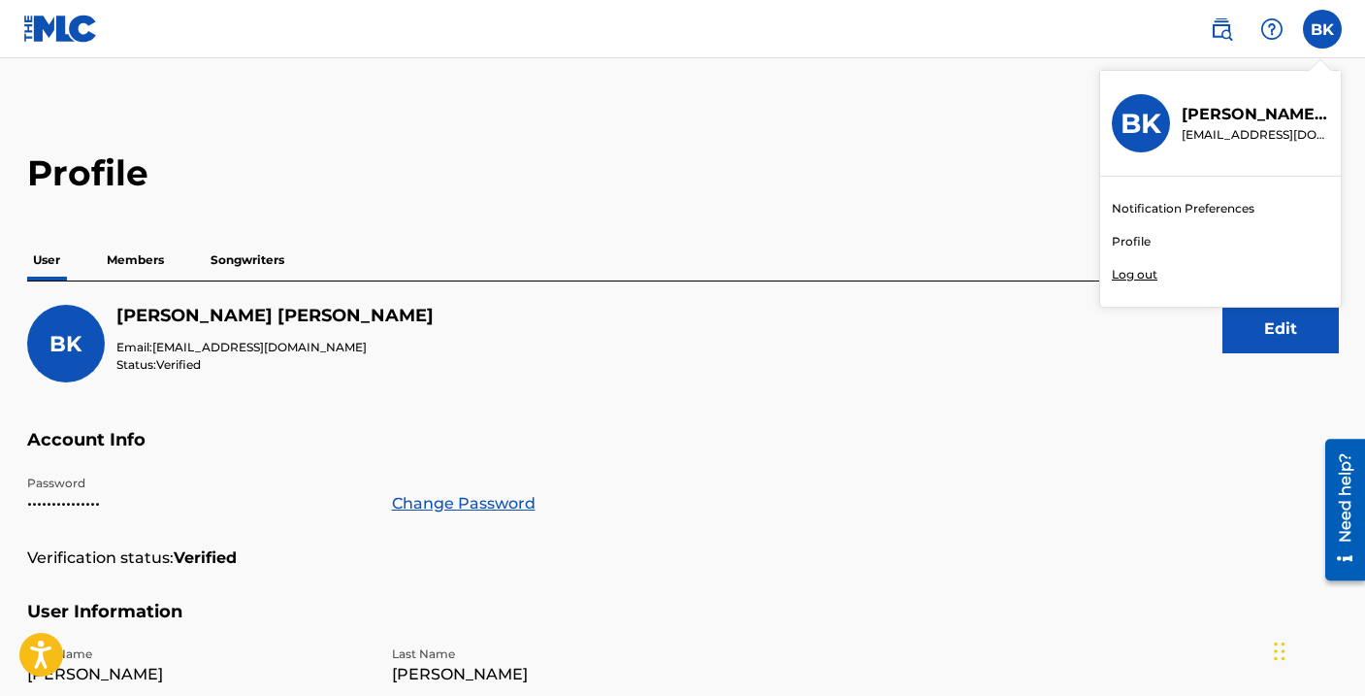
click at [1323, 49] on nav "BK BK [PERSON_NAME] [EMAIL_ADDRESS][DOMAIN_NAME] Notification Preferences Profi…" at bounding box center [682, 29] width 1365 height 58
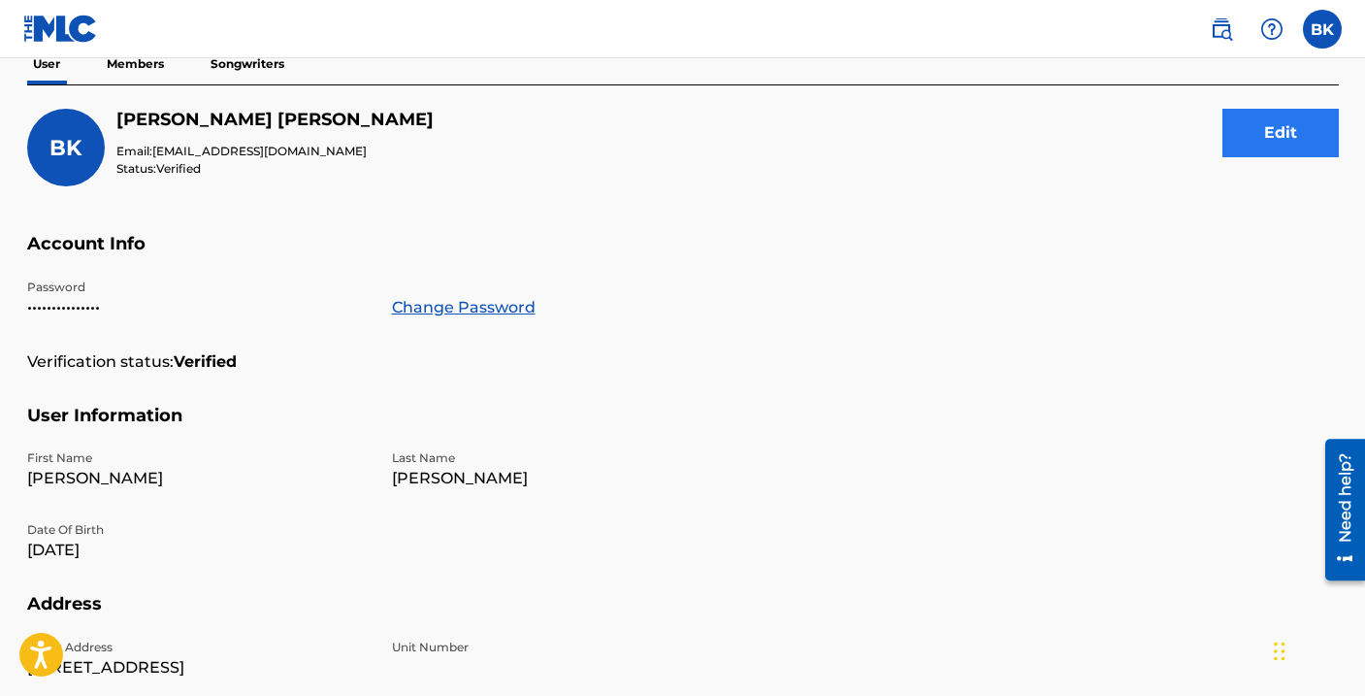
scroll to position [171, 0]
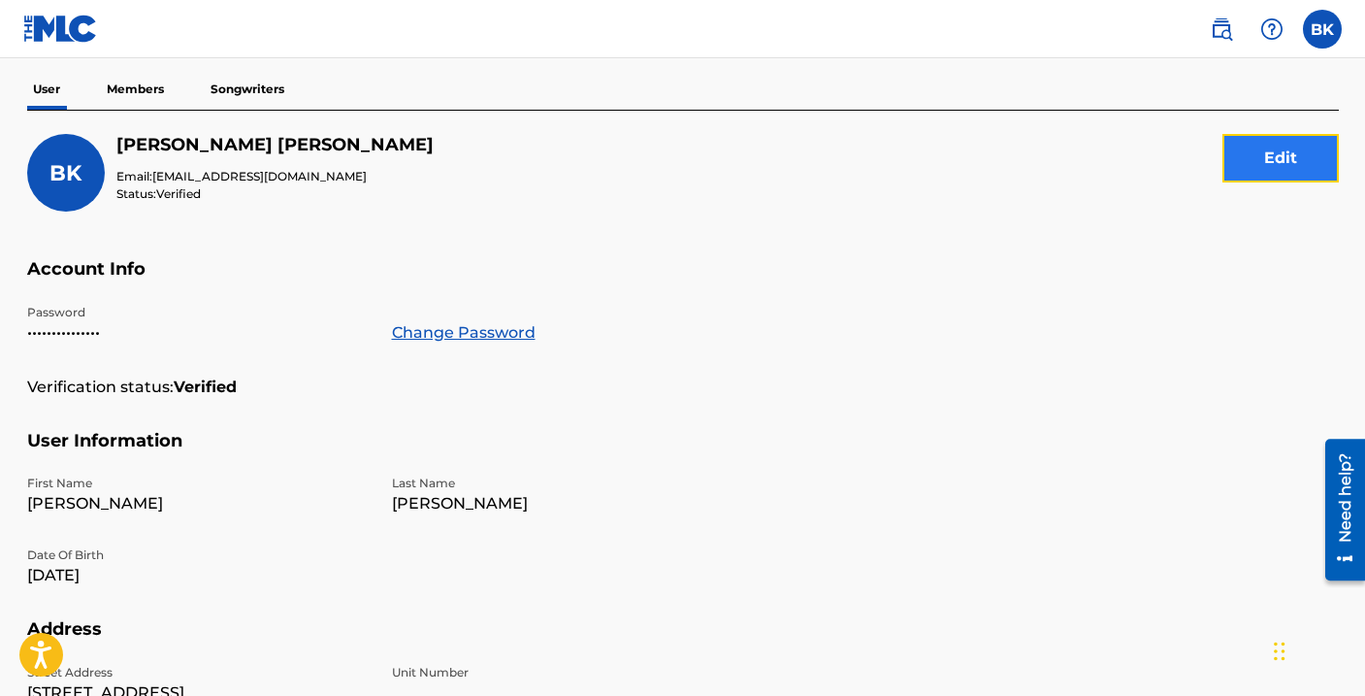
click at [1277, 155] on button "Edit" at bounding box center [1280, 158] width 116 height 49
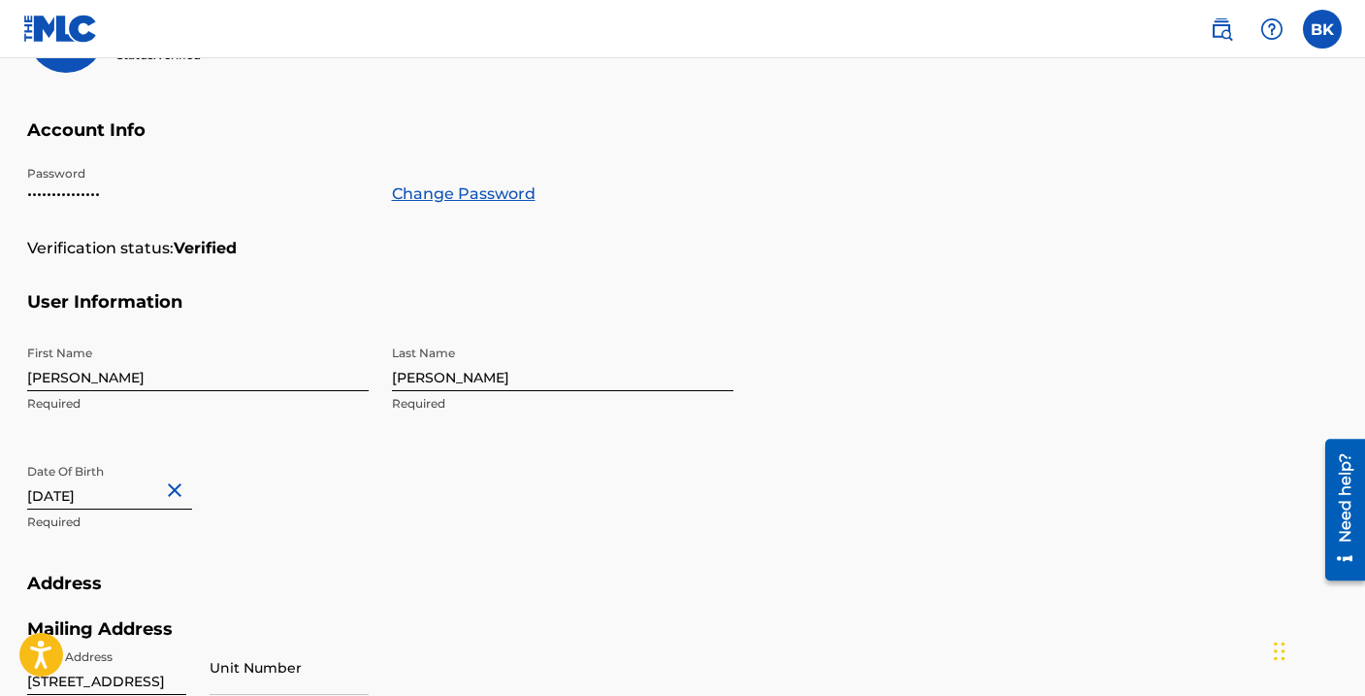
scroll to position [331, 0]
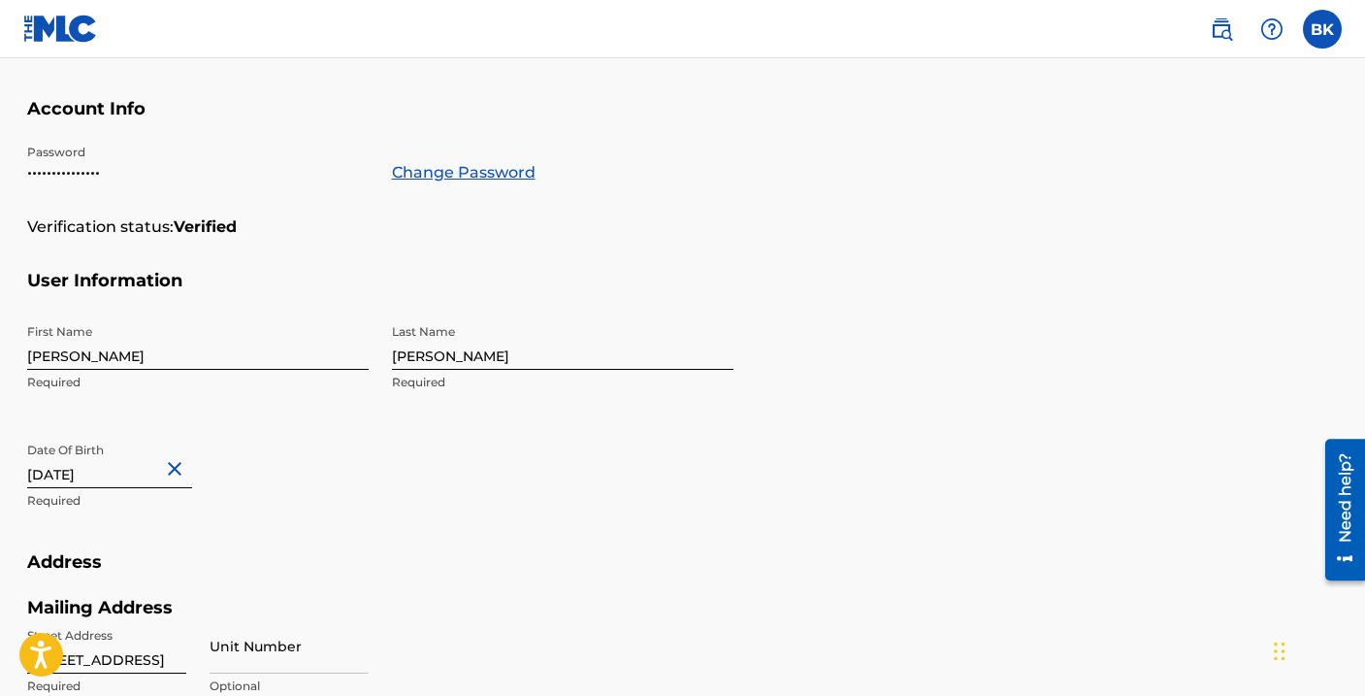
click at [94, 485] on input "[DATE]" at bounding box center [109, 460] width 165 height 55
select select "8"
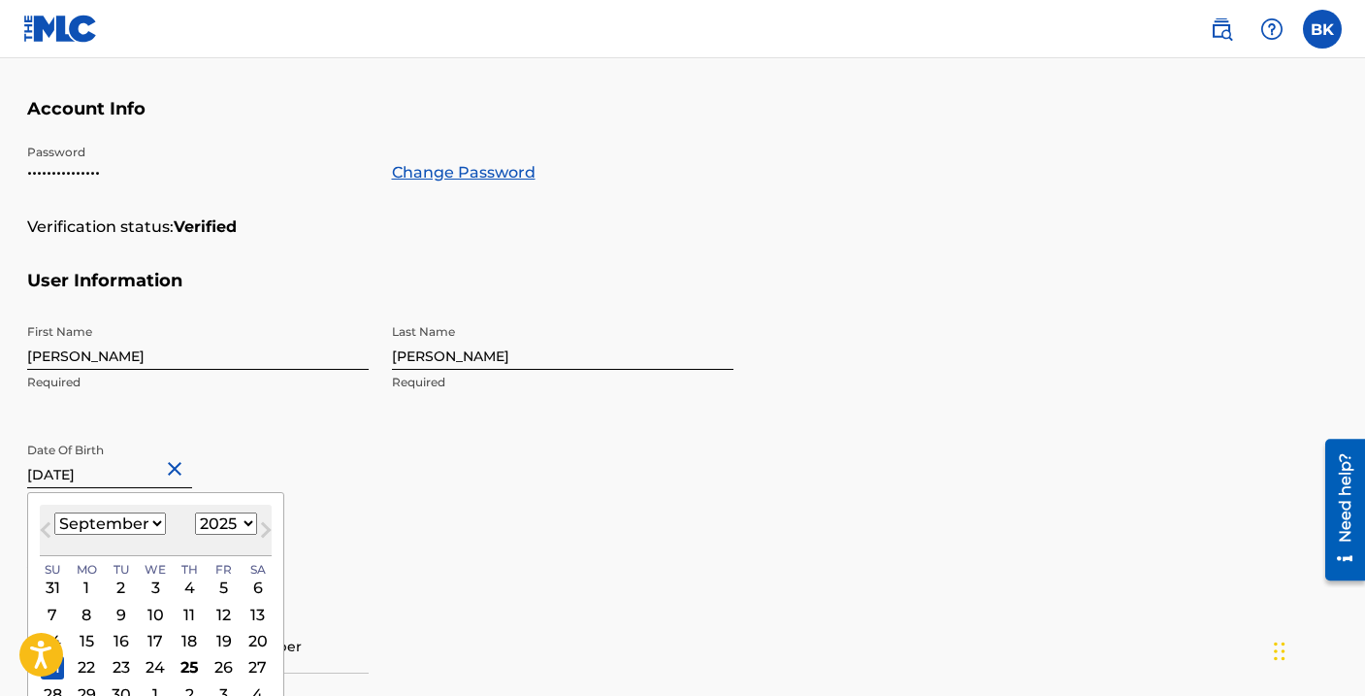
click at [126, 531] on select "January February March April May June July August September October November De…" at bounding box center [110, 523] width 112 height 22
click at [235, 528] on select "1899 1900 1901 1902 1903 1904 1905 1906 1907 1908 1909 1910 1911 1912 1913 1914…" at bounding box center [226, 523] width 62 height 22
select select "1979"
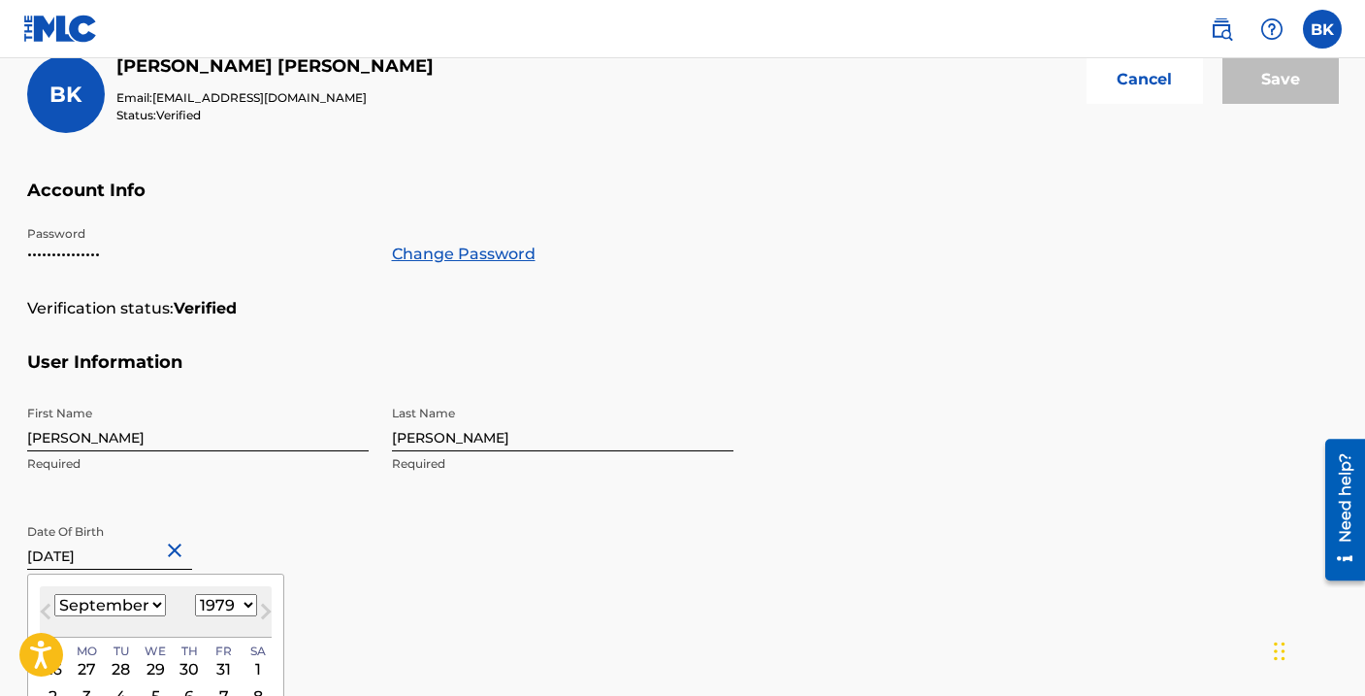
scroll to position [246, 0]
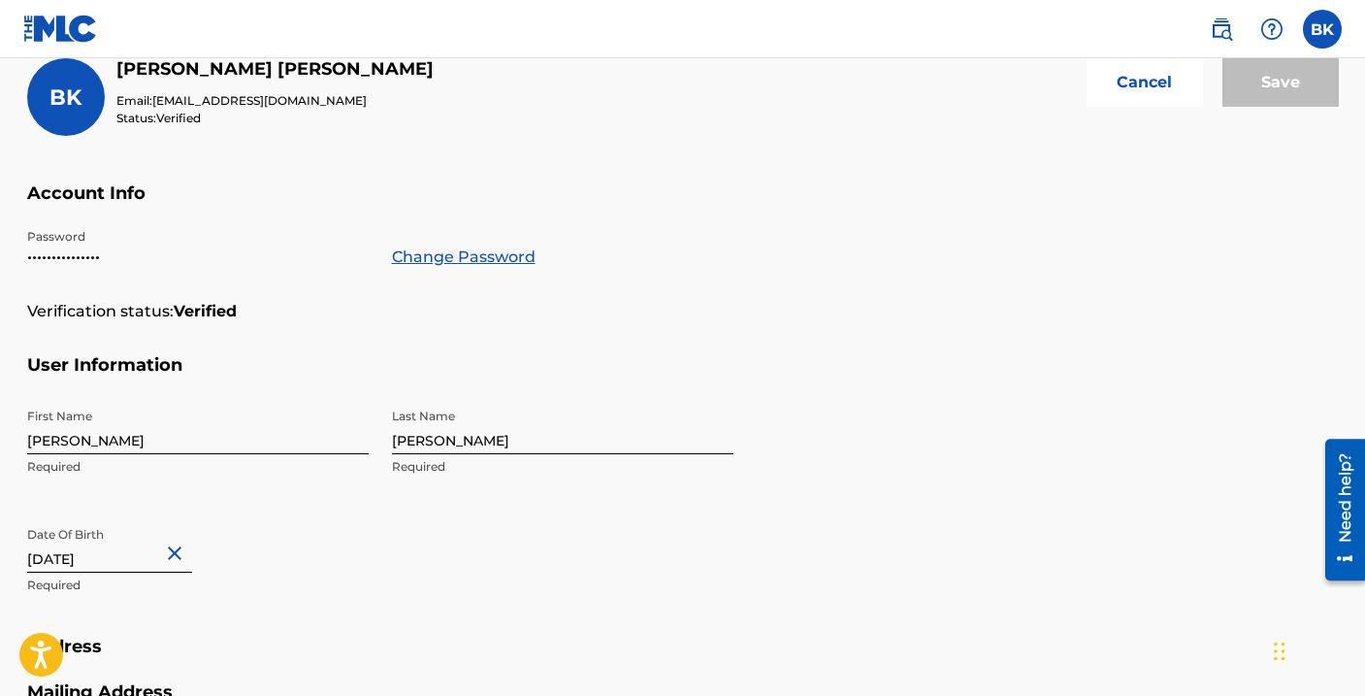
click at [1243, 118] on div "Save" at bounding box center [1280, 97] width 116 height 78
click at [1280, 96] on div "Save" at bounding box center [1280, 97] width 116 height 78
click at [1158, 85] on button "Cancel" at bounding box center [1145, 82] width 116 height 49
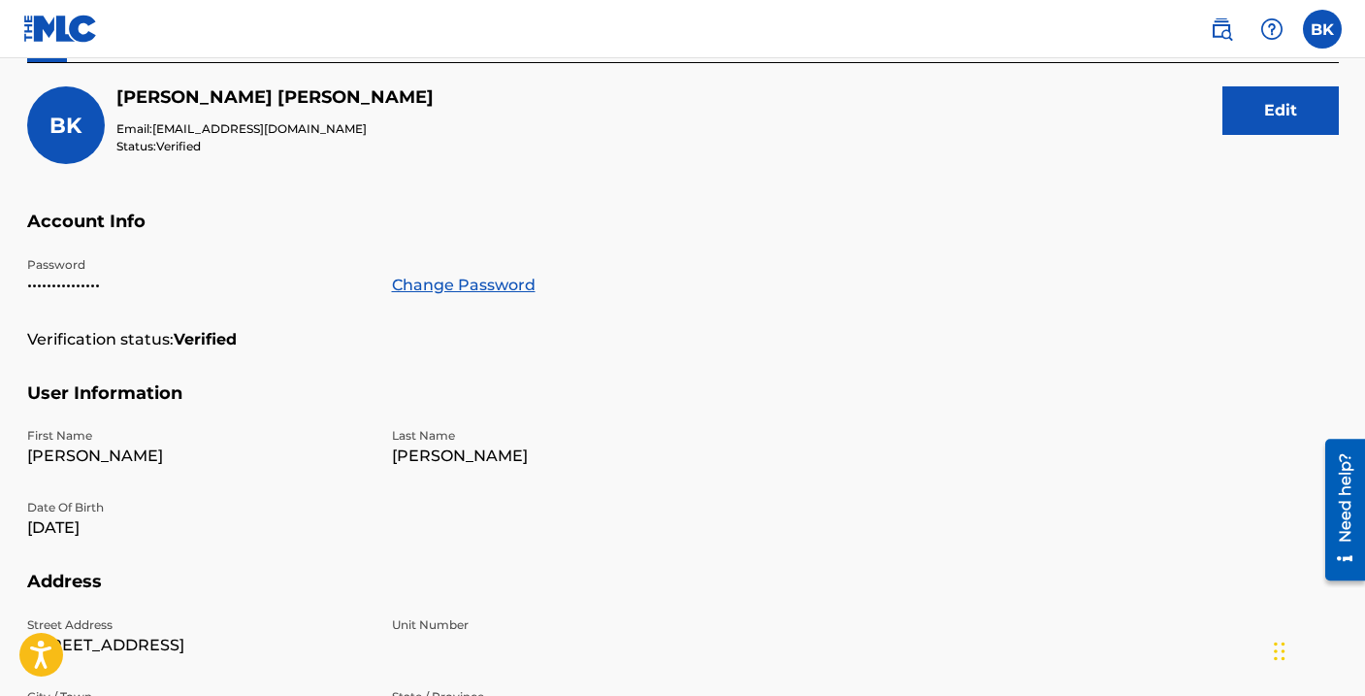
scroll to position [202, 0]
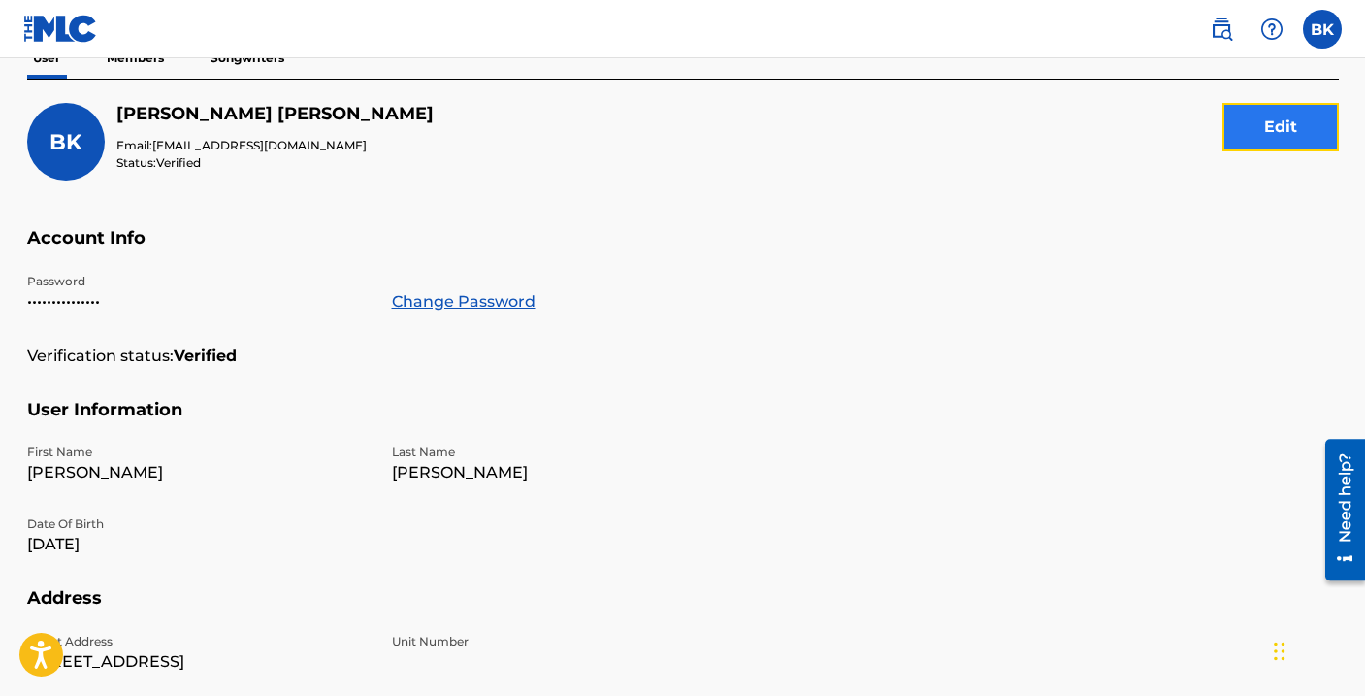
click at [1288, 127] on button "Edit" at bounding box center [1280, 127] width 116 height 49
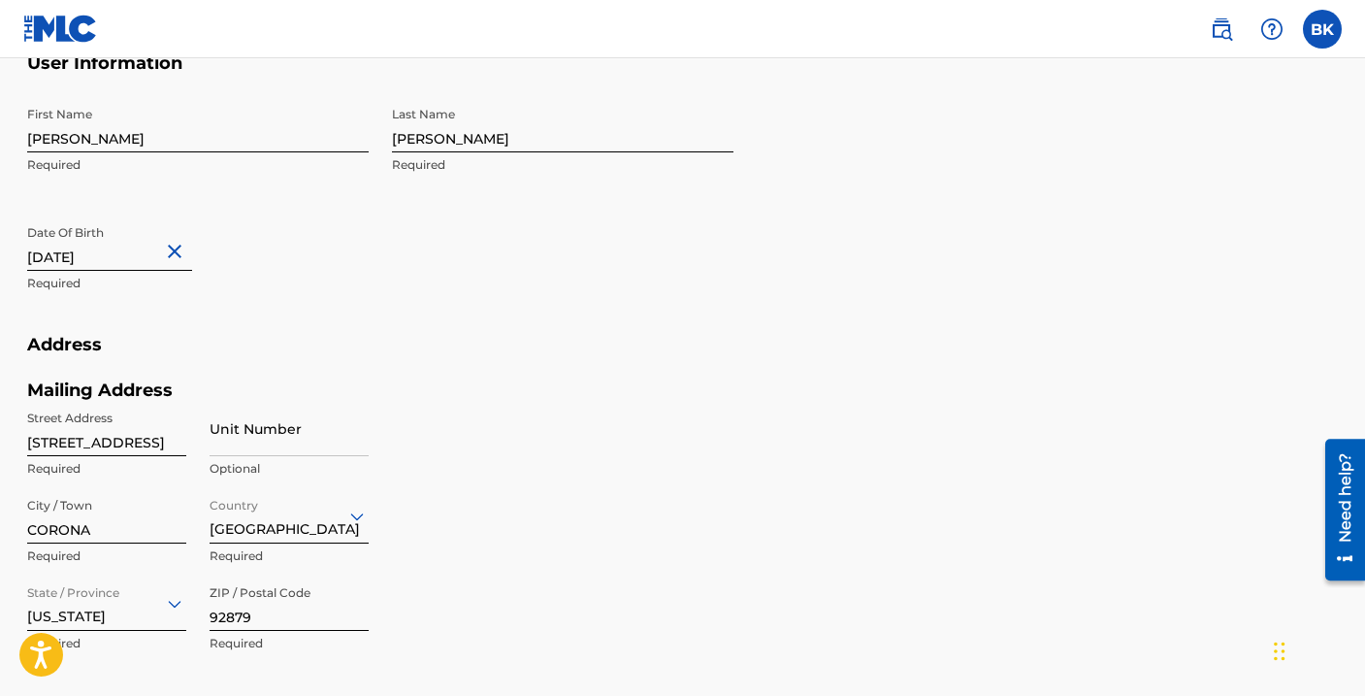
scroll to position [543, 0]
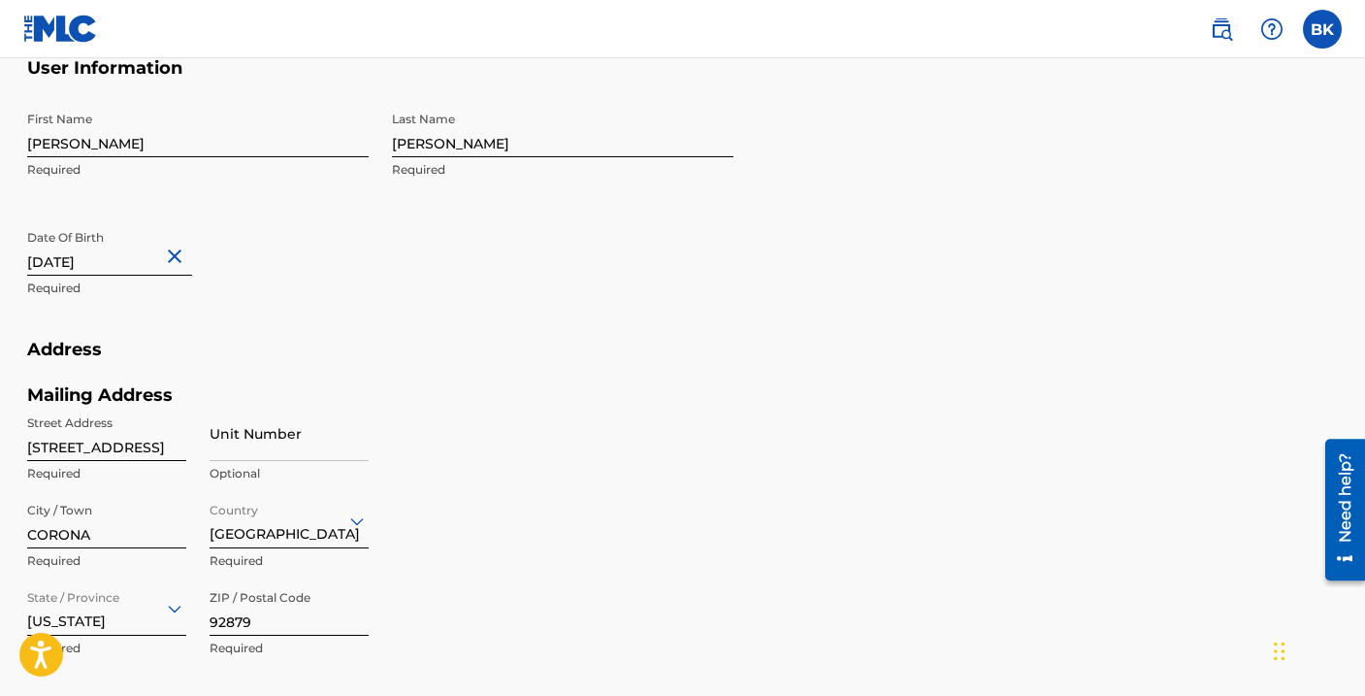
select select "8"
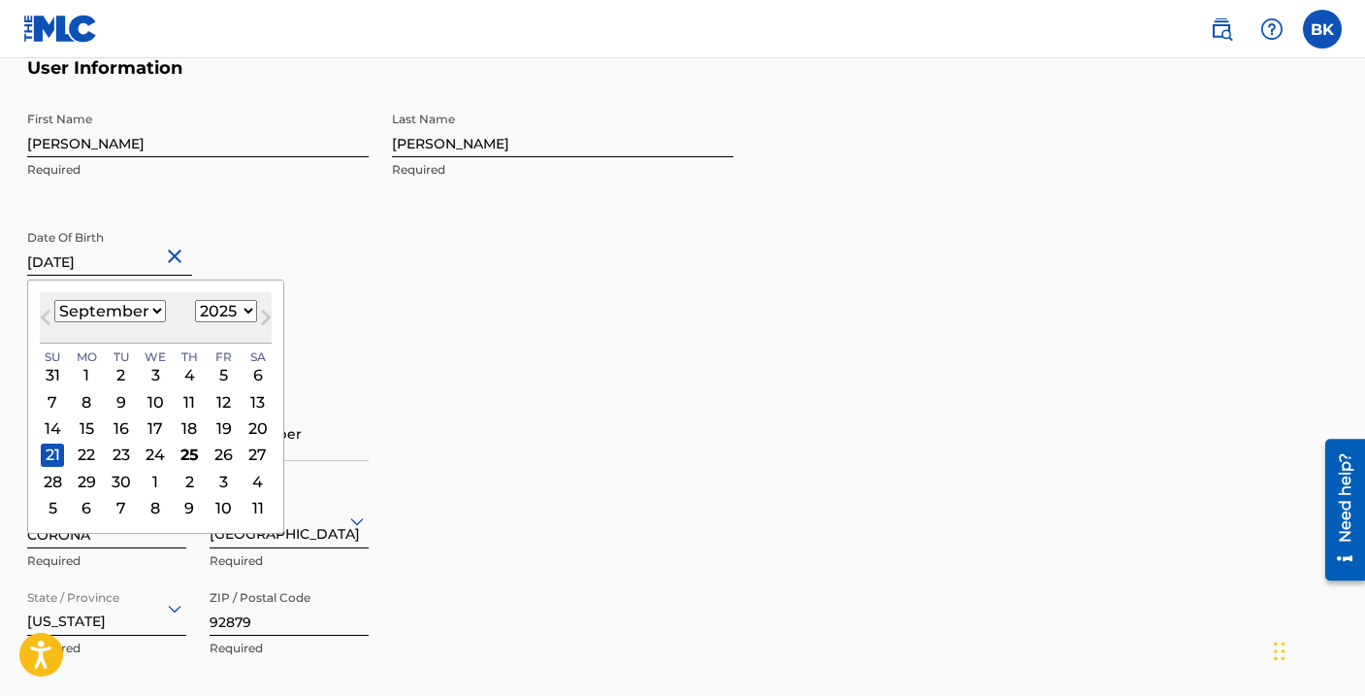
click at [106, 267] on input "[DATE]" at bounding box center [109, 247] width 165 height 55
click at [205, 310] on select "1899 1900 1901 1902 1903 1904 1905 1906 1907 1908 1909 1910 1911 1912 1913 1914…" at bounding box center [226, 311] width 62 height 22
select select "1979"
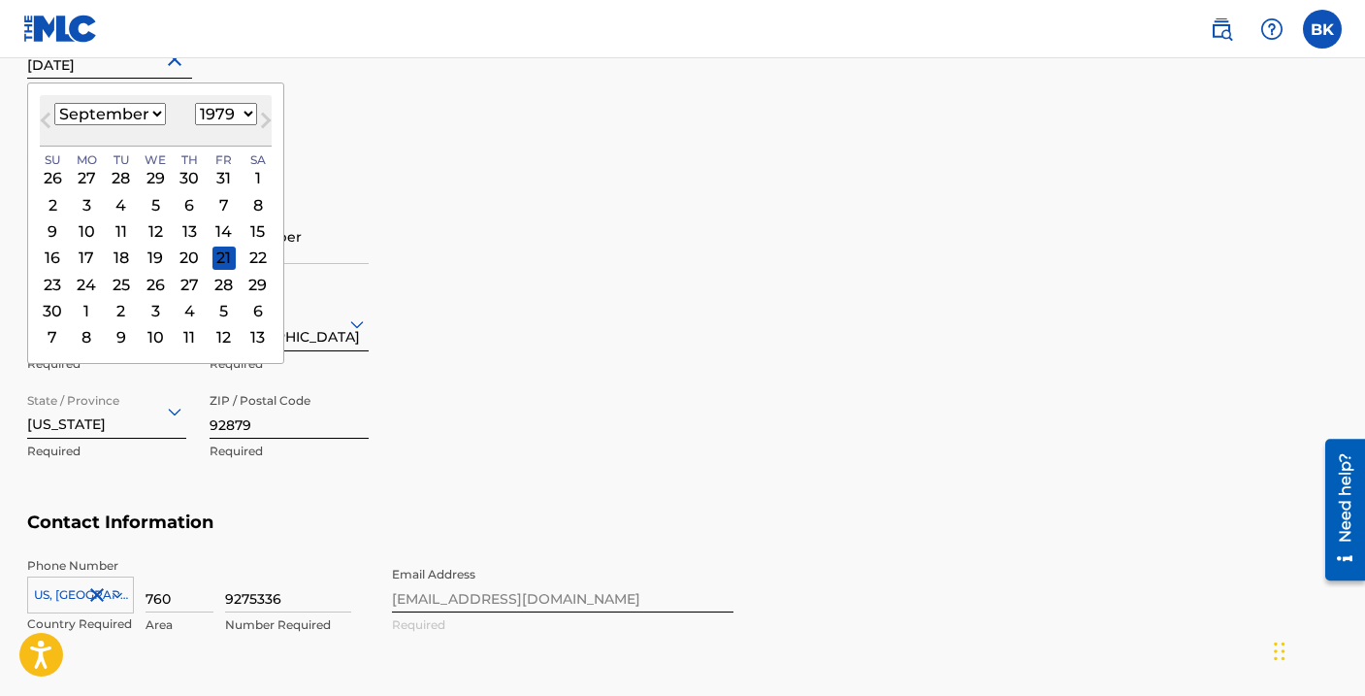
scroll to position [860, 0]
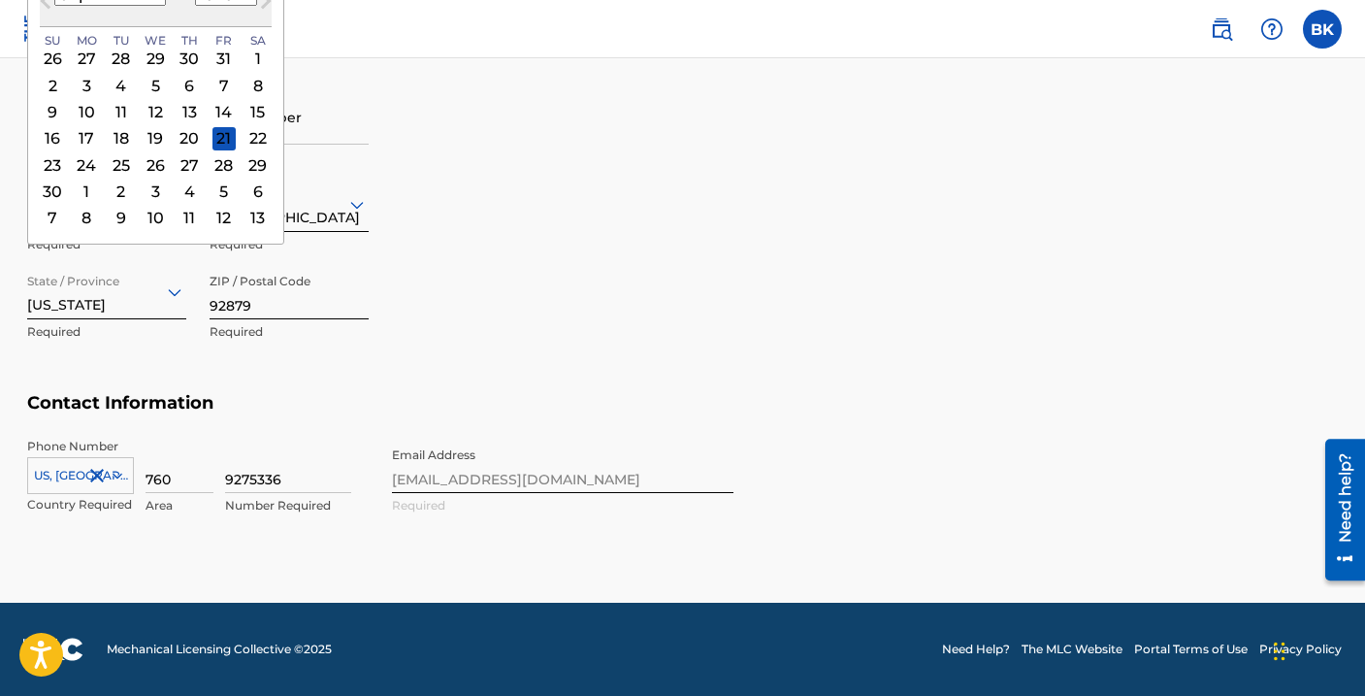
click at [472, 475] on div "Phone Number [GEOGRAPHIC_DATA], [GEOGRAPHIC_DATA] +1 Country Required 760 Area …" at bounding box center [380, 497] width 706 height 118
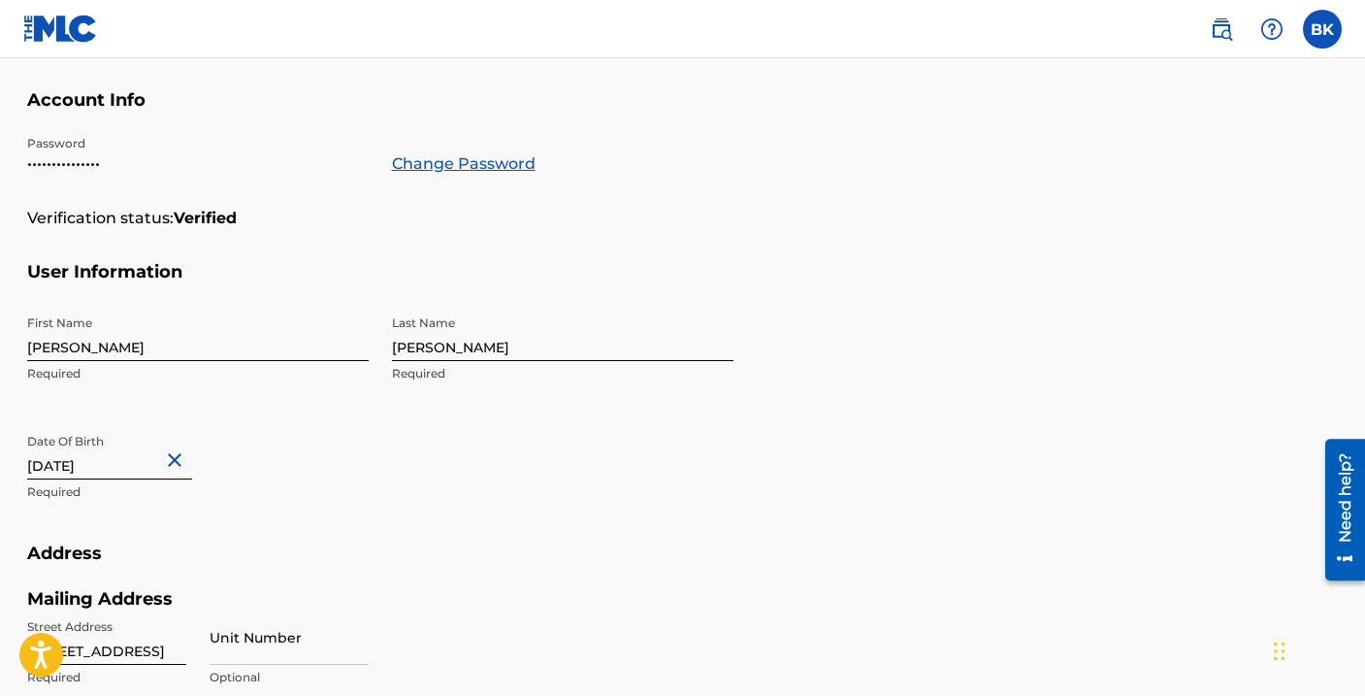
scroll to position [337, 0]
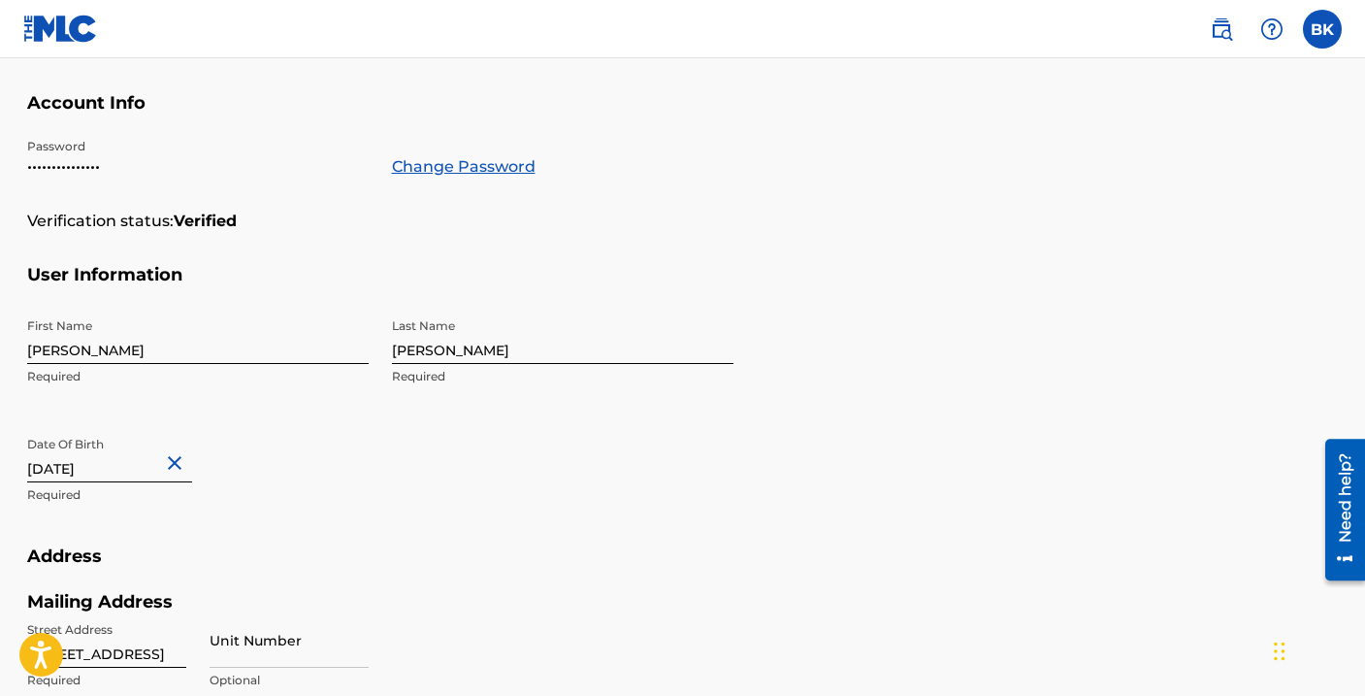
click at [167, 459] on button "Close" at bounding box center [177, 462] width 29 height 59
type input "[DATE]"
click at [191, 508] on div "Date Of Birth Required" at bounding box center [198, 470] width 342 height 87
click at [119, 475] on input "text" at bounding box center [109, 454] width 165 height 55
select select "8"
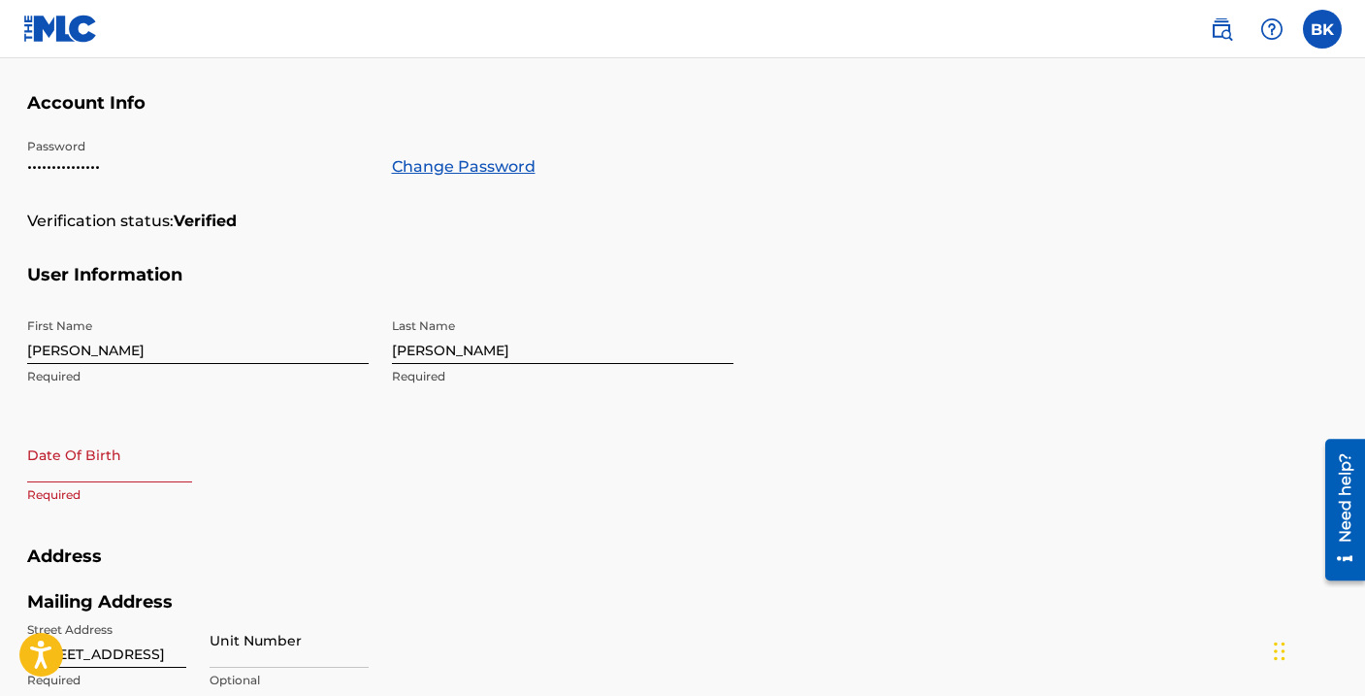
select select "2025"
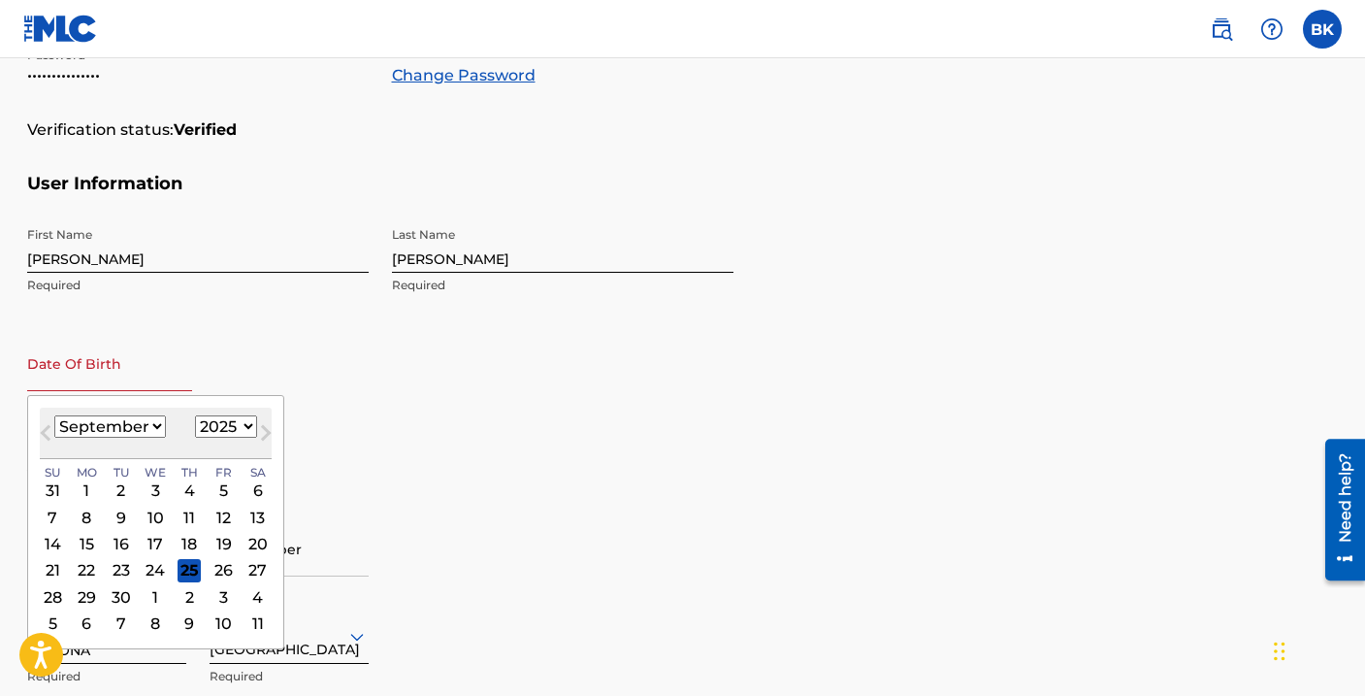
scroll to position [420, 0]
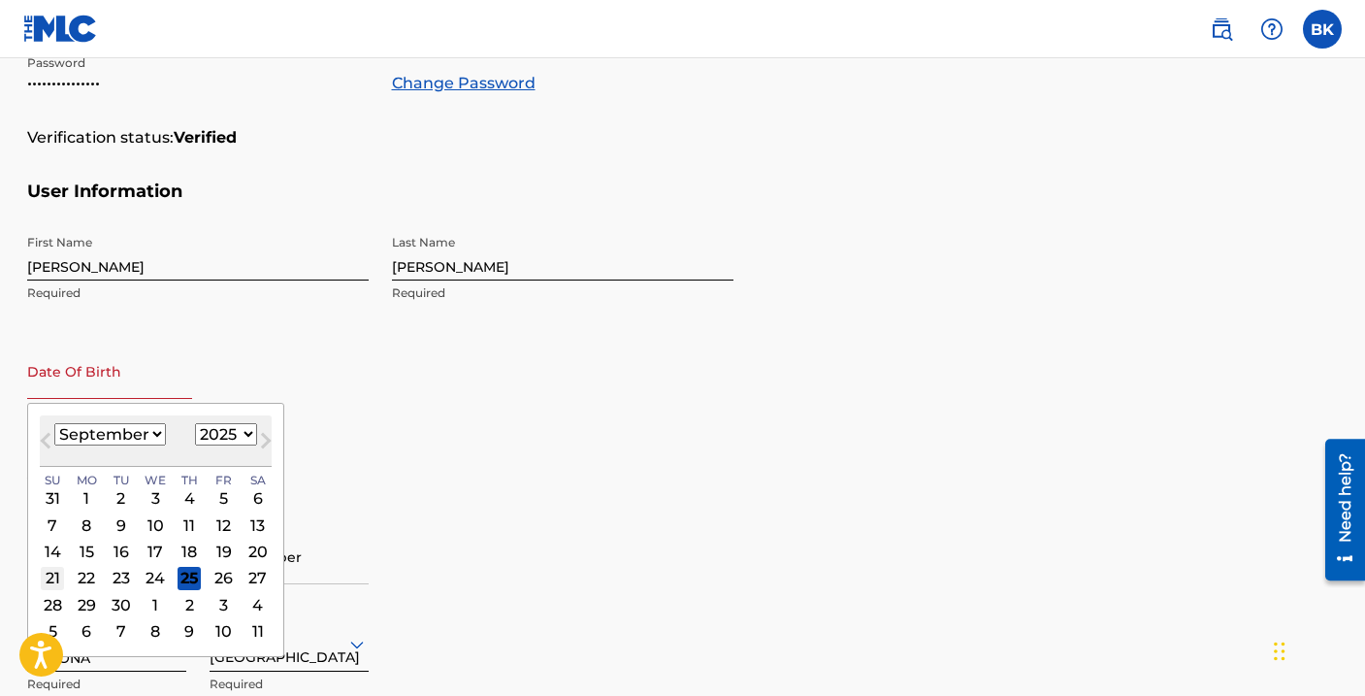
click at [54, 581] on div "21" at bounding box center [52, 578] width 23 height 23
type input "[DATE]"
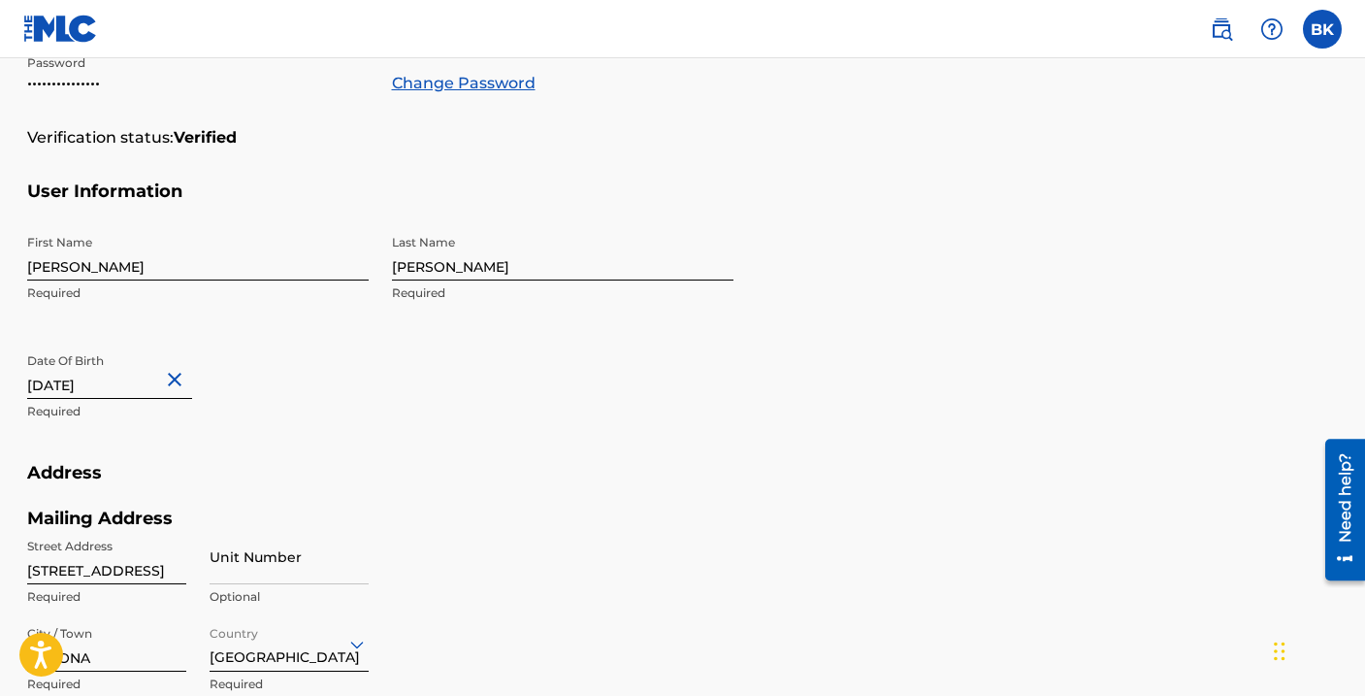
click at [136, 386] on input "[DATE]" at bounding box center [109, 370] width 165 height 55
select select "8"
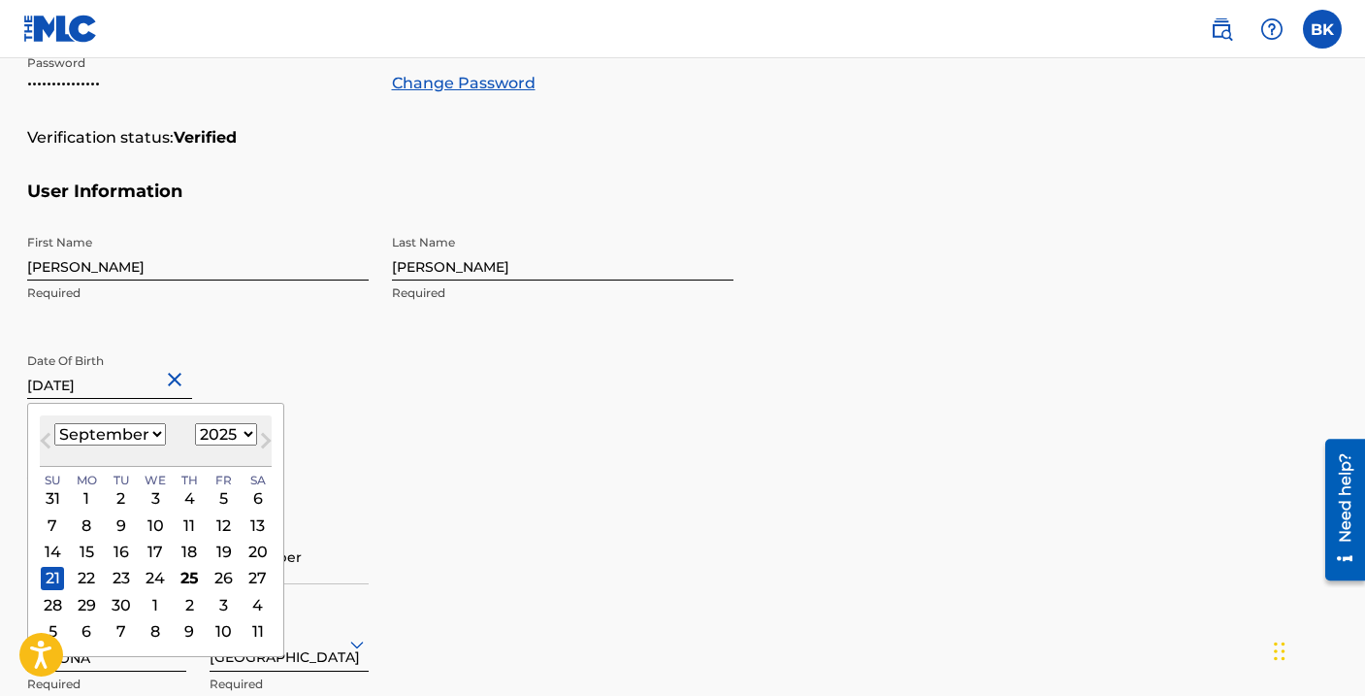
click at [220, 442] on select "1899 1900 1901 1902 1903 1904 1905 1906 1907 1908 1909 1910 1911 1912 1913 1914…" at bounding box center [226, 434] width 62 height 22
select select "1979"
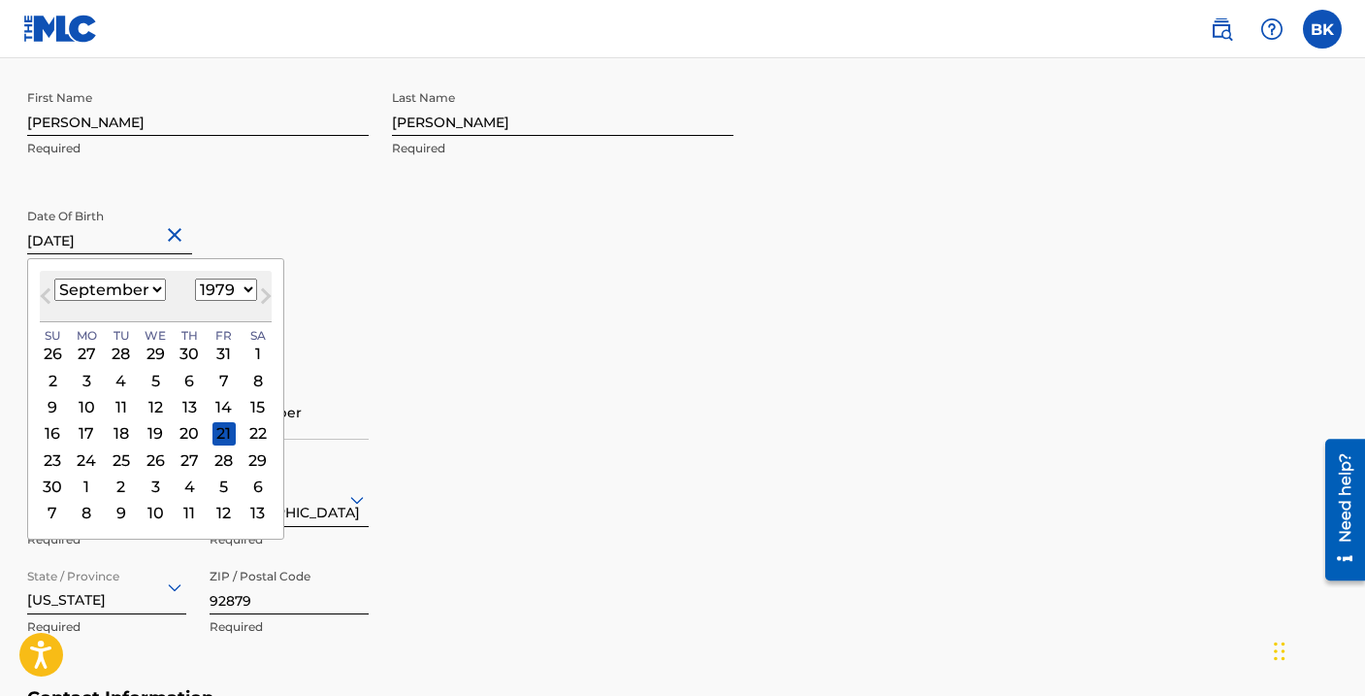
scroll to position [595, 0]
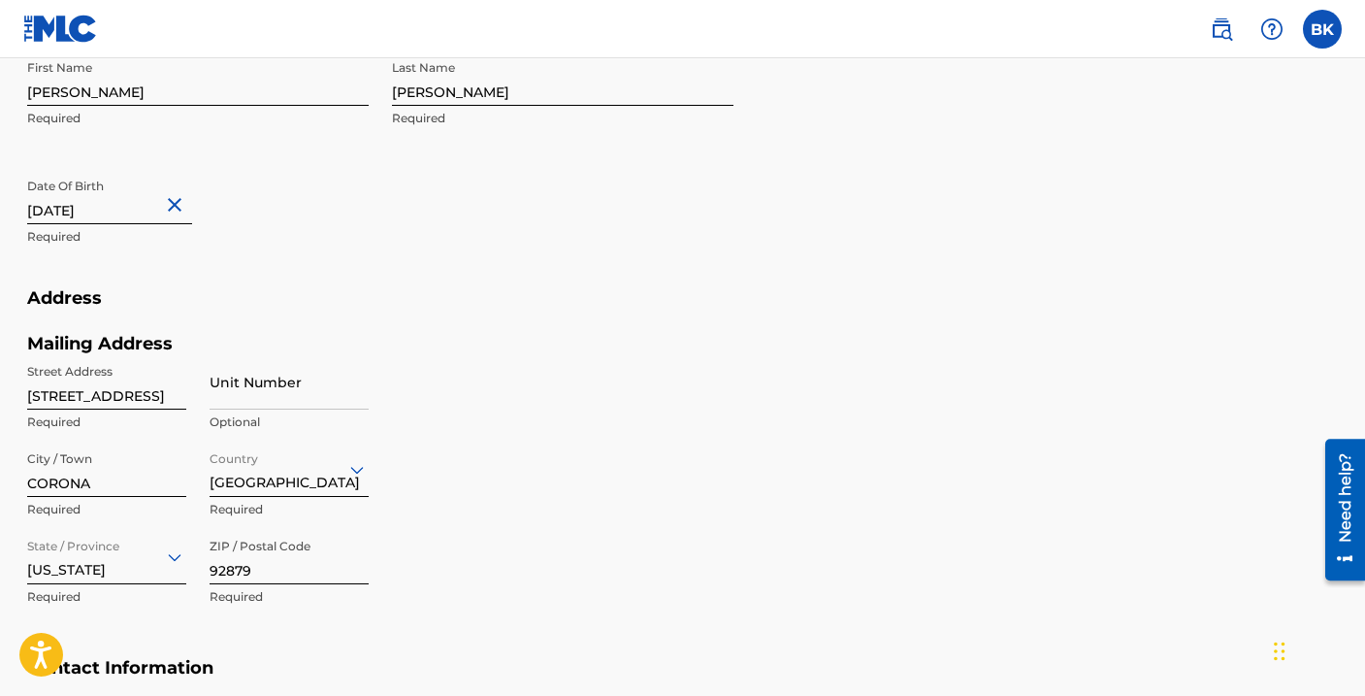
select select "8"
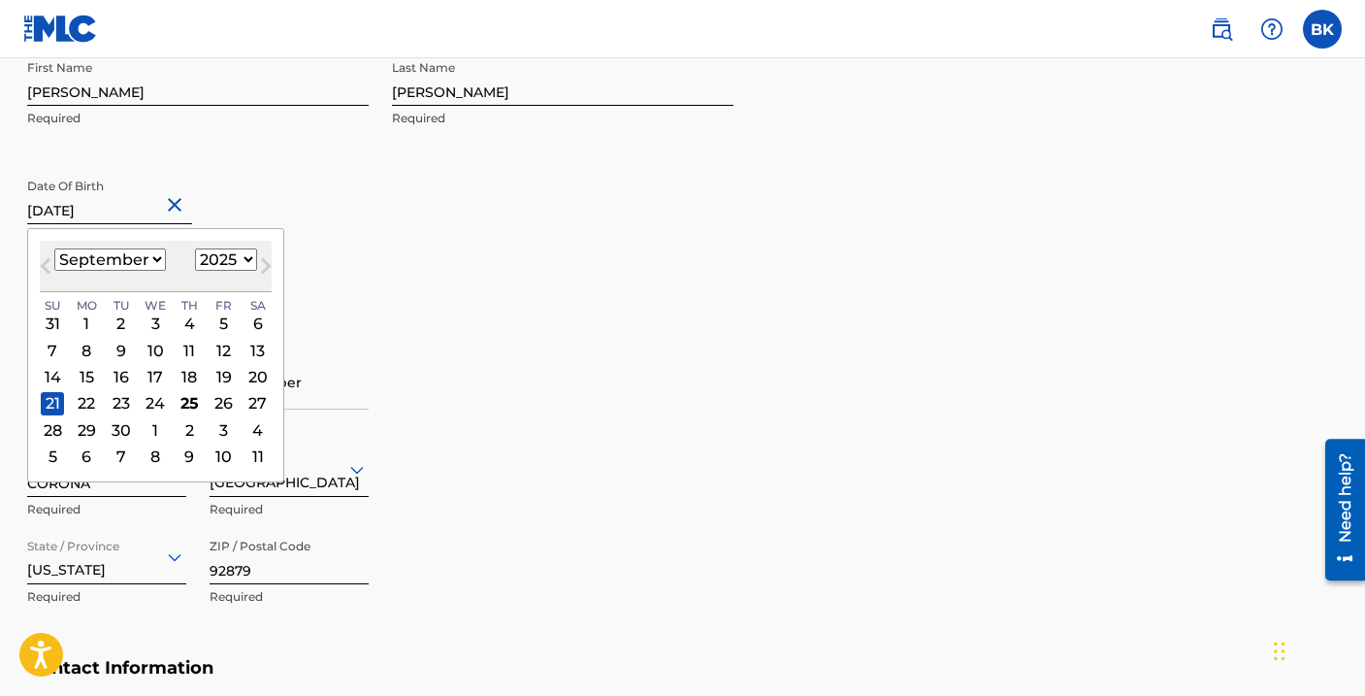
click at [141, 219] on input "[DATE]" at bounding box center [109, 196] width 165 height 55
click at [212, 258] on select "1899 1900 1901 1902 1903 1904 1905 1906 1907 1908 1909 1910 1911 1912 1913 1914…" at bounding box center [226, 259] width 62 height 22
select select "1979"
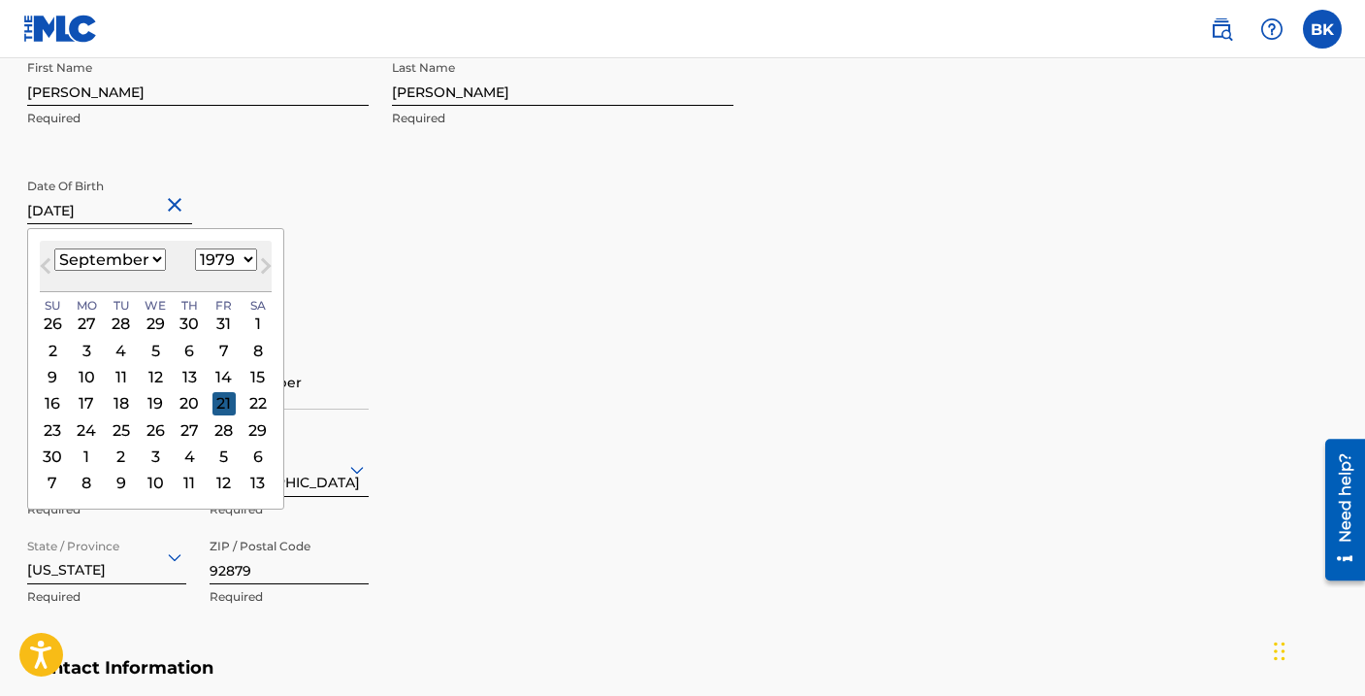
click at [215, 398] on div "21" at bounding box center [223, 403] width 23 height 23
type input "[DATE]"
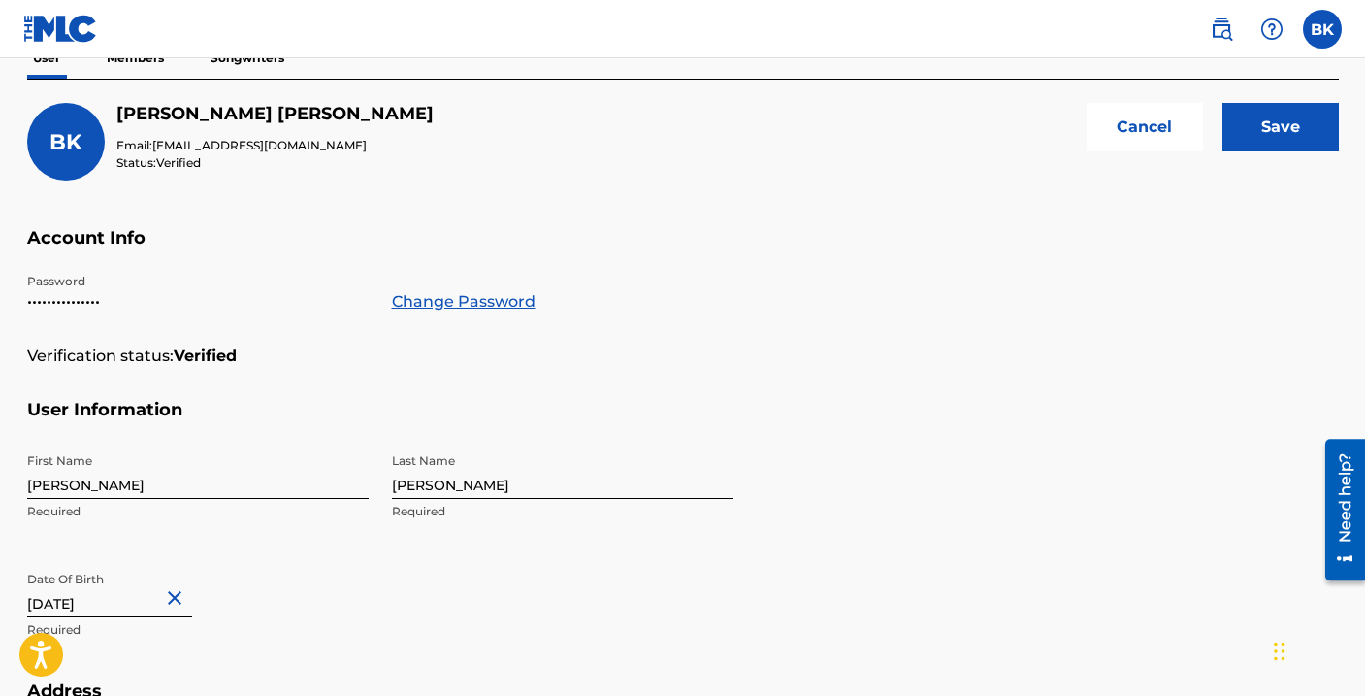
scroll to position [263, 0]
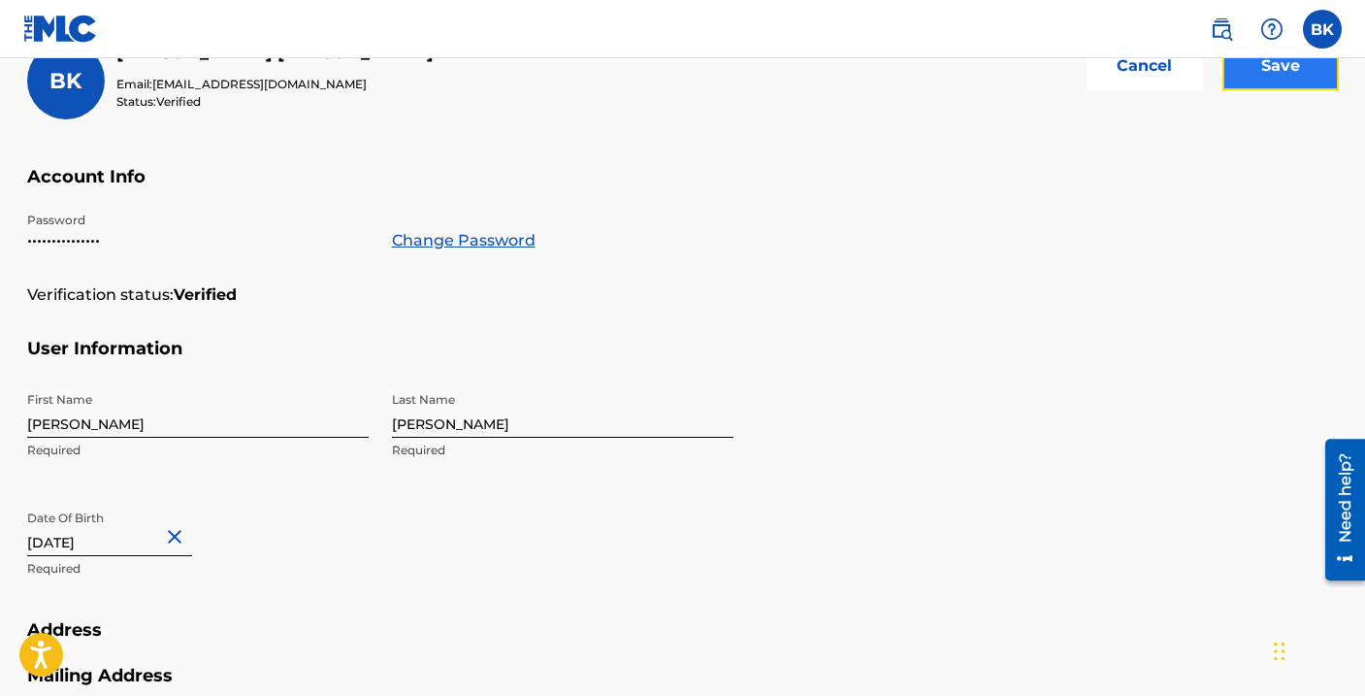
click at [1282, 68] on input "Save" at bounding box center [1280, 66] width 116 height 49
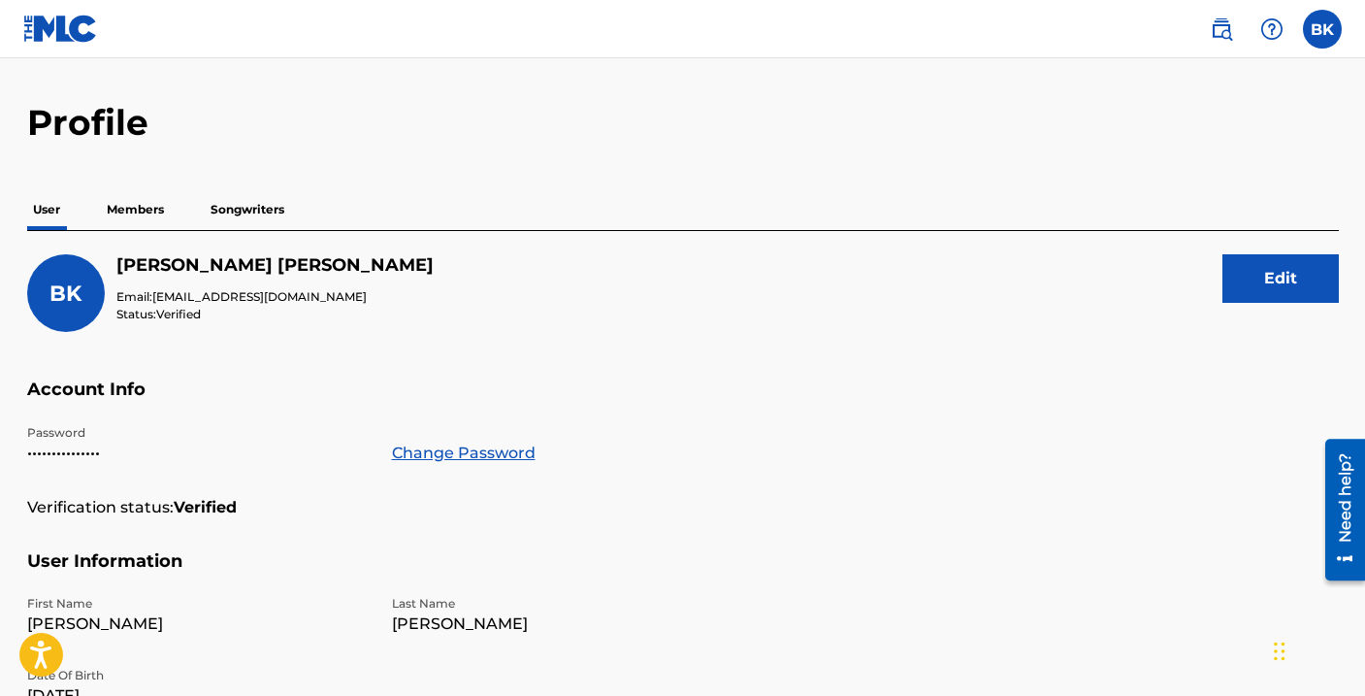
scroll to position [0, 0]
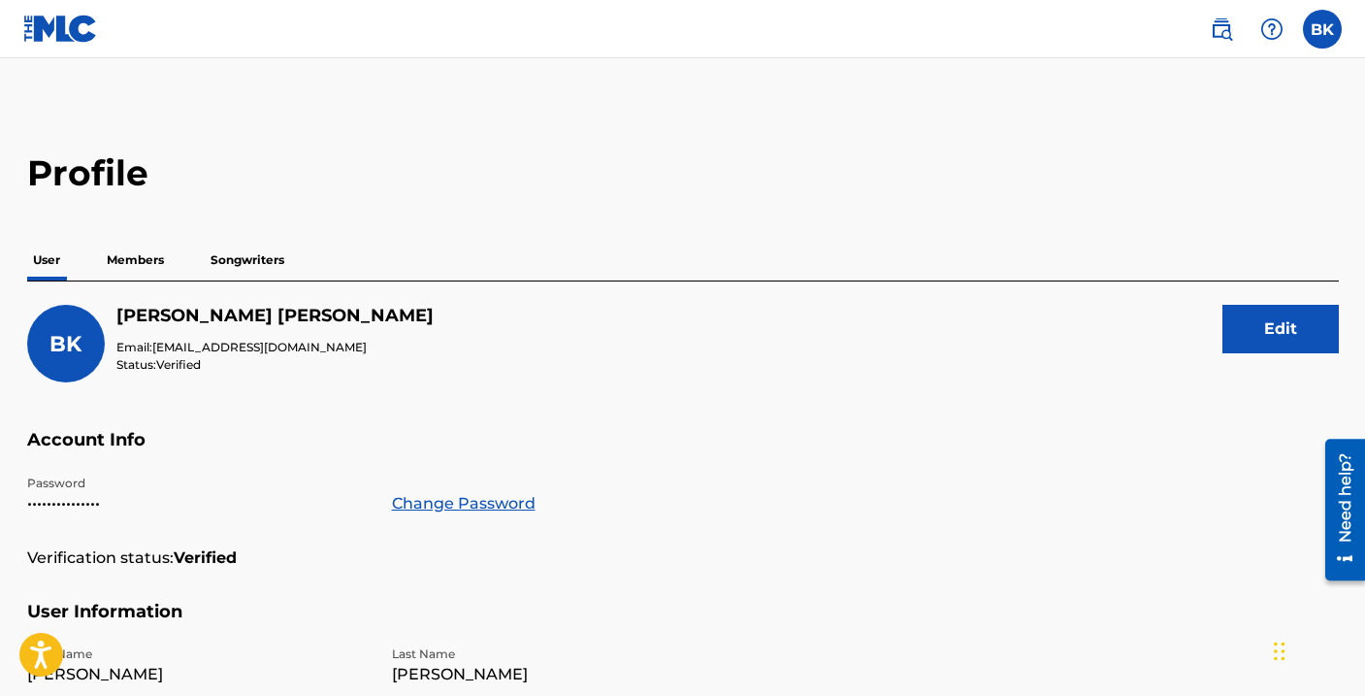
click at [244, 263] on p "Songwriters" at bounding box center [247, 260] width 85 height 41
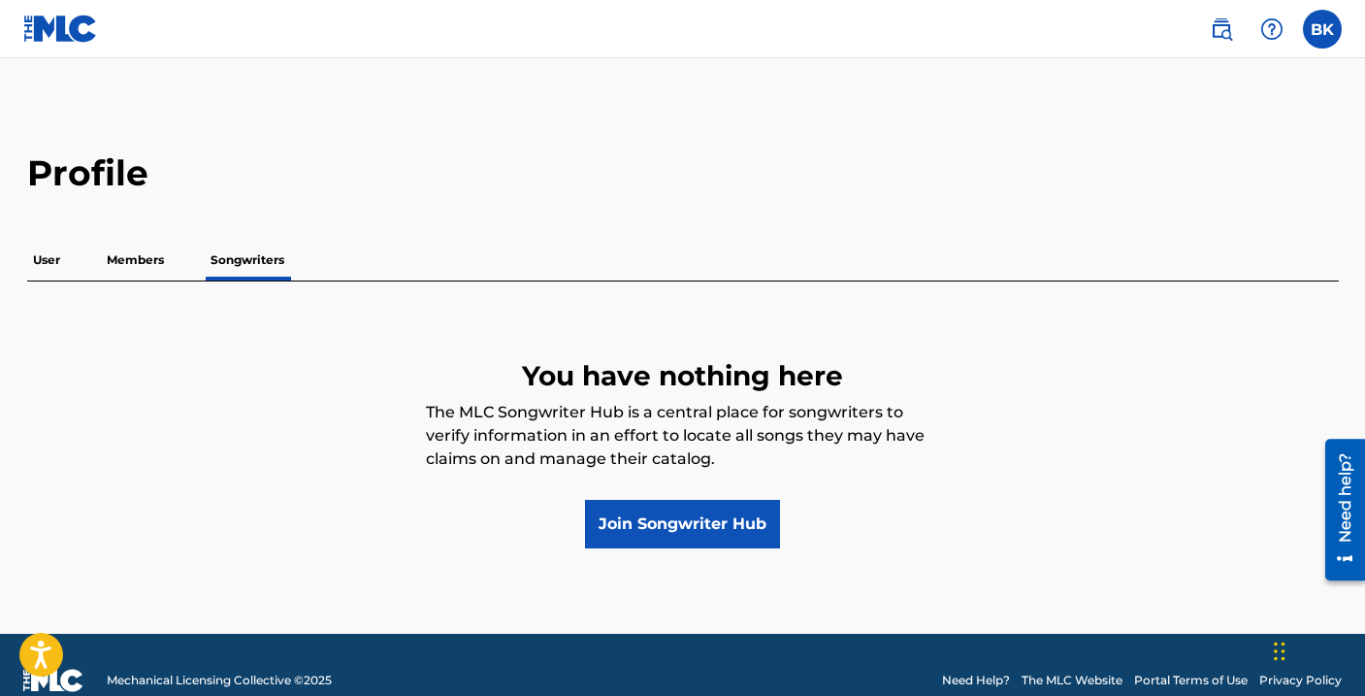
click at [147, 269] on p "Members" at bounding box center [135, 260] width 69 height 41
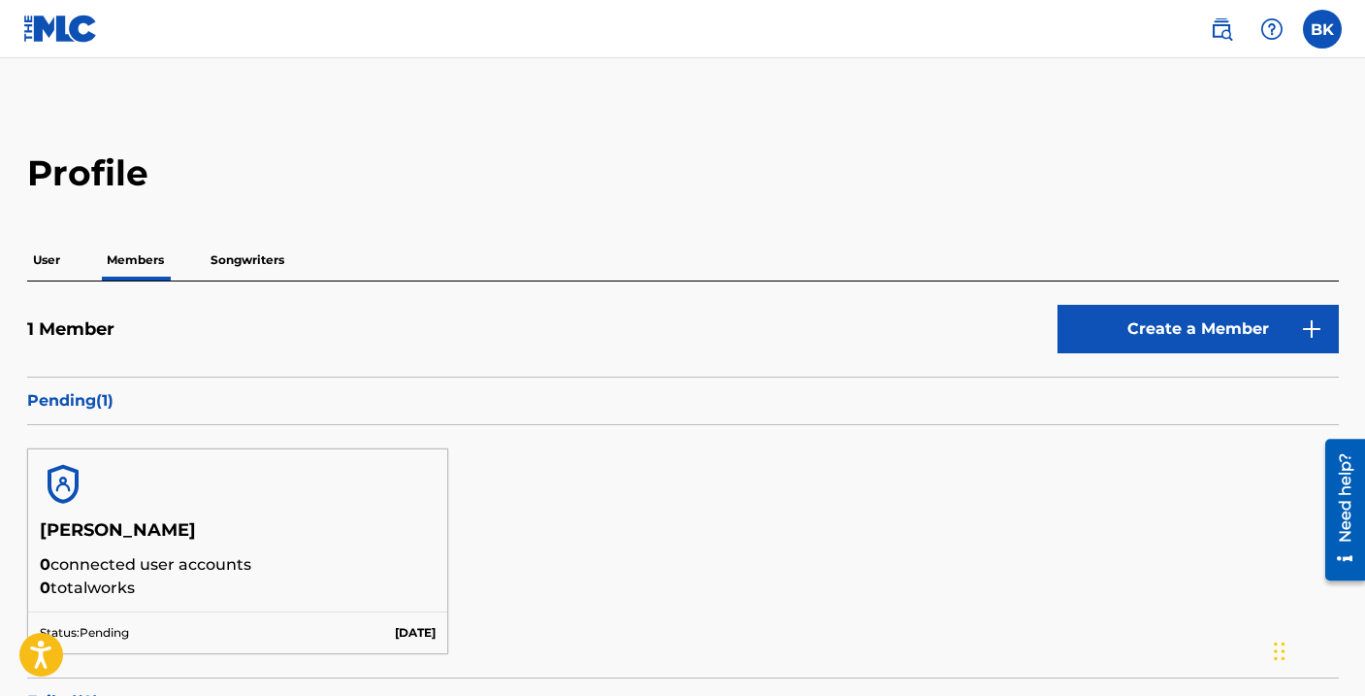
click at [49, 263] on p "User" at bounding box center [46, 260] width 39 height 41
